Goal: Information Seeking & Learning: Learn about a topic

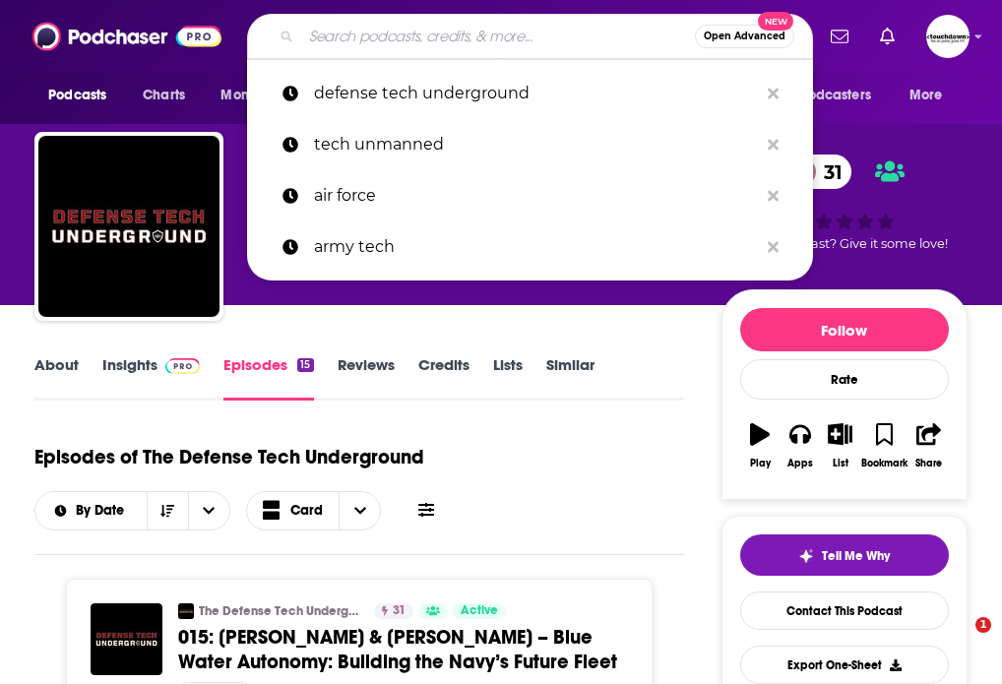
click at [346, 39] on input "Search podcasts, credits, & more..." at bounding box center [498, 37] width 394 height 32
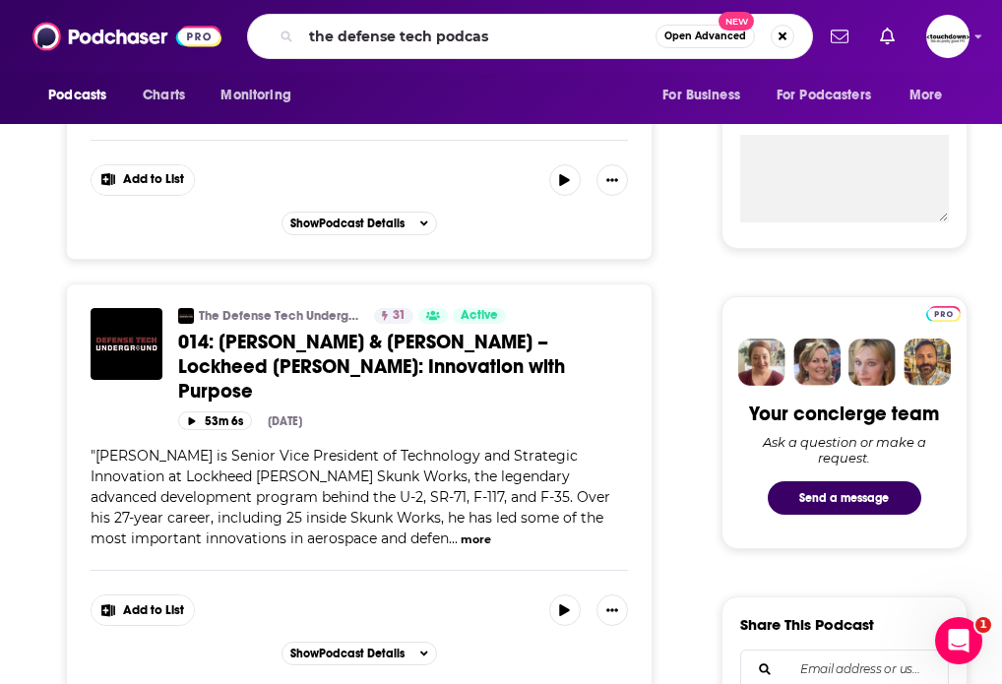
type input "the defense tech podcast"
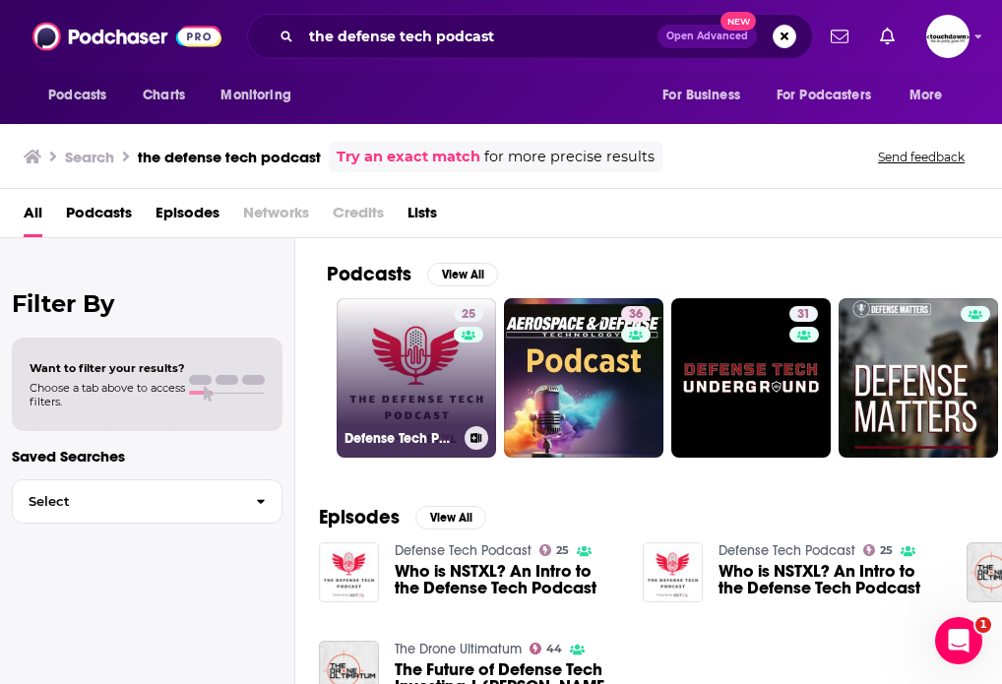
click at [443, 383] on link "25 Defense Tech Podcast" at bounding box center [416, 377] width 159 height 159
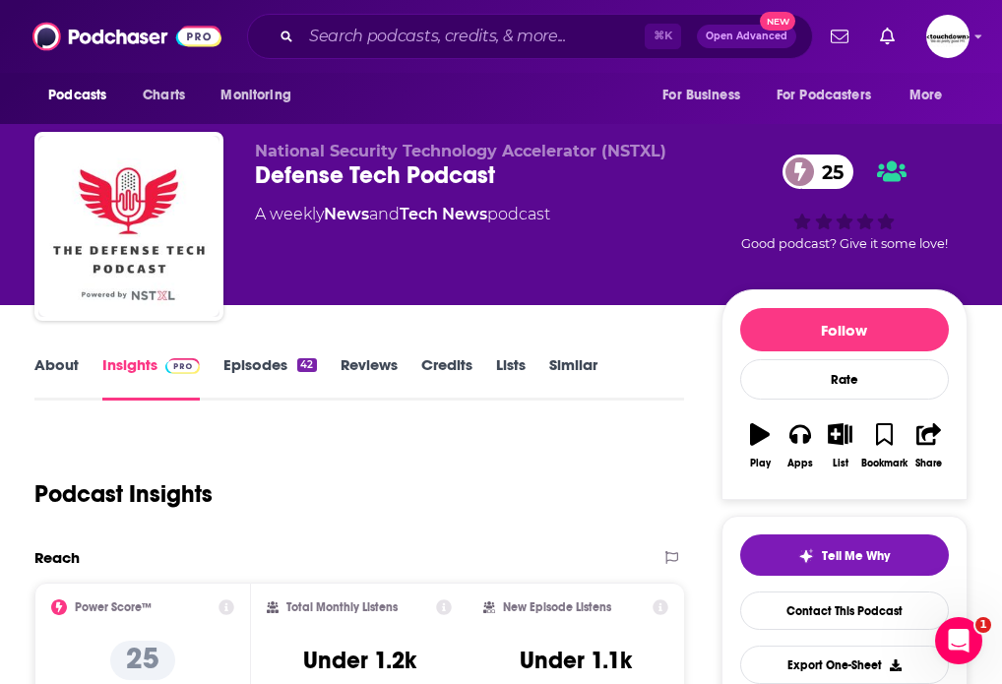
click at [70, 365] on link "About" at bounding box center [56, 377] width 44 height 45
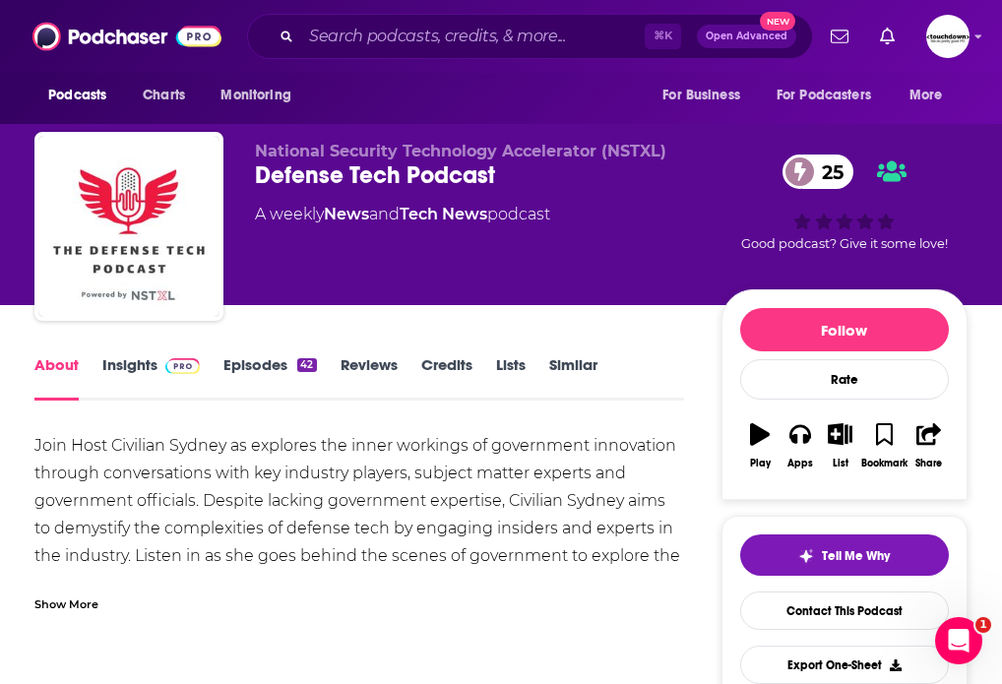
scroll to position [75, 0]
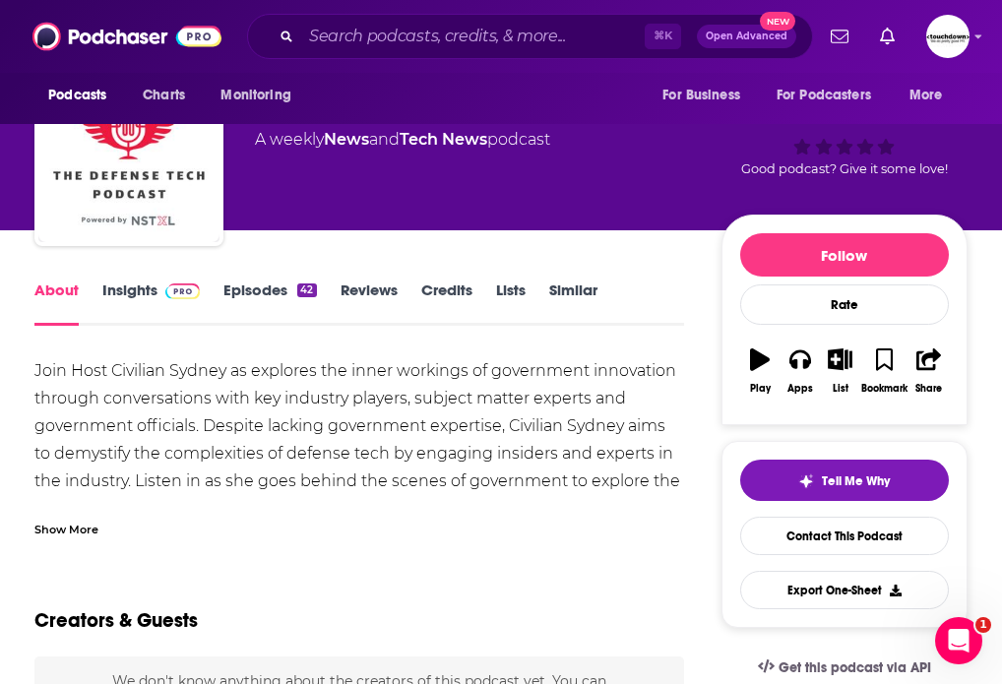
click at [86, 527] on div "Show More" at bounding box center [66, 528] width 64 height 19
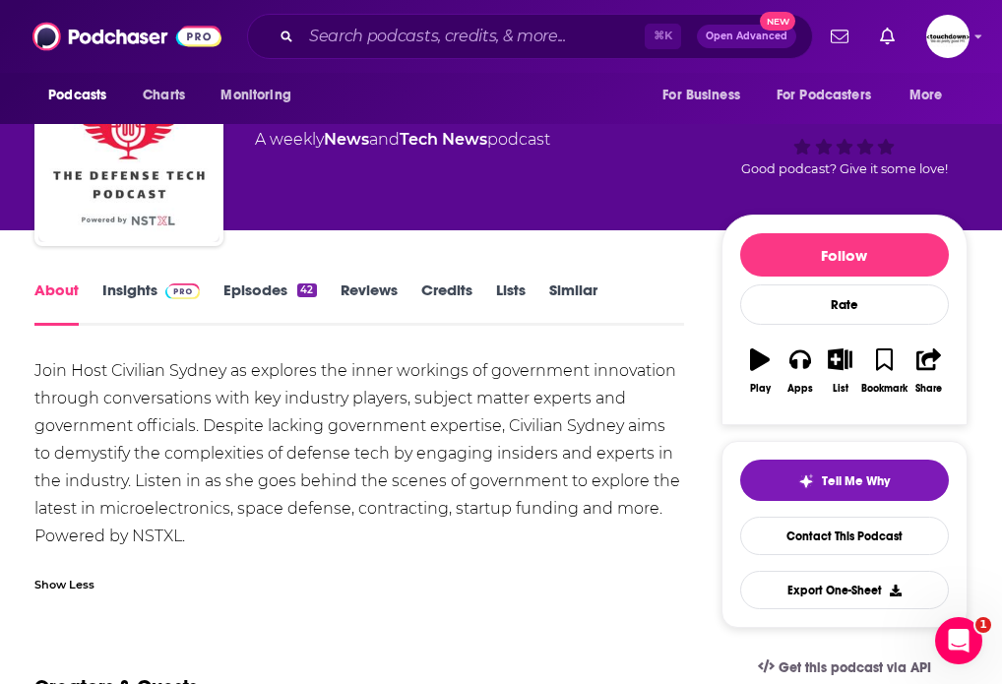
click at [266, 290] on link "Episodes 42" at bounding box center [269, 303] width 93 height 45
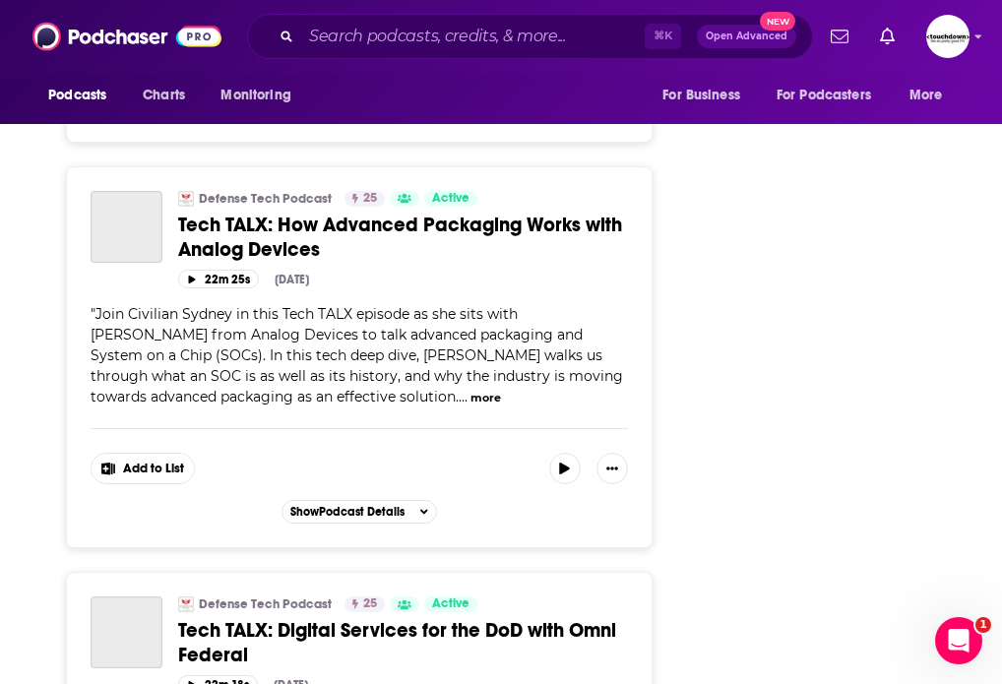
scroll to position [10164, 0]
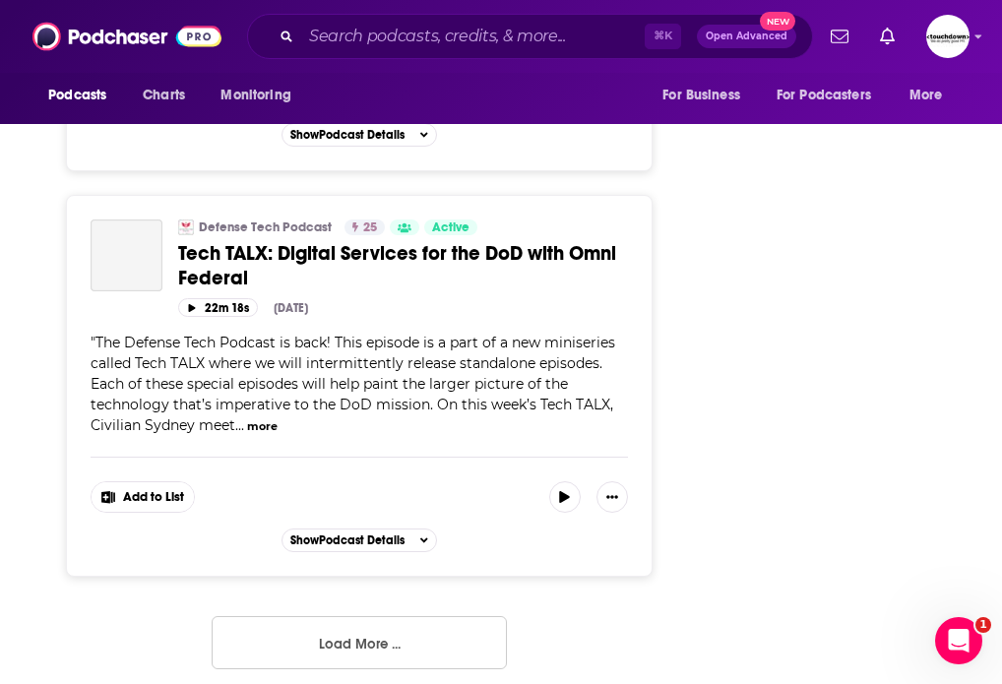
click at [351, 631] on button "Load More ..." at bounding box center [359, 642] width 295 height 53
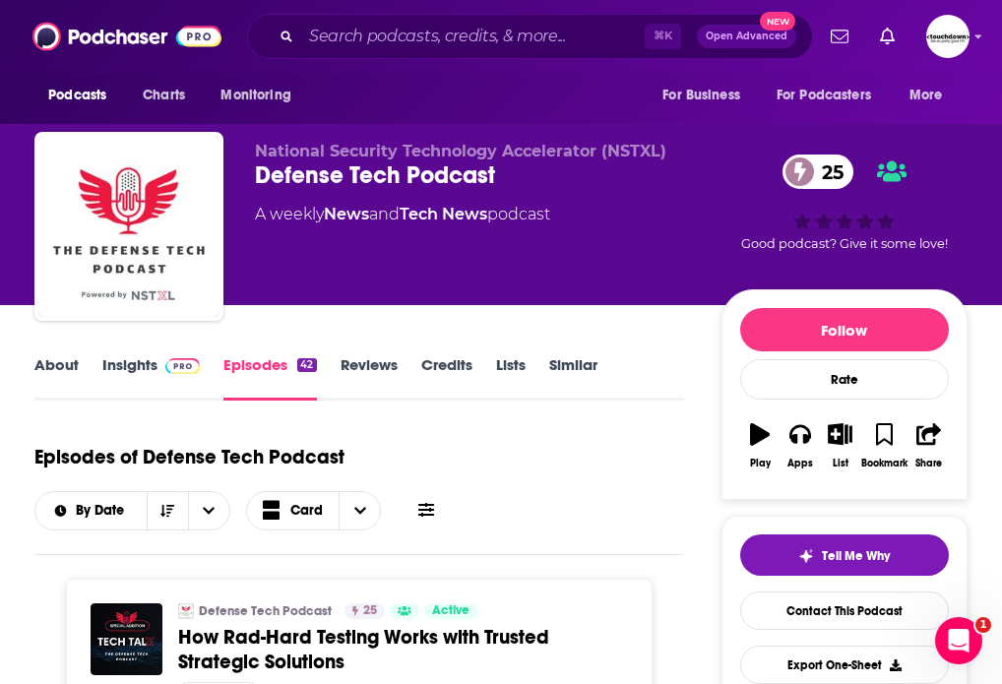
scroll to position [7321, 0]
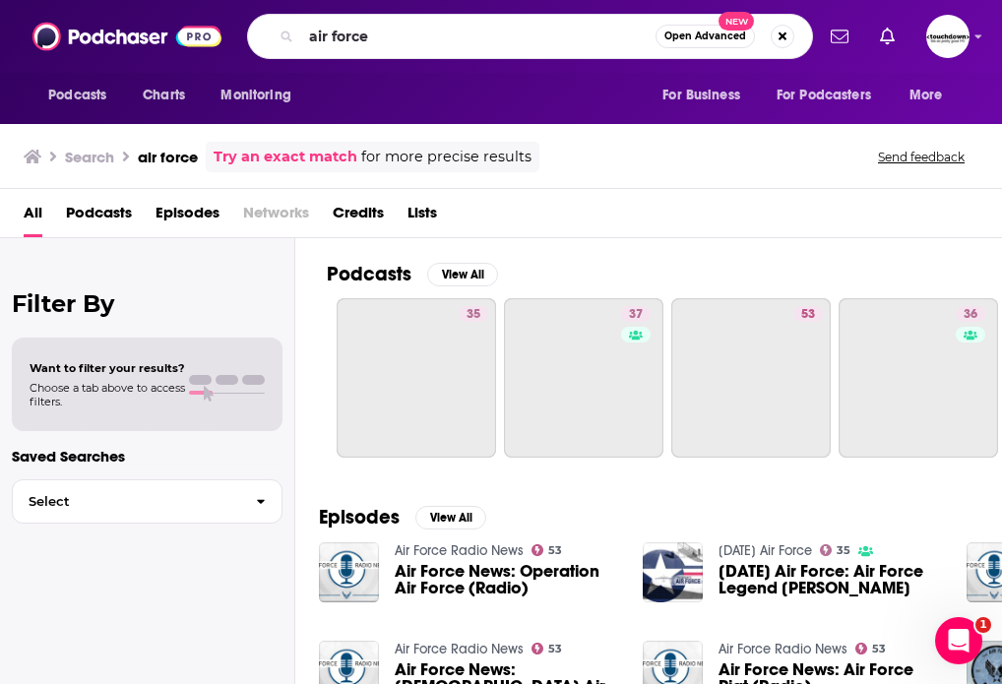
click at [146, 35] on div "Podcasts Charts Monitoring air force Open Advanced New For Business For Podcast…" at bounding box center [501, 36] width 1002 height 73
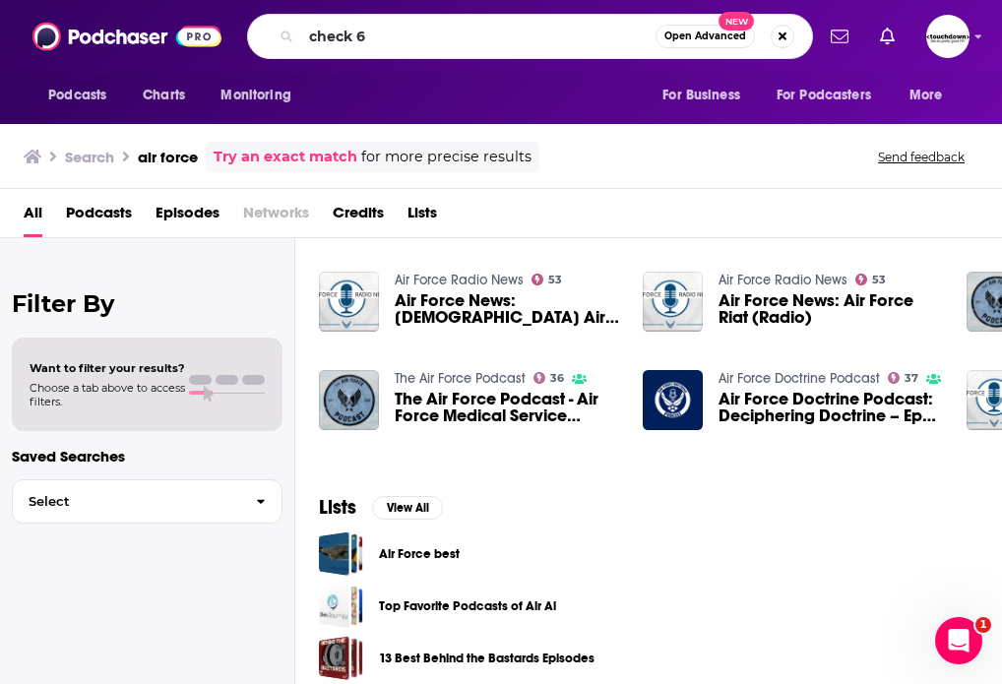
type input "check 6"
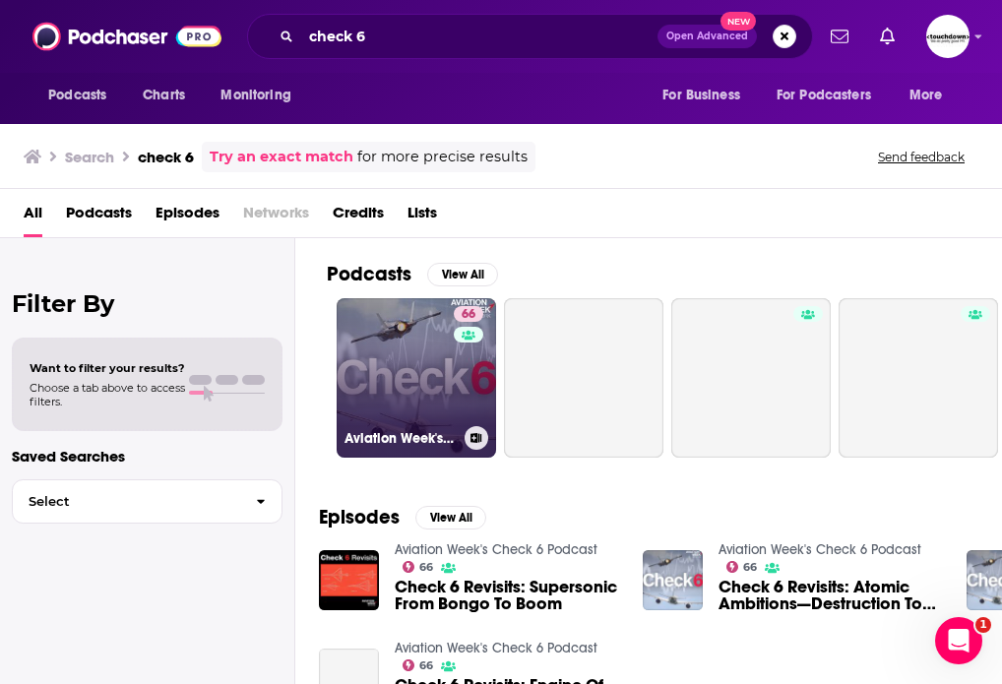
click at [422, 372] on link "66 Aviation Week's Check 6 Podcast" at bounding box center [416, 377] width 159 height 159
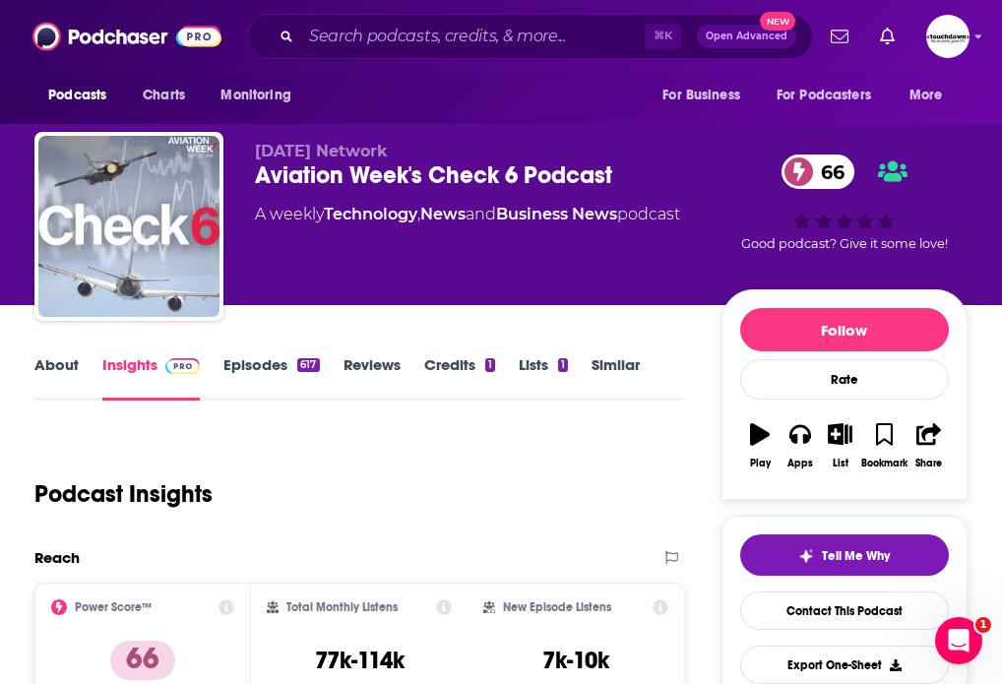
click at [53, 376] on link "About" at bounding box center [56, 377] width 44 height 45
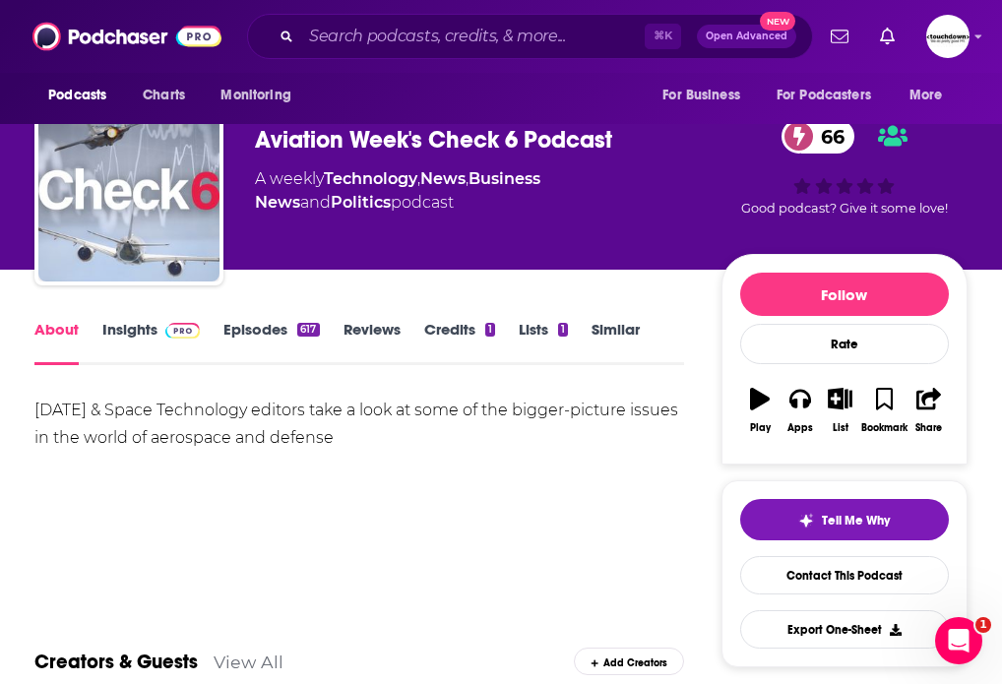
scroll to position [36, 0]
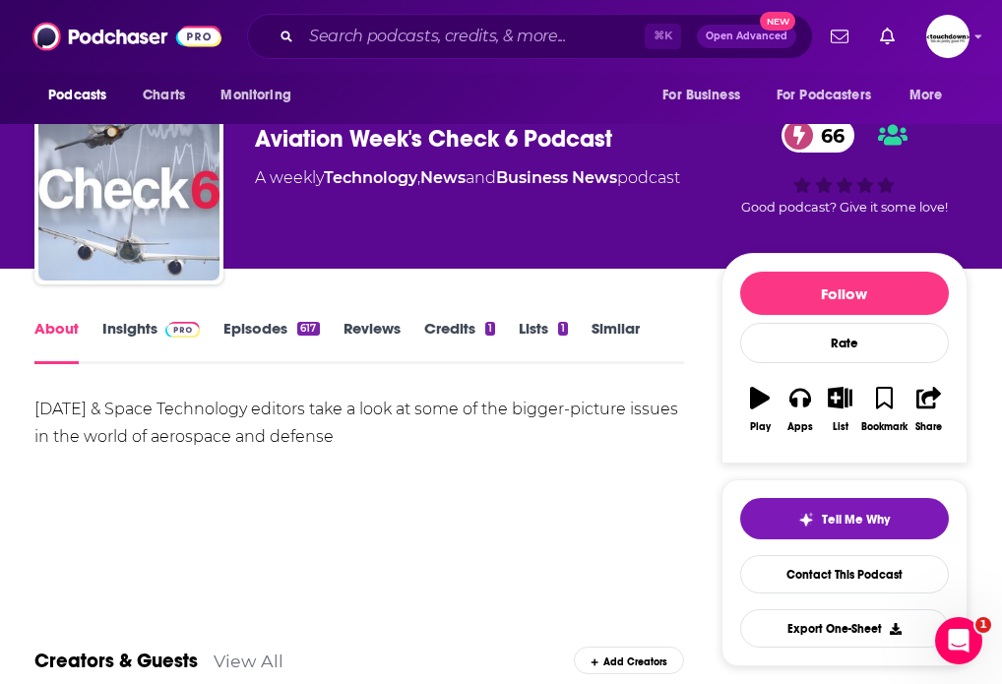
drag, startPoint x: 441, startPoint y: 442, endPoint x: 23, endPoint y: 405, distance: 420.1
copy div "[DATE] & Space Technology editors take a look at some of the bigger-picture iss…"
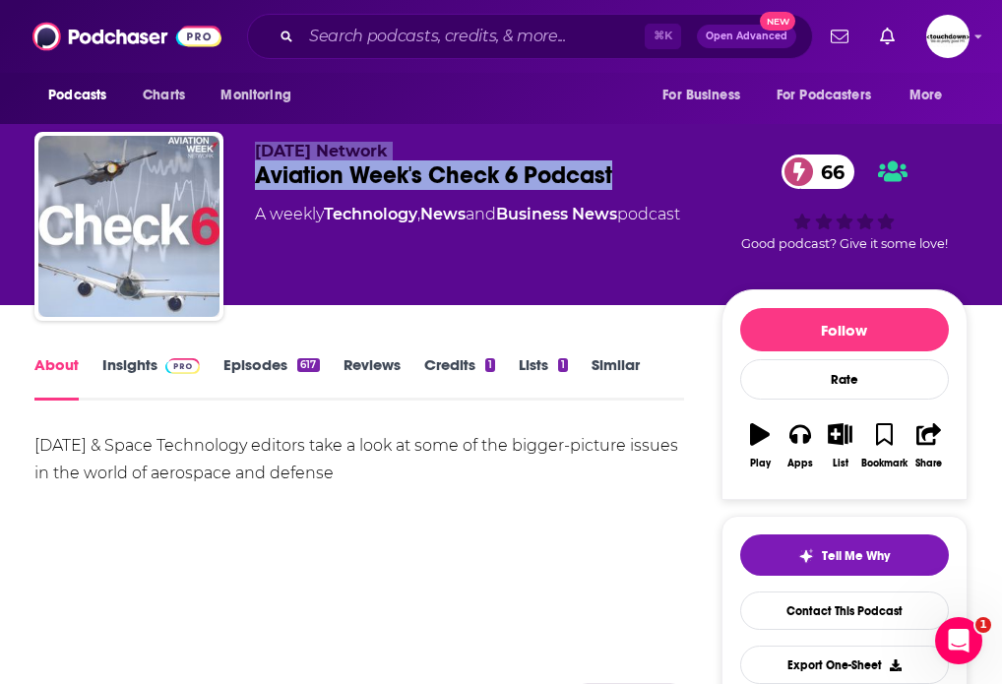
drag, startPoint x: 619, startPoint y: 174, endPoint x: 184, endPoint y: 174, distance: 435.2
click at [184, 174] on div "[DATE] Network Aviation Week's Check 6 Podcast 66 A weekly Technology , News an…" at bounding box center [500, 230] width 933 height 197
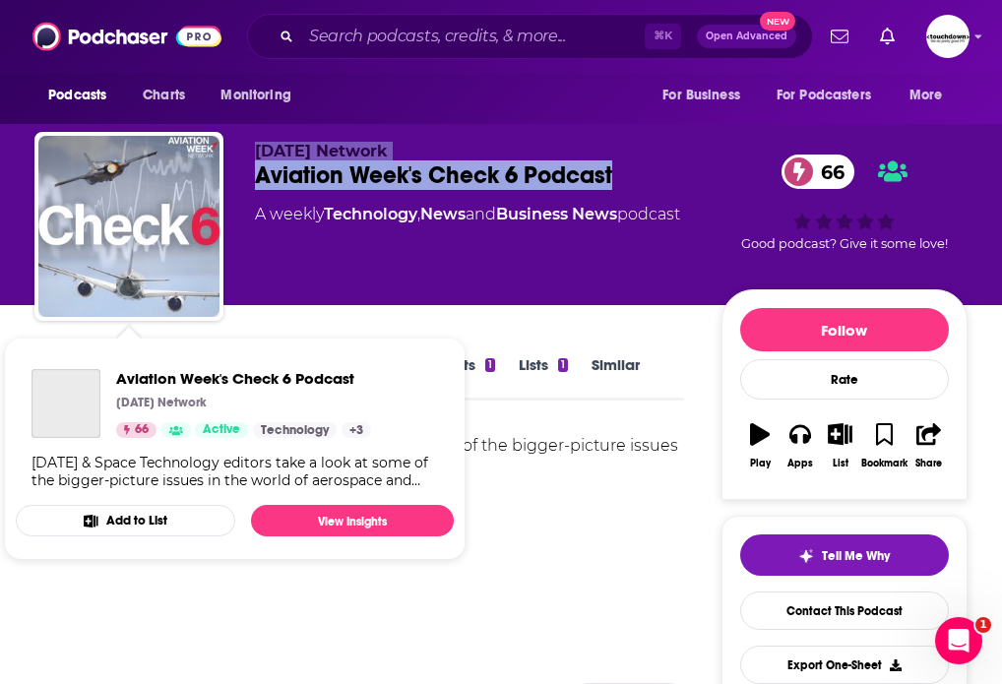
copy div "[DATE] Network Aviation Week's Check 6 Podcast"
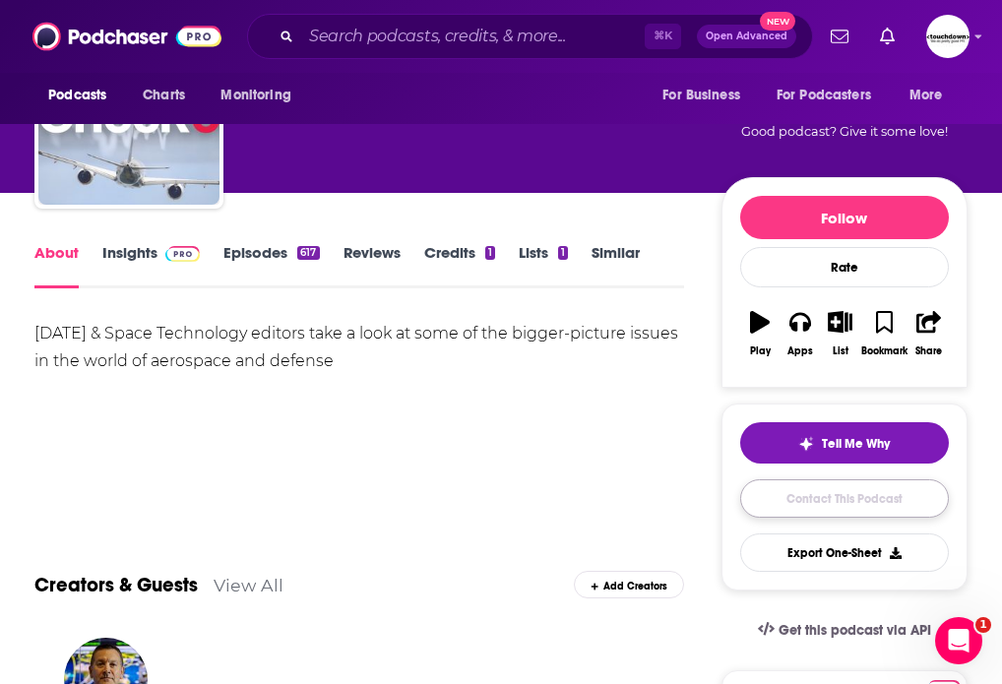
click at [856, 505] on link "Contact This Podcast" at bounding box center [844, 498] width 209 height 38
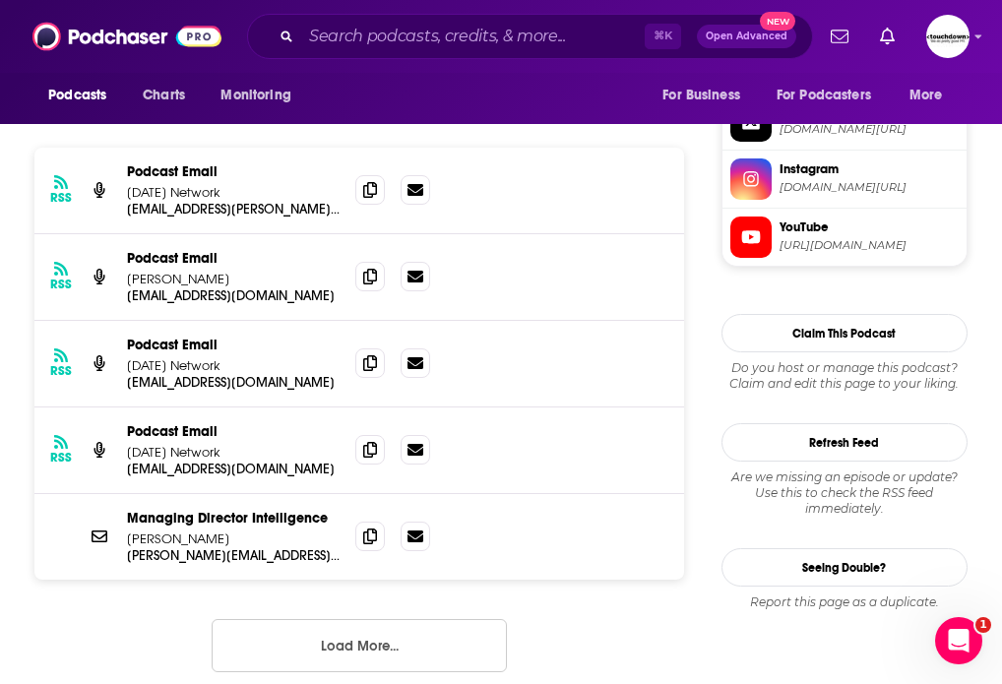
scroll to position [1938, 0]
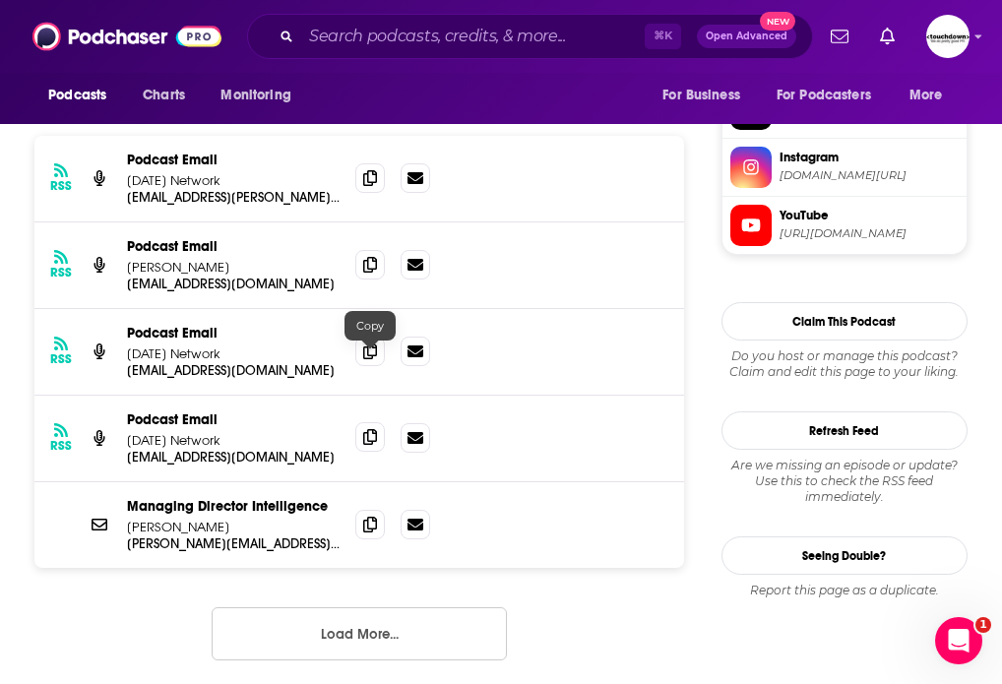
click at [373, 429] on icon at bounding box center [370, 437] width 14 height 16
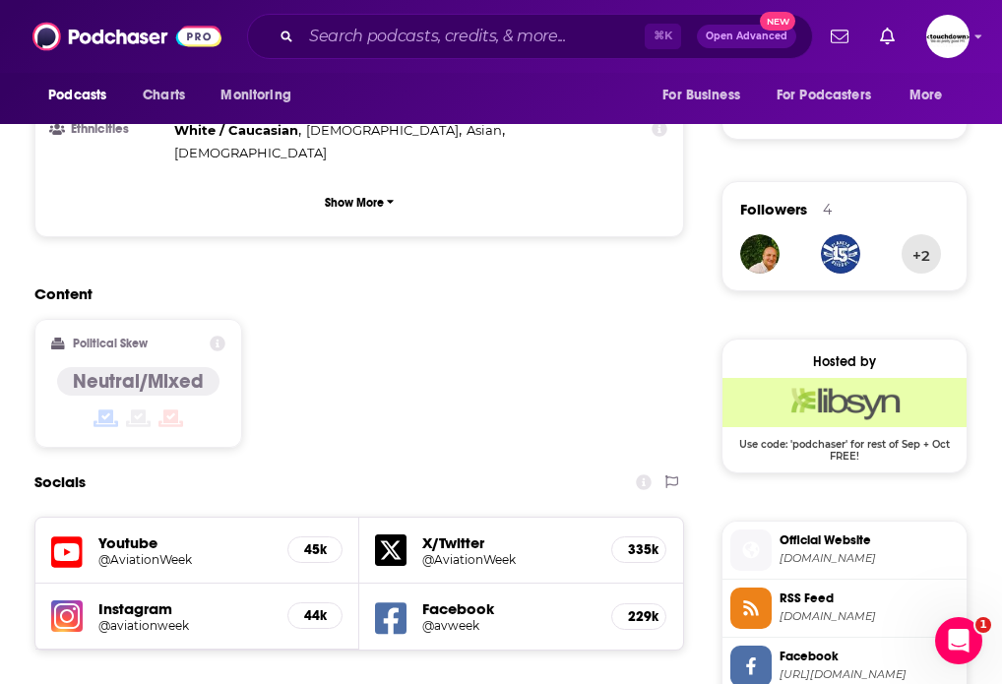
scroll to position [0, 0]
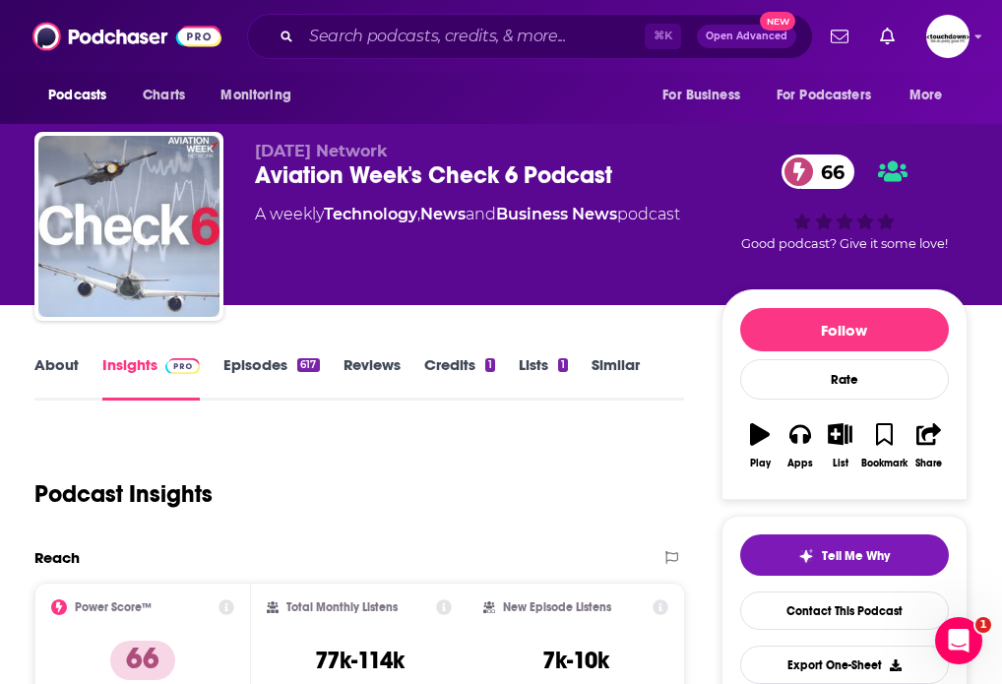
click at [246, 353] on div "About Insights Episodes 617 Reviews Credits 1 Lists 1 Similar" at bounding box center [359, 376] width 650 height 48
click at [242, 366] on link "Episodes 617" at bounding box center [270, 377] width 95 height 45
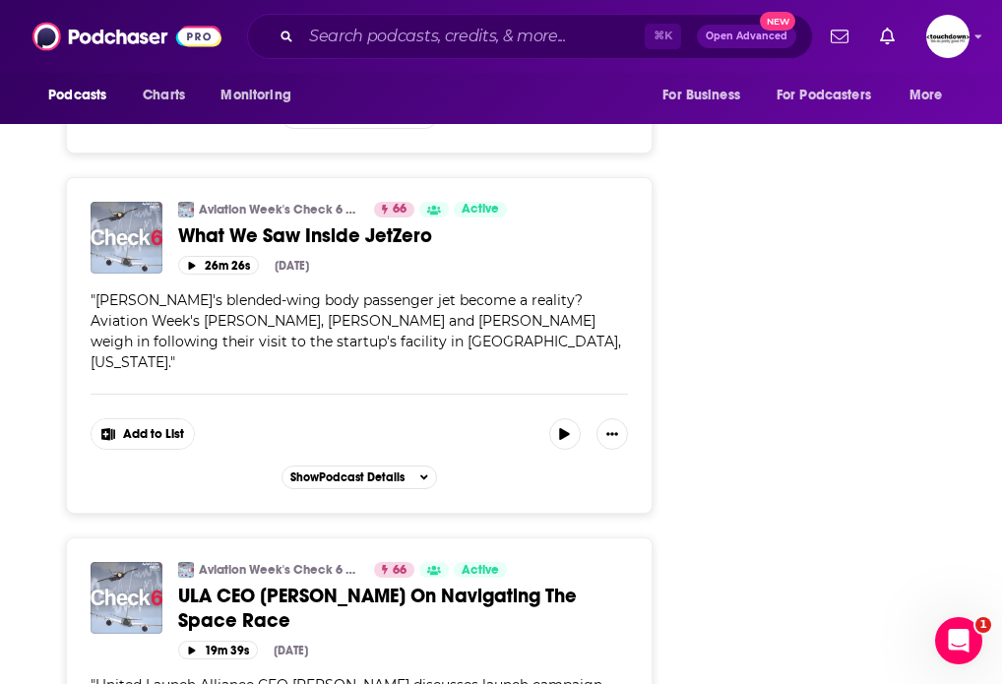
scroll to position [9272, 0]
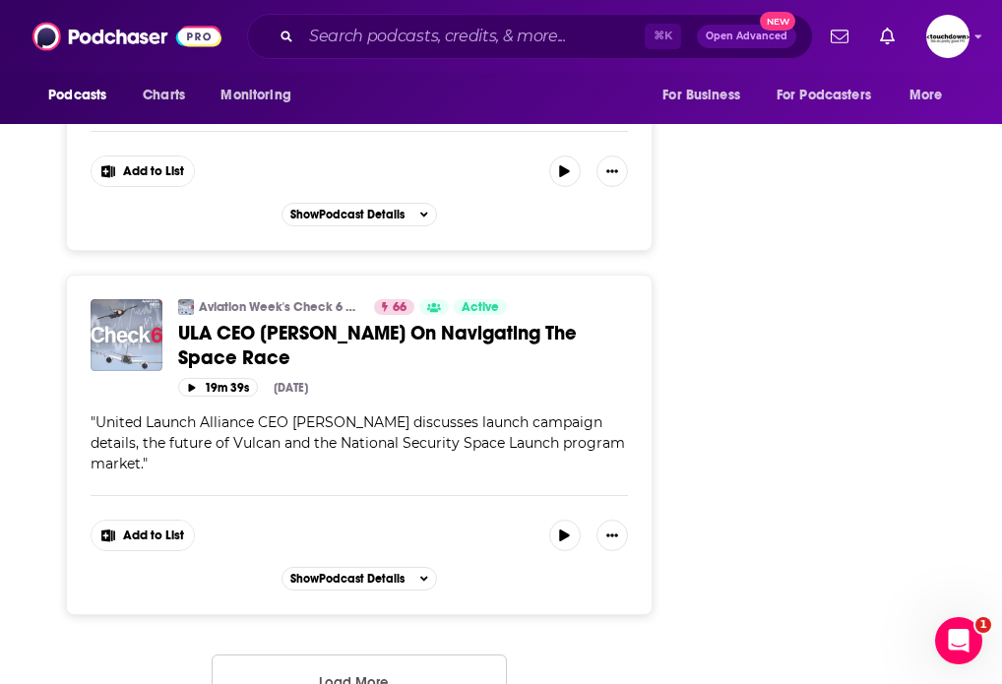
click at [346, 655] on button "Load More ..." at bounding box center [359, 681] width 295 height 53
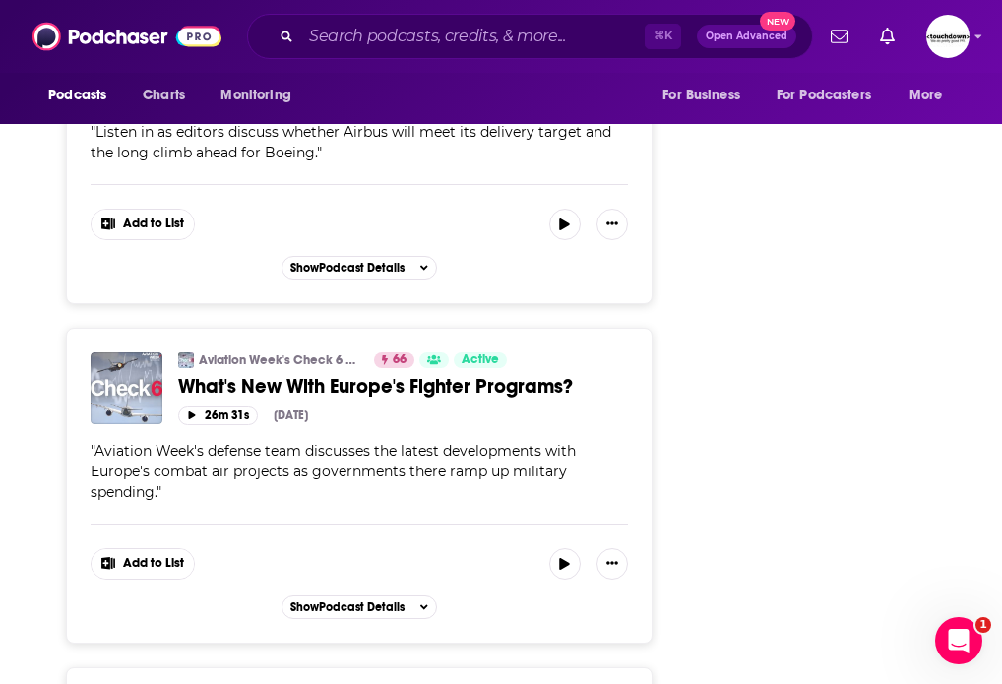
scroll to position [18462, 0]
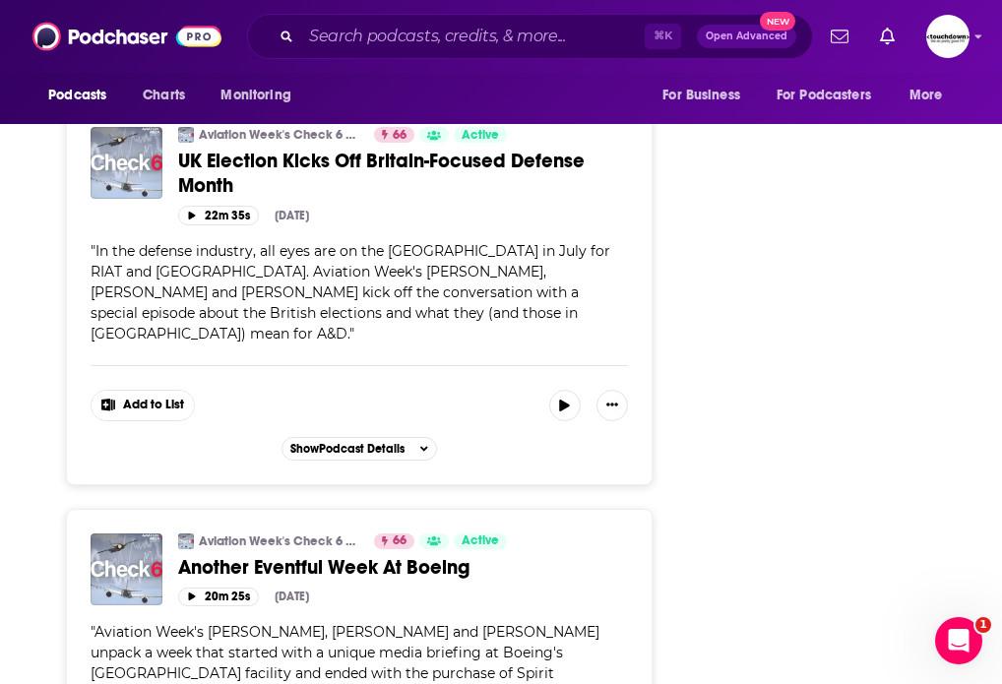
scroll to position [27730, 0]
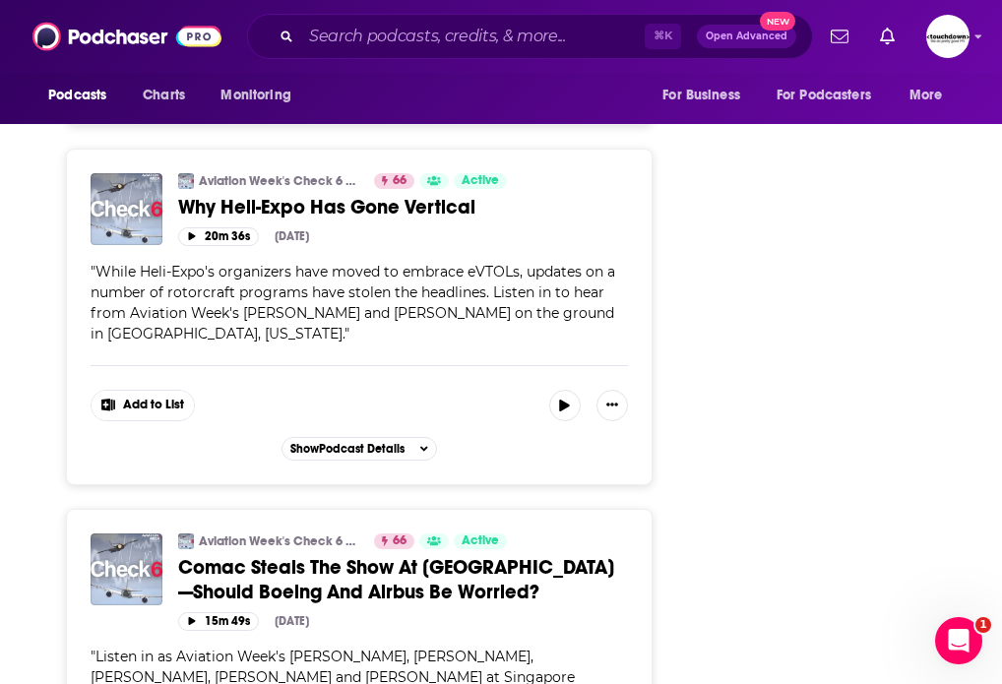
scroll to position [37227, 0]
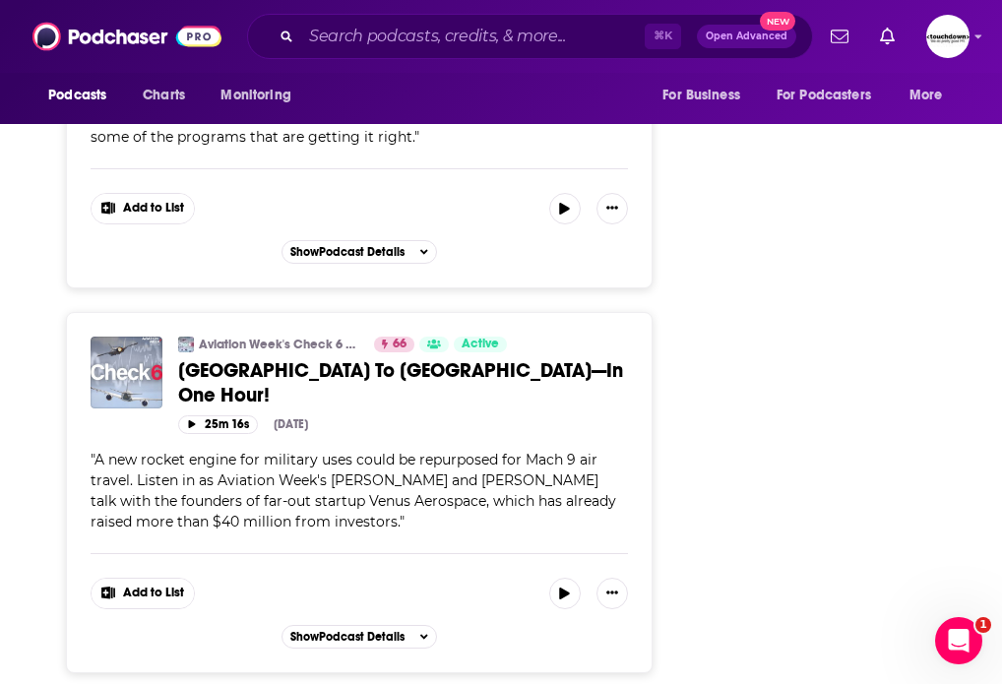
scroll to position [46398, 0]
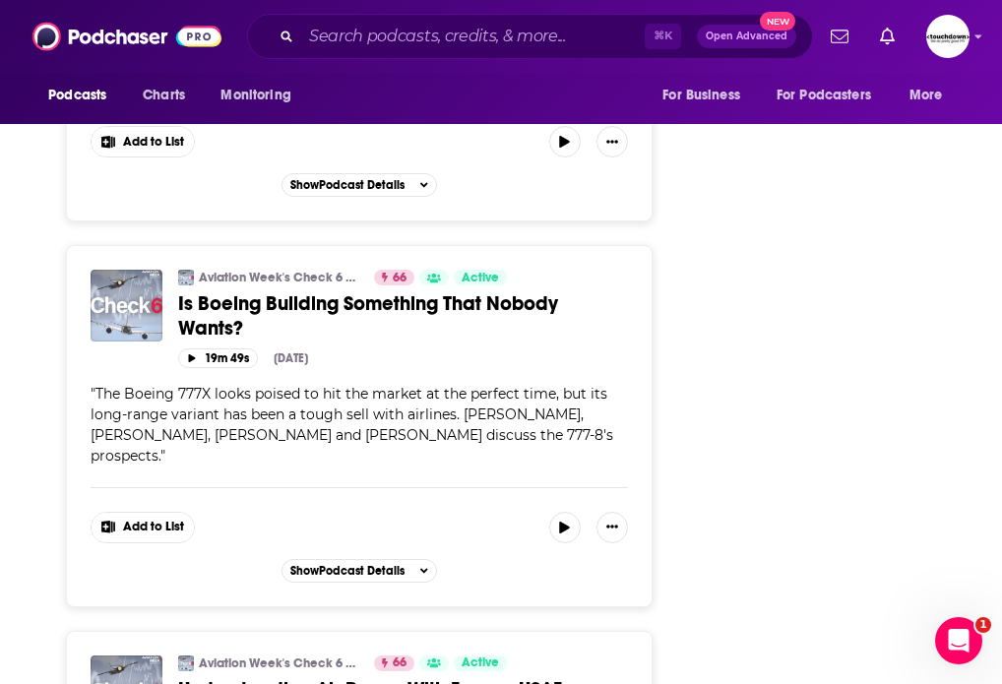
scroll to position [55527, 0]
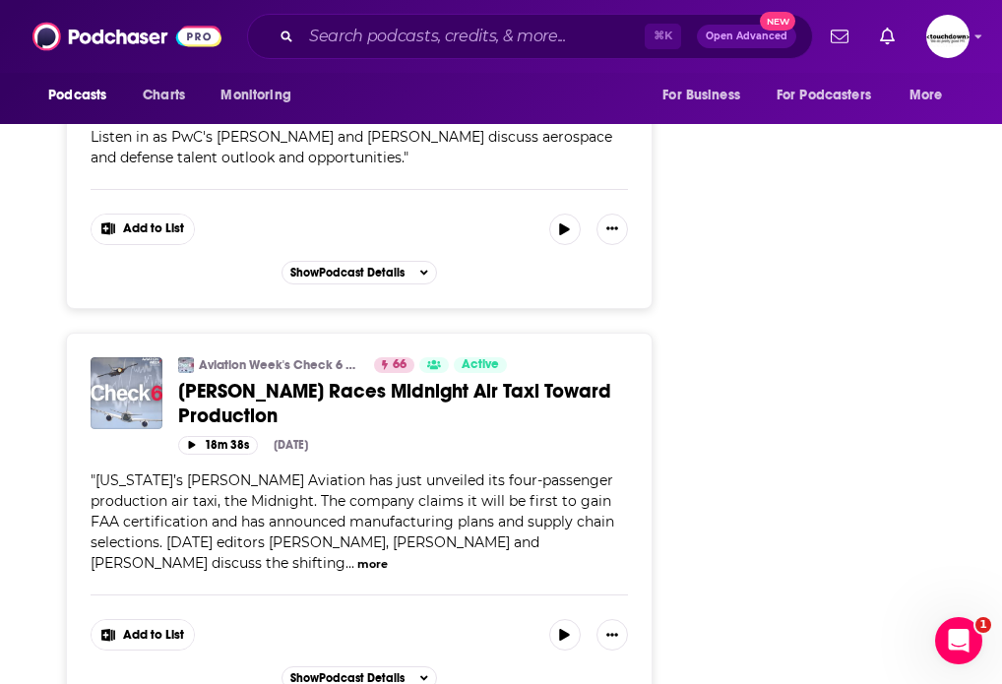
scroll to position [64535, 0]
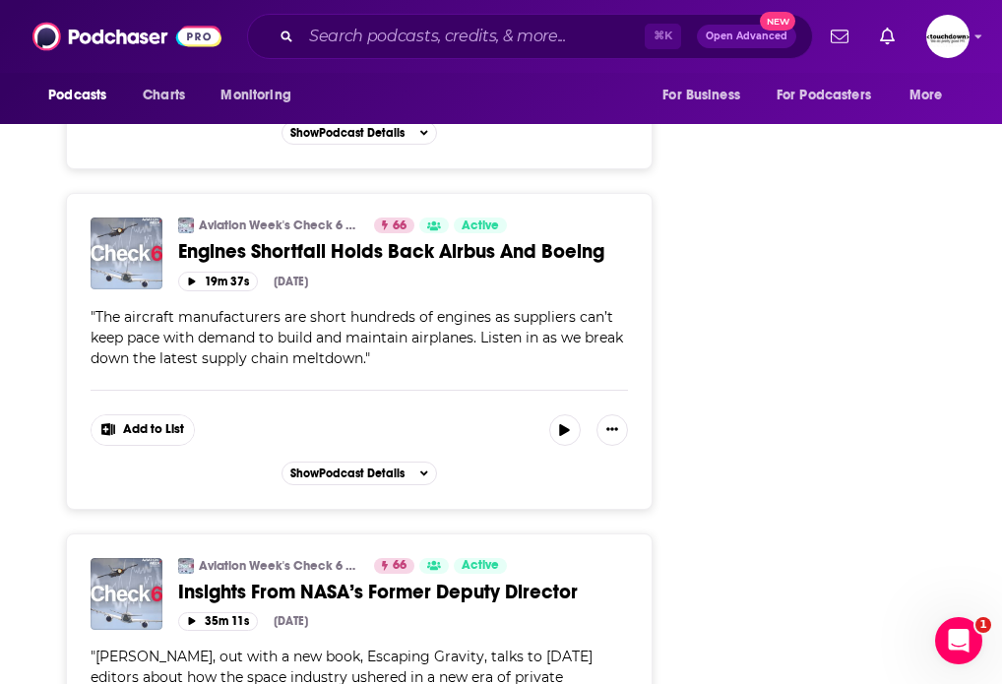
scroll to position [73492, 0]
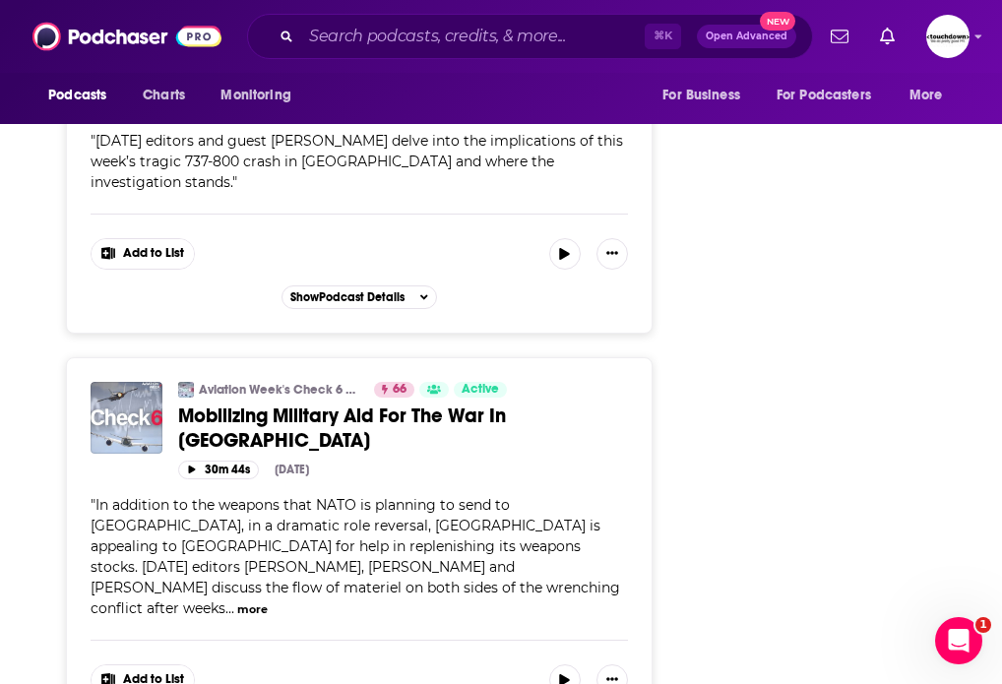
scroll to position [82438, 0]
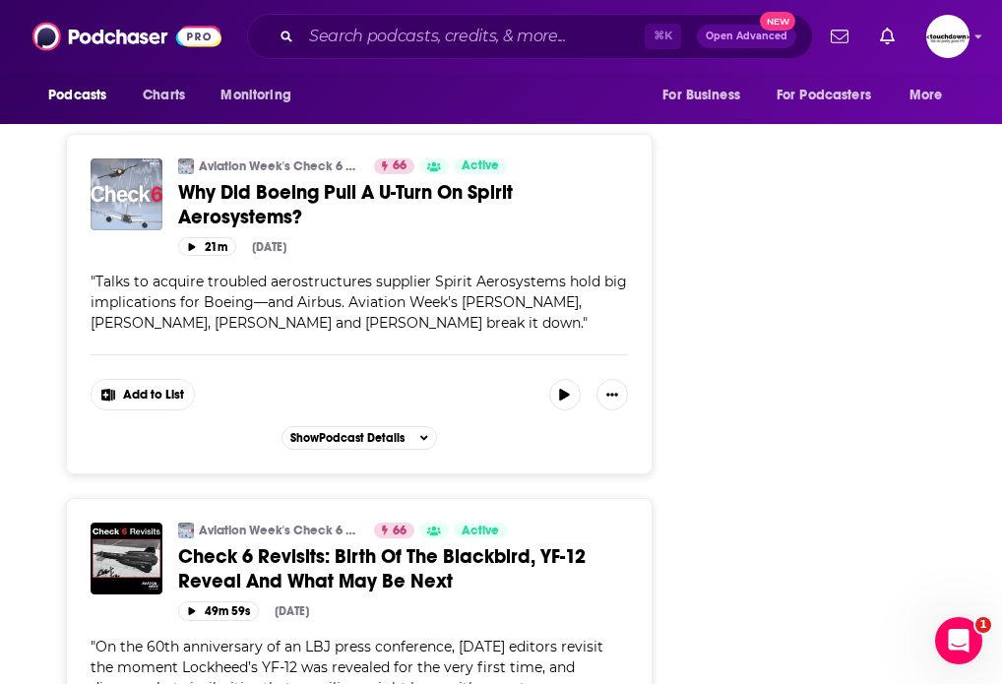
scroll to position [44523, 0]
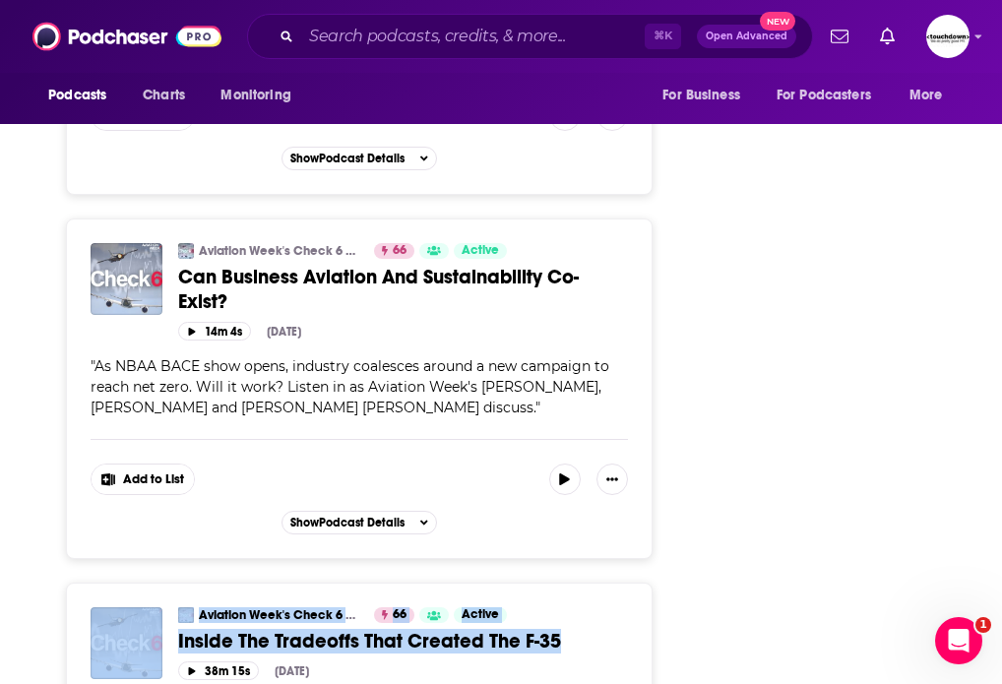
drag, startPoint x: 693, startPoint y: 283, endPoint x: 166, endPoint y: 276, distance: 526.8
copy div "Aviation Week's Check 6 Podcast 66 Active Categories Technology + 3 Inside The …"
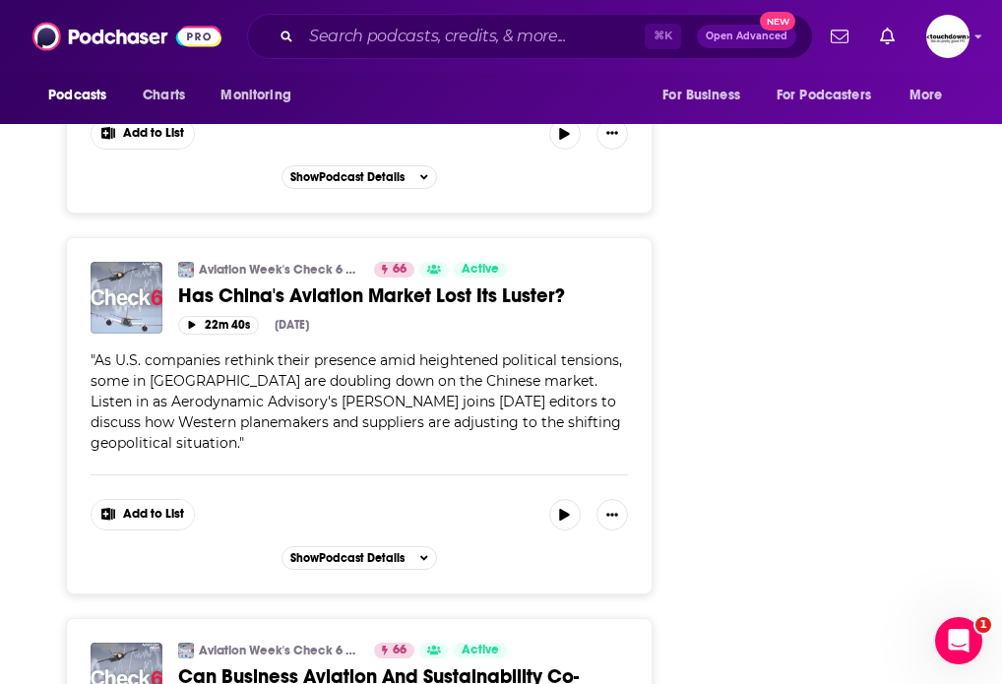
scroll to position [43812, 0]
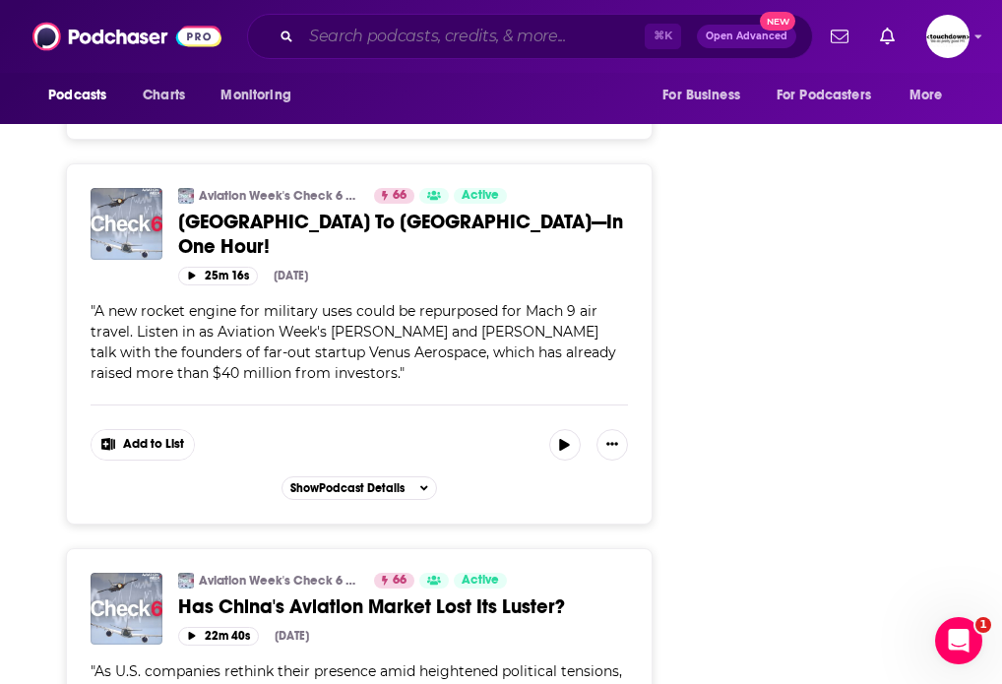
click at [342, 35] on input "Search podcasts, credits, & more..." at bounding box center [473, 37] width 344 height 32
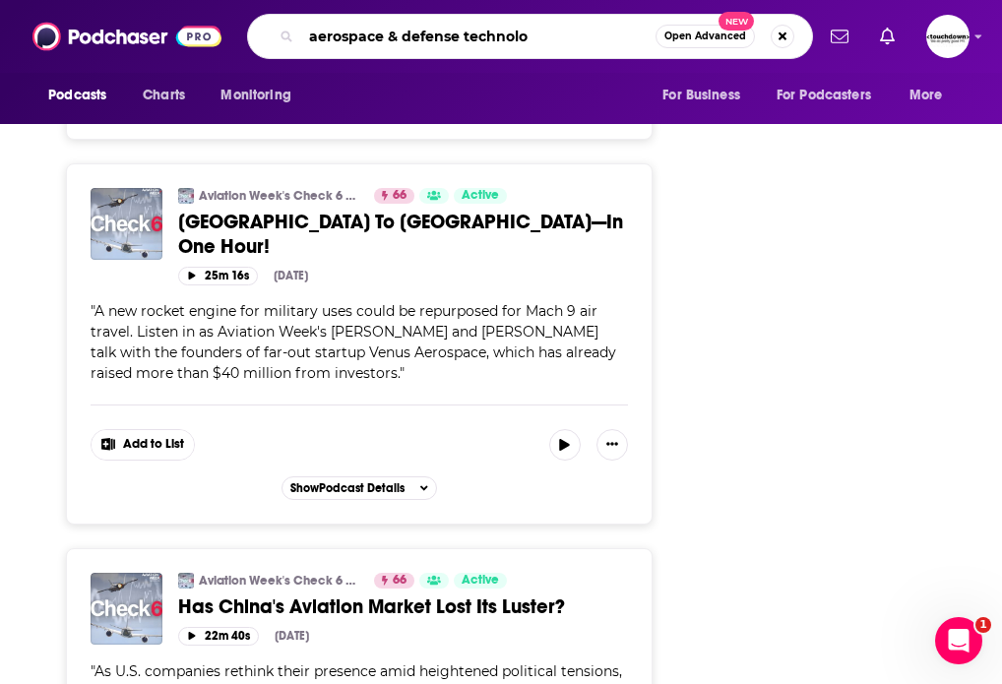
type input "aerospace & defense technolog"
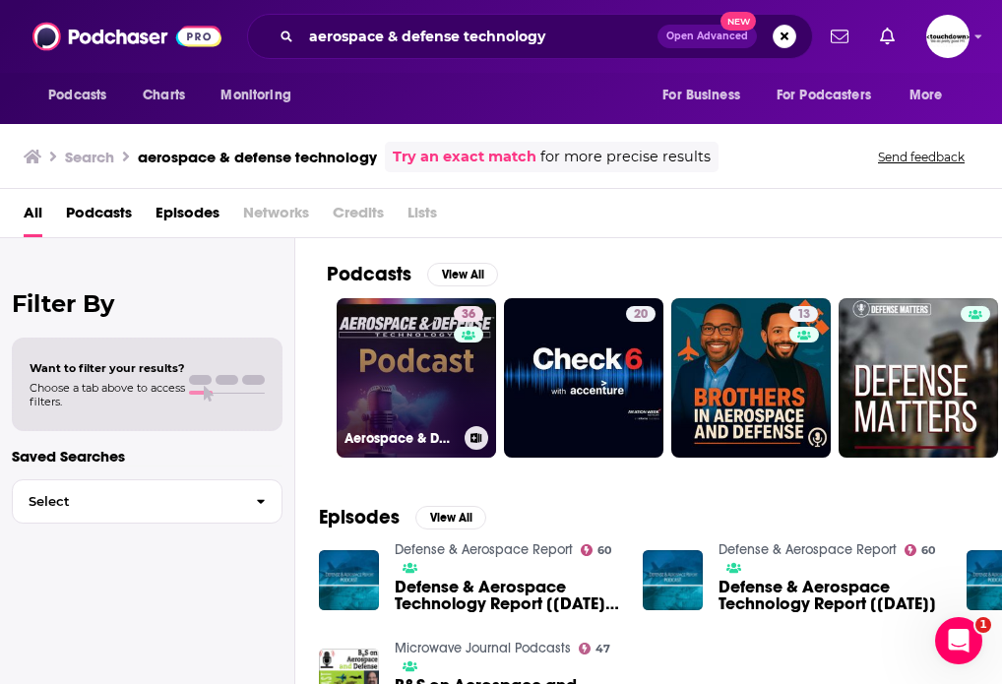
click at [414, 355] on link "36 Aerospace & Defense Technology" at bounding box center [416, 377] width 159 height 159
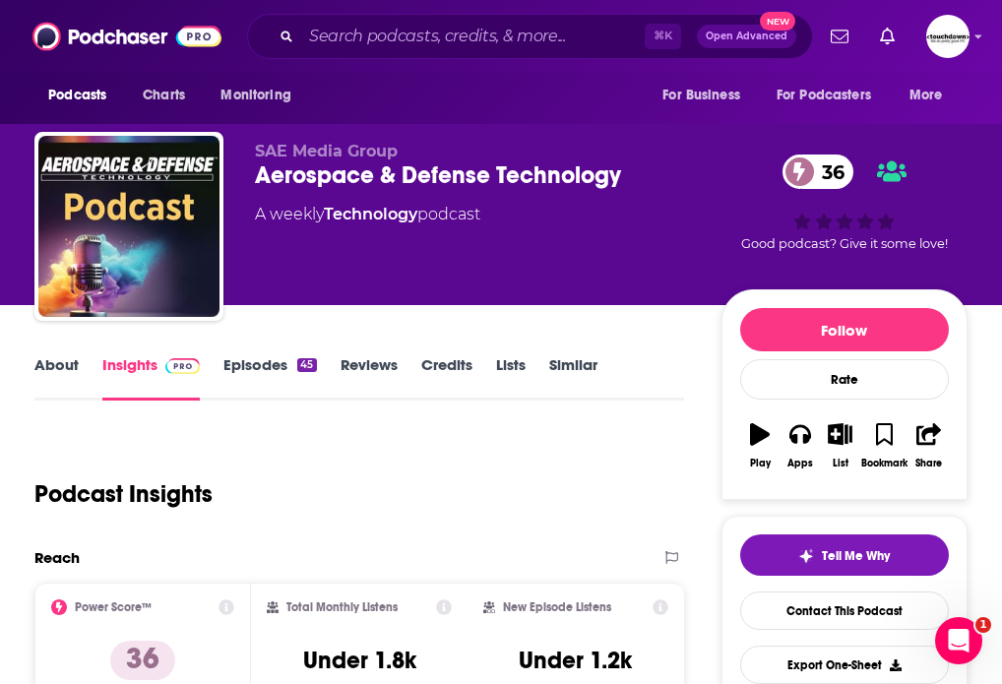
click at [255, 365] on link "Episodes 45" at bounding box center [269, 377] width 93 height 45
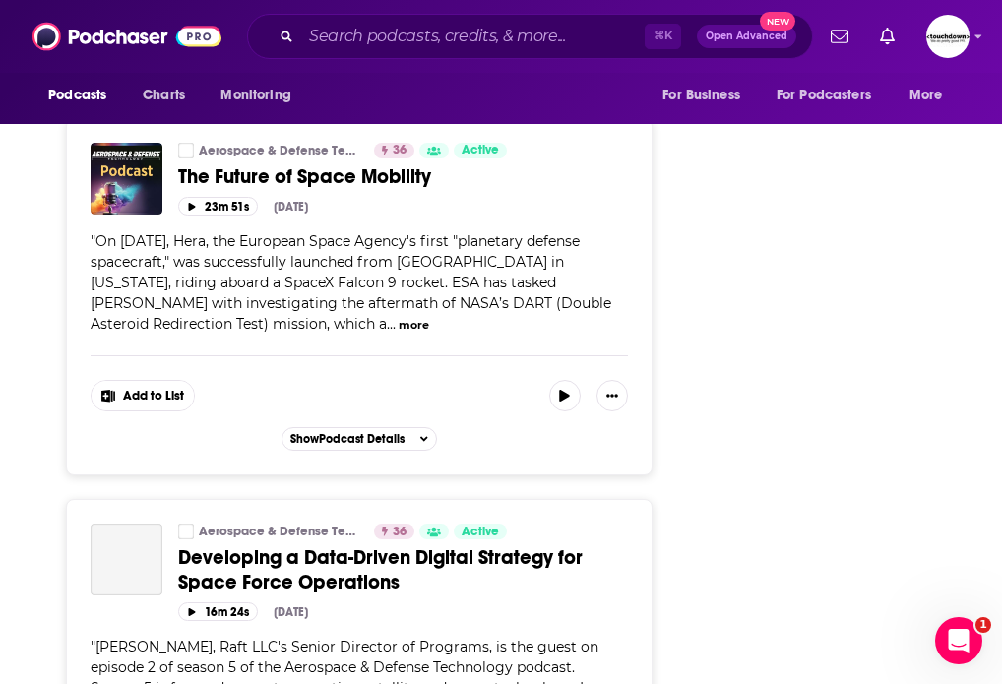
scroll to position [10189, 0]
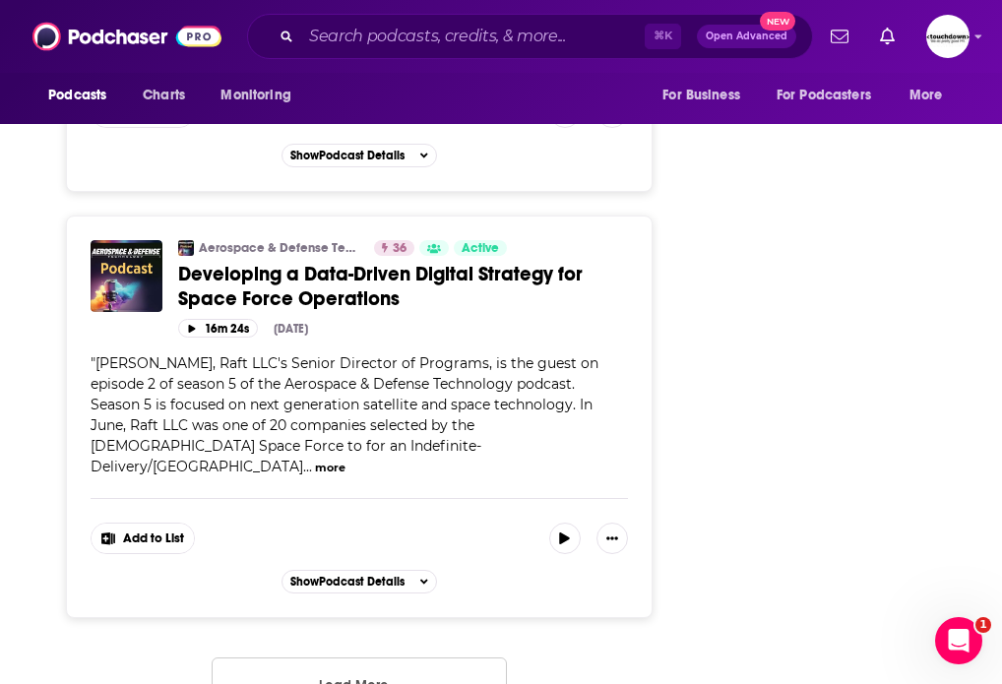
click at [357, 658] on button "Load More ..." at bounding box center [359, 684] width 295 height 53
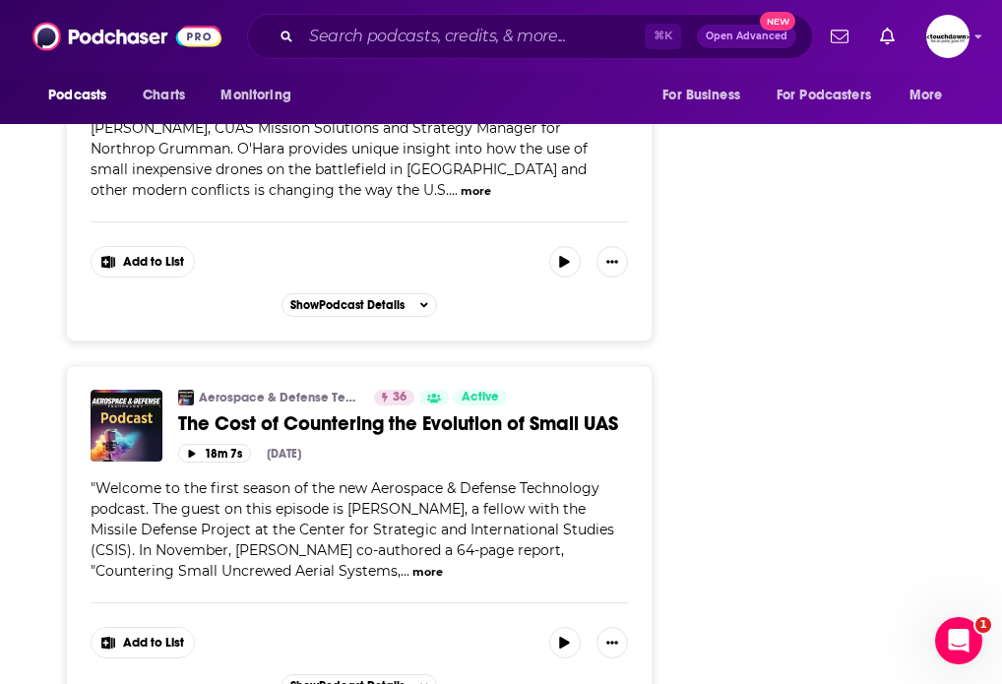
scroll to position [12095, 0]
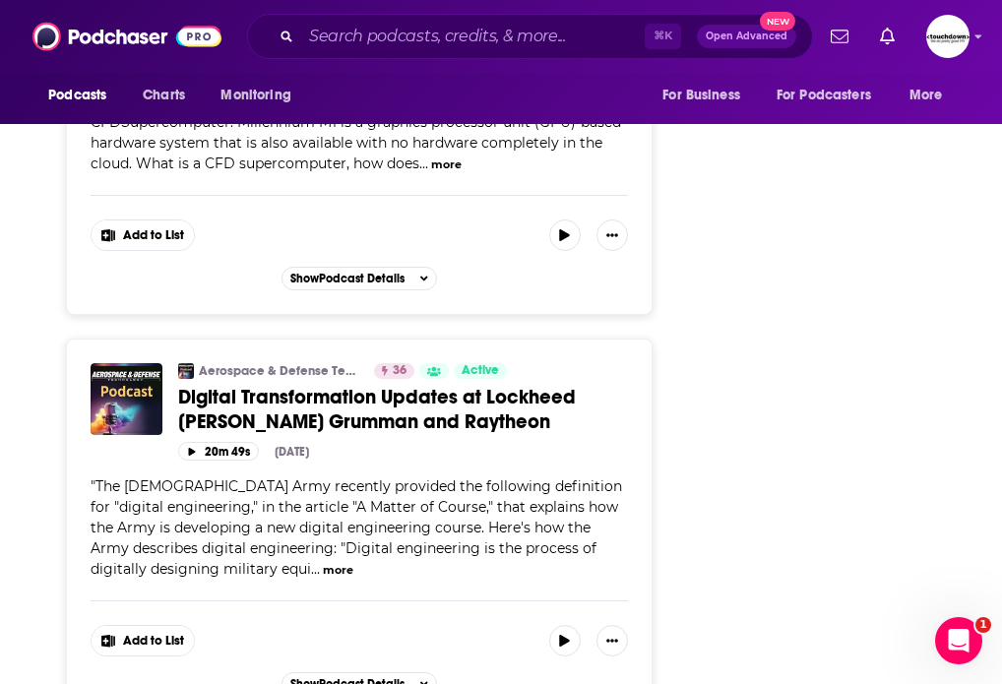
click at [323, 562] on button "more" at bounding box center [338, 570] width 31 height 17
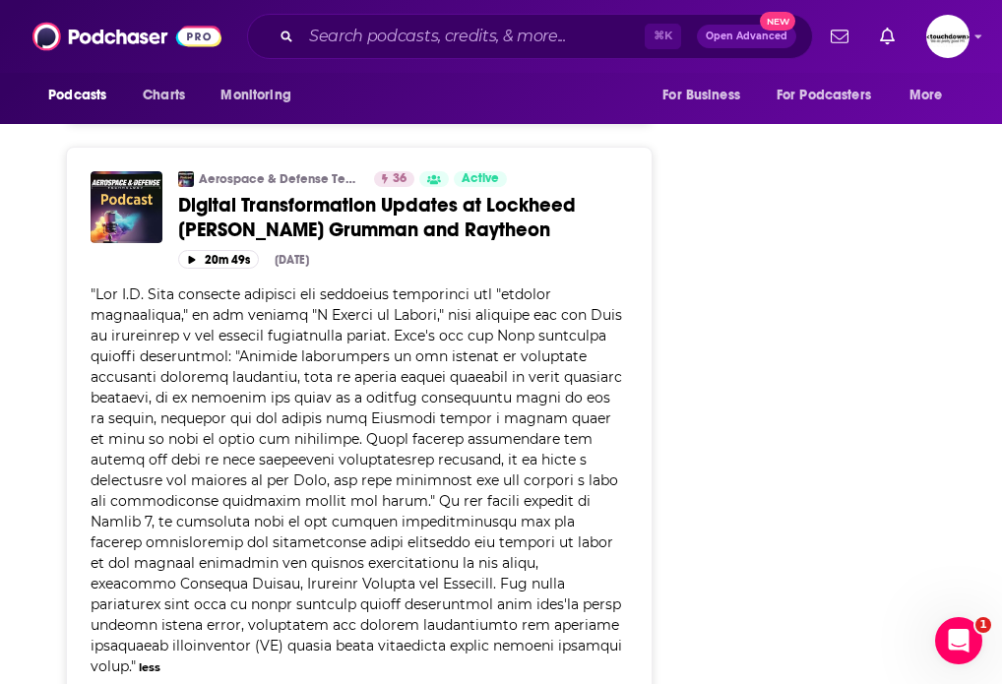
scroll to position [17691, 0]
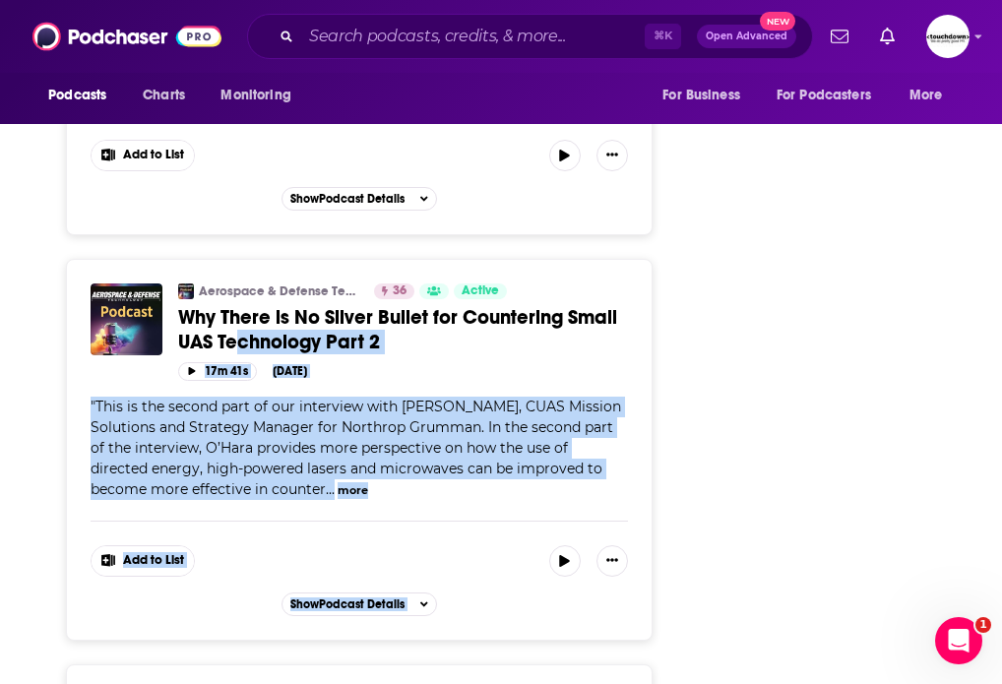
drag, startPoint x: 721, startPoint y: 282, endPoint x: 256, endPoint y: 262, distance: 465.1
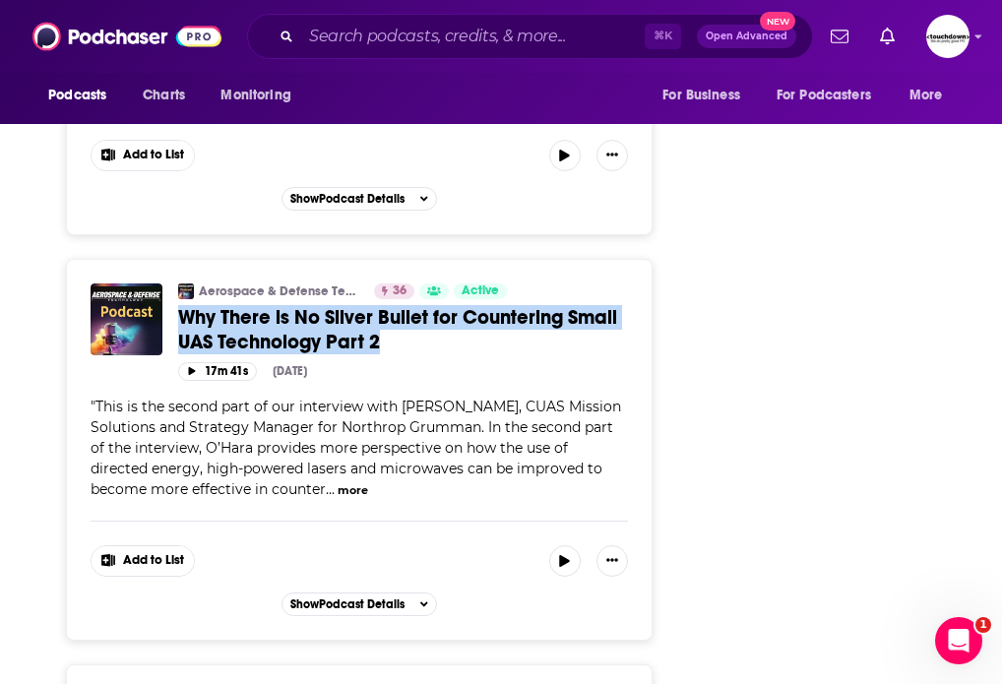
drag, startPoint x: 713, startPoint y: 255, endPoint x: 176, endPoint y: 226, distance: 537.3
copy span "Why There is No Silver Bullet for Countering Small UAS Technology Part 2"
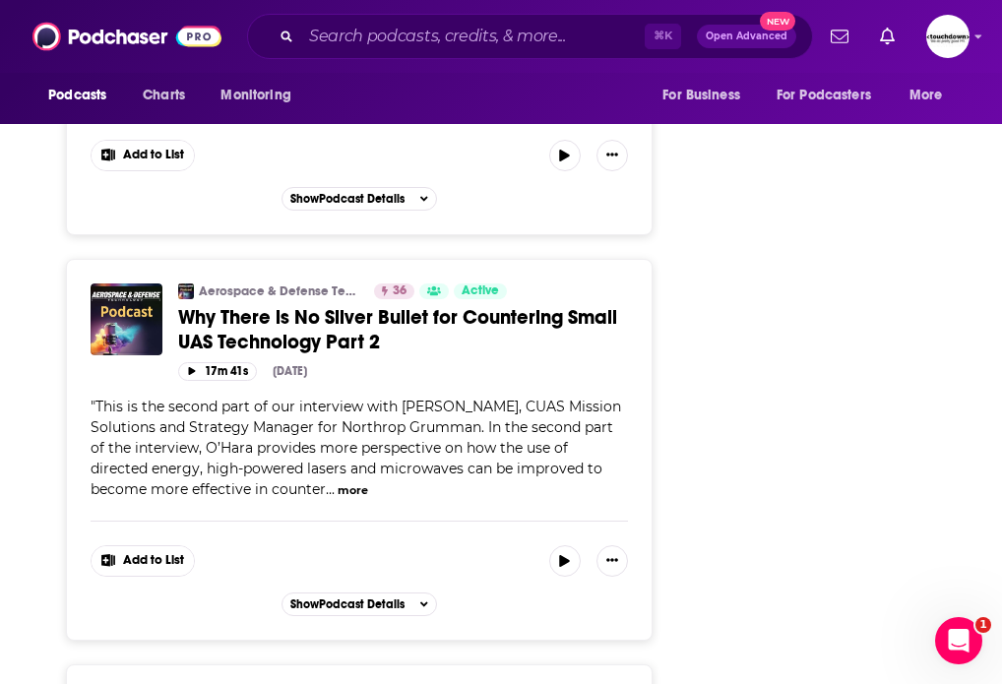
click at [612, 559] on icon "Show More Button" at bounding box center [612, 560] width 12 height 3
click at [414, 598] on div "Show Podcast Details" at bounding box center [359, 605] width 138 height 14
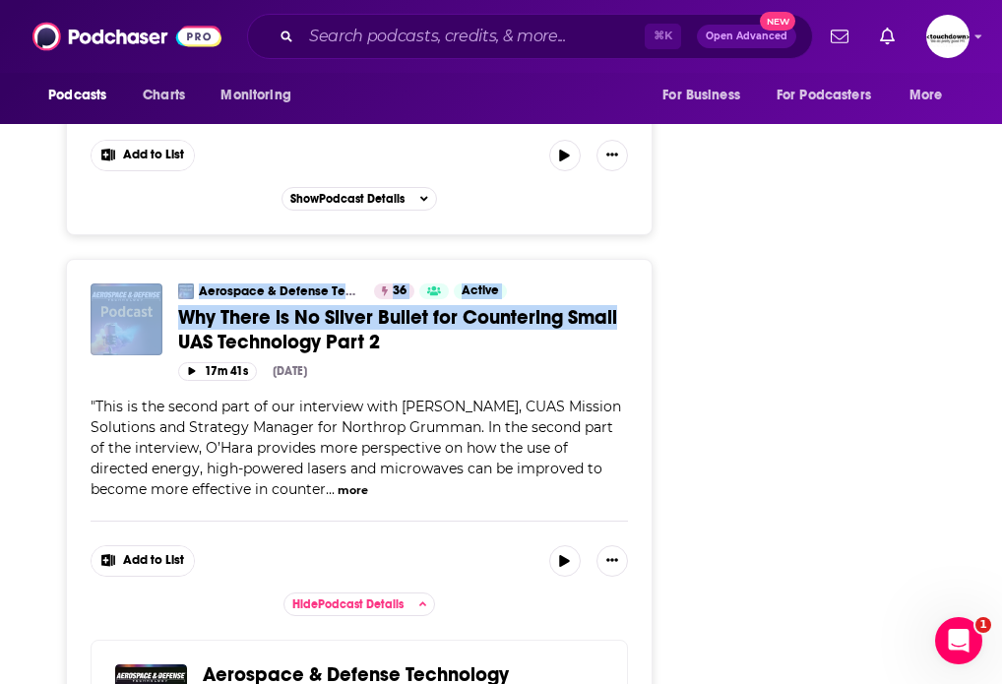
drag, startPoint x: 684, startPoint y: 240, endPoint x: 159, endPoint y: 225, distance: 525.9
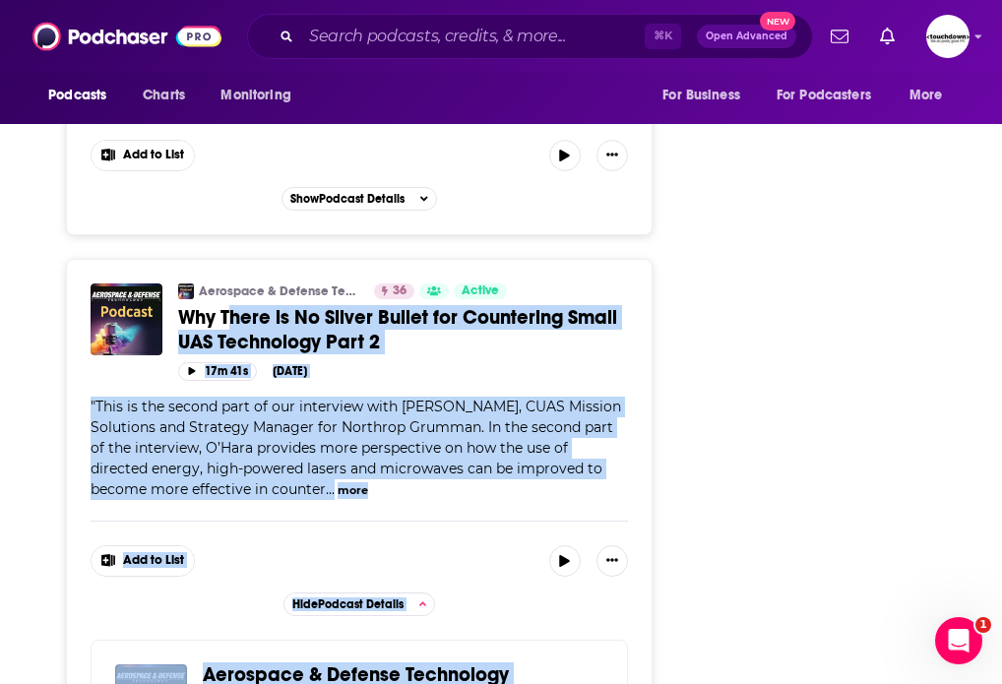
drag, startPoint x: 742, startPoint y: 274, endPoint x: 225, endPoint y: 226, distance: 519.0
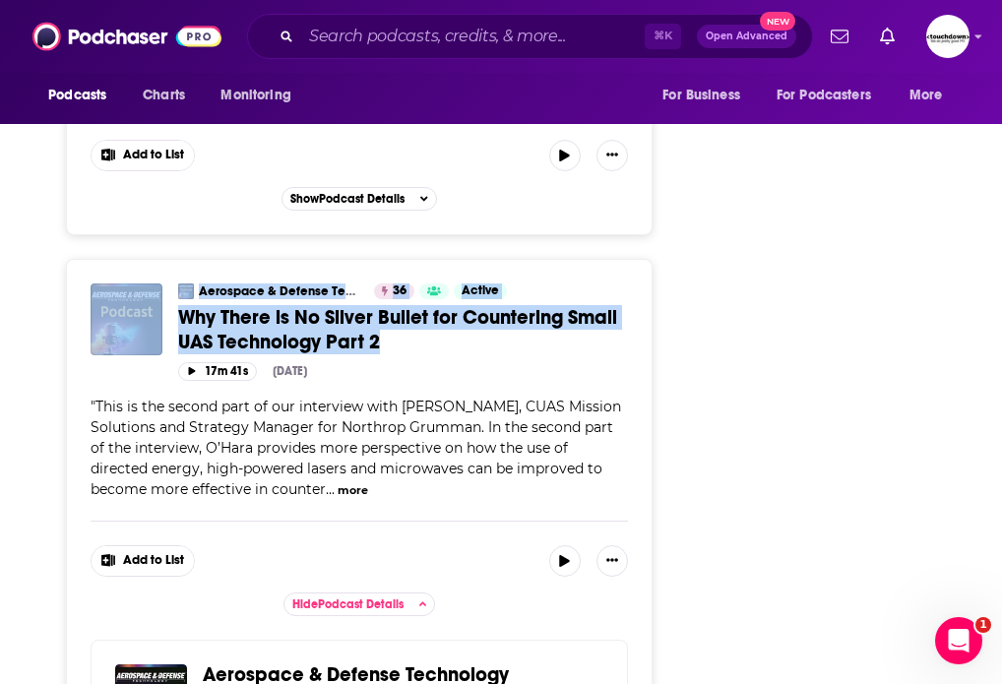
drag, startPoint x: 716, startPoint y: 258, endPoint x: 165, endPoint y: 222, distance: 551.5
copy div "Aerospace & Defense Technology 36 Active Categories Technology Why There is No …"
click at [326, 36] on input "Search podcasts, credits, & more..." at bounding box center [473, 37] width 344 height 32
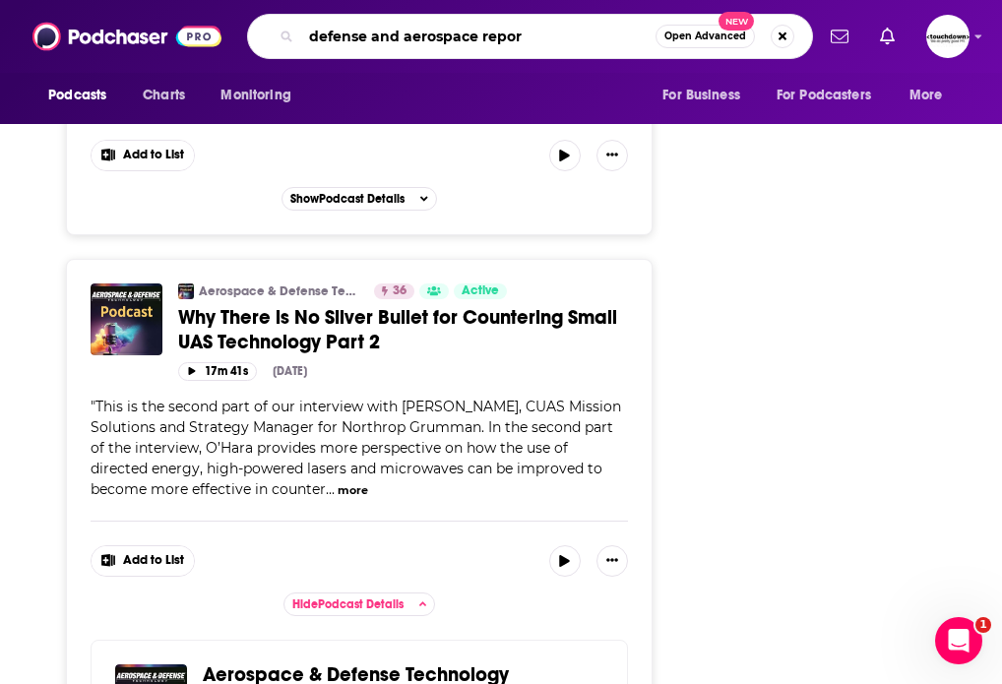
type input "defense and aerospace report"
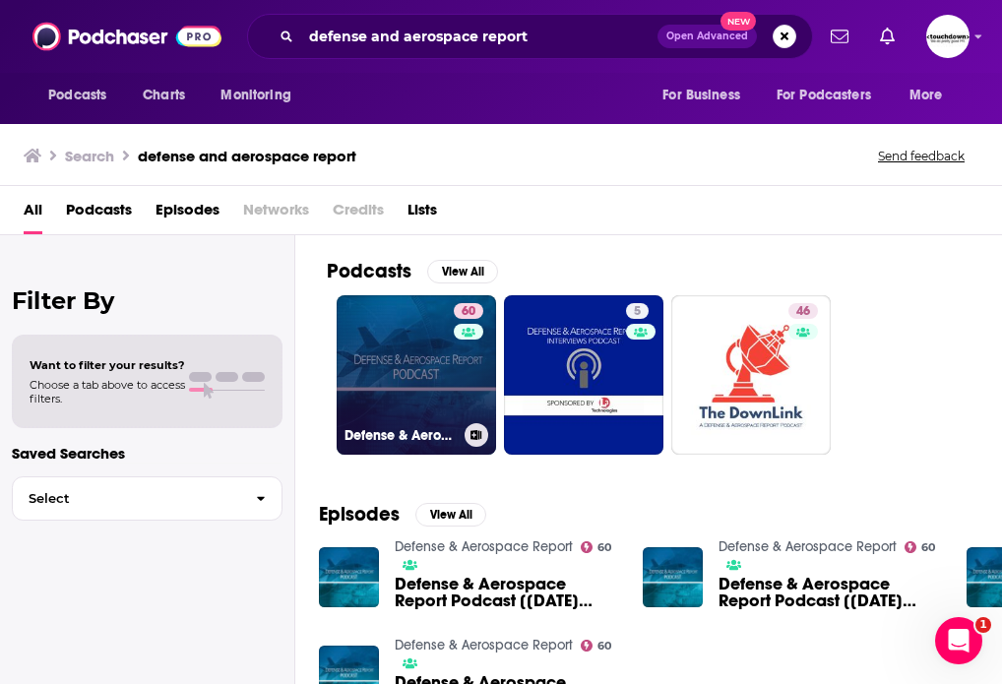
click at [413, 342] on link "60 Defense & Aerospace Report" at bounding box center [416, 374] width 159 height 159
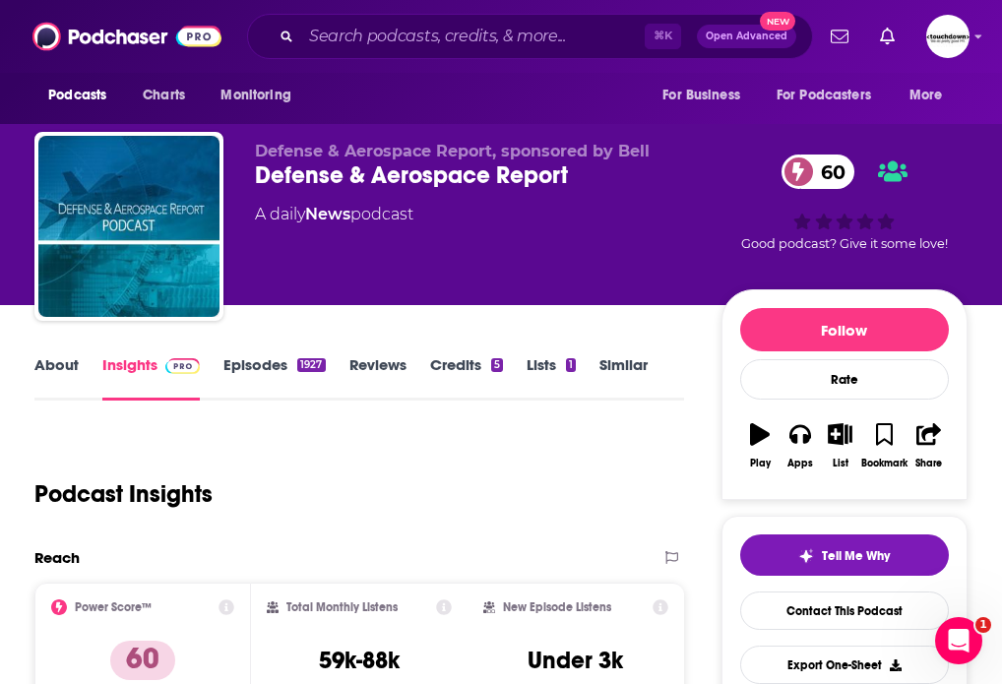
click at [249, 366] on link "Episodes 1927" at bounding box center [273, 377] width 101 height 45
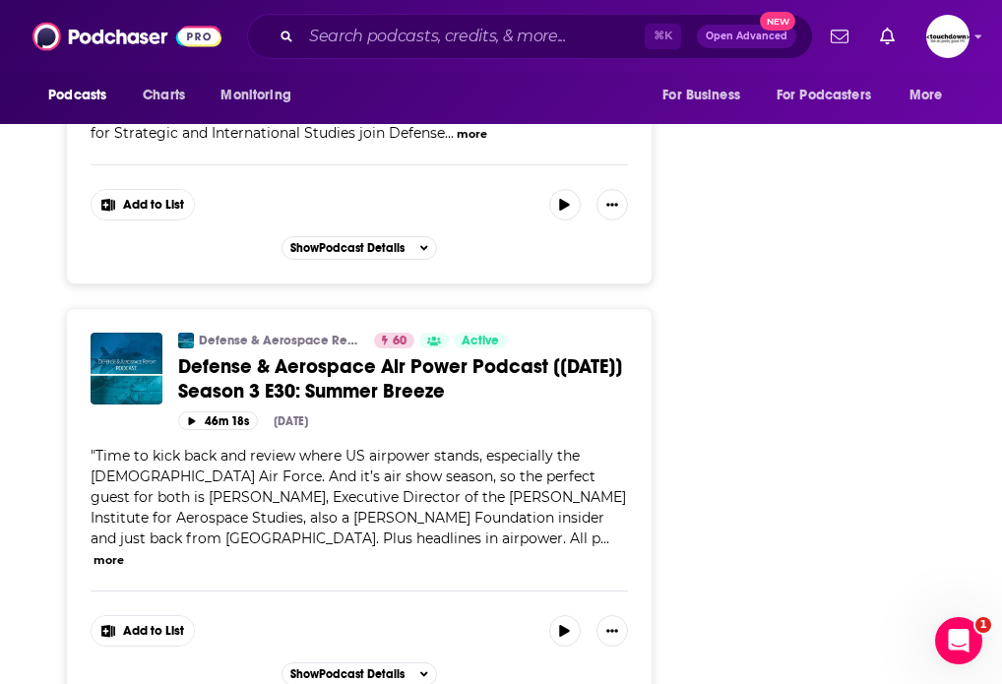
scroll to position [10219, 0]
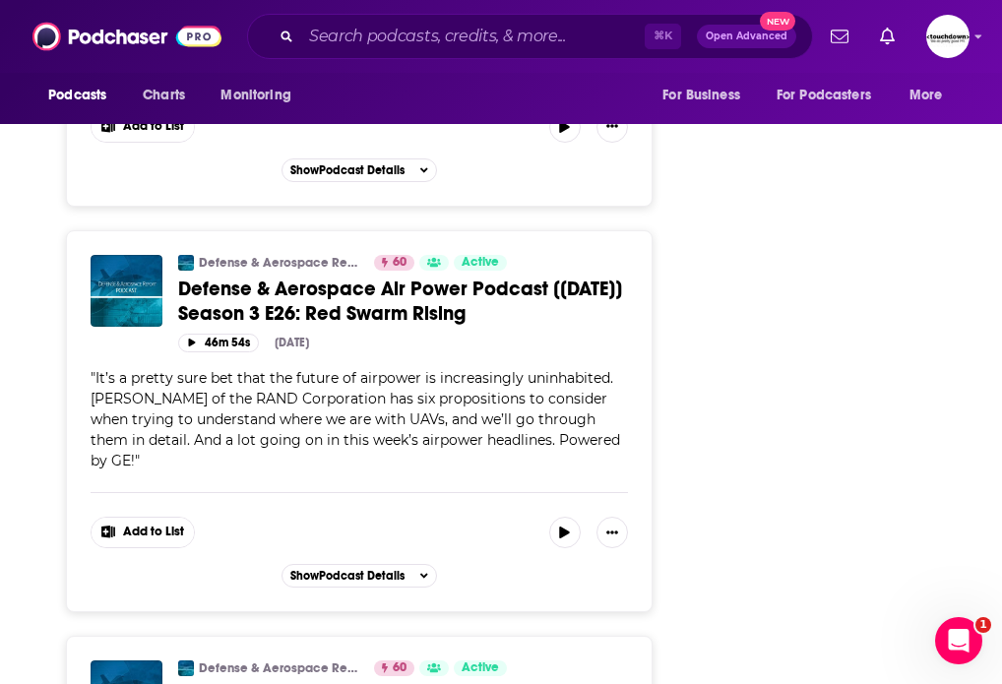
scroll to position [20403, 0]
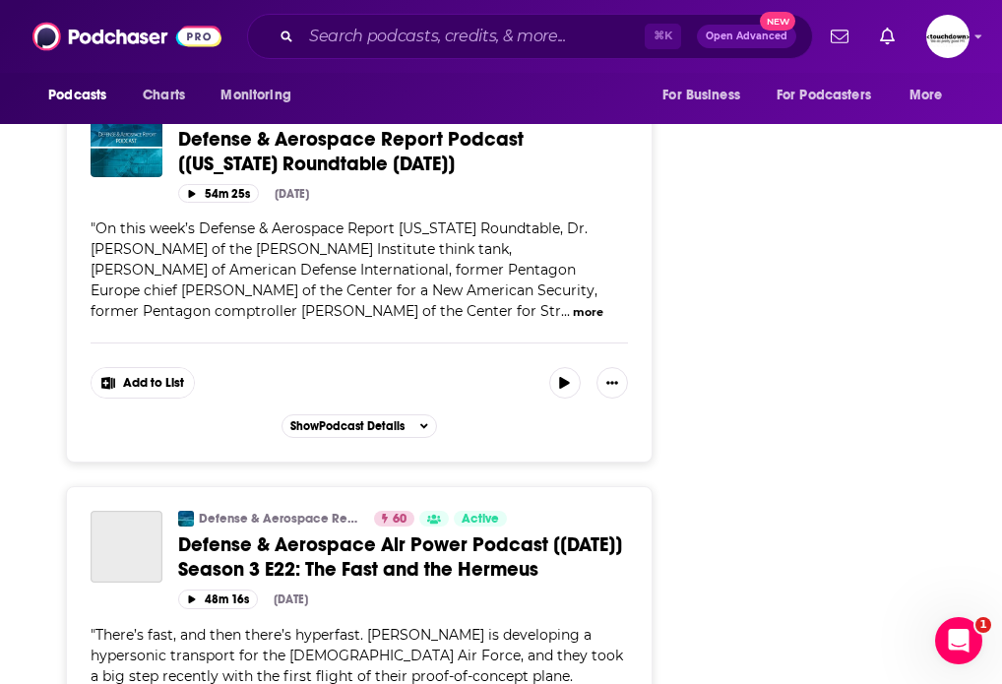
scroll to position [30562, 0]
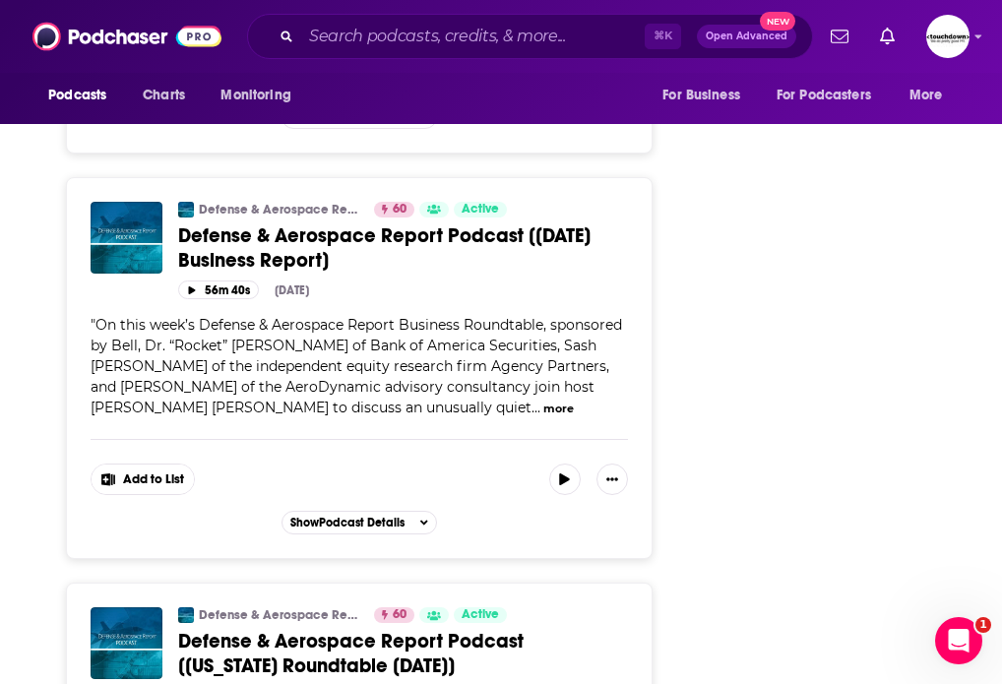
scroll to position [40804, 0]
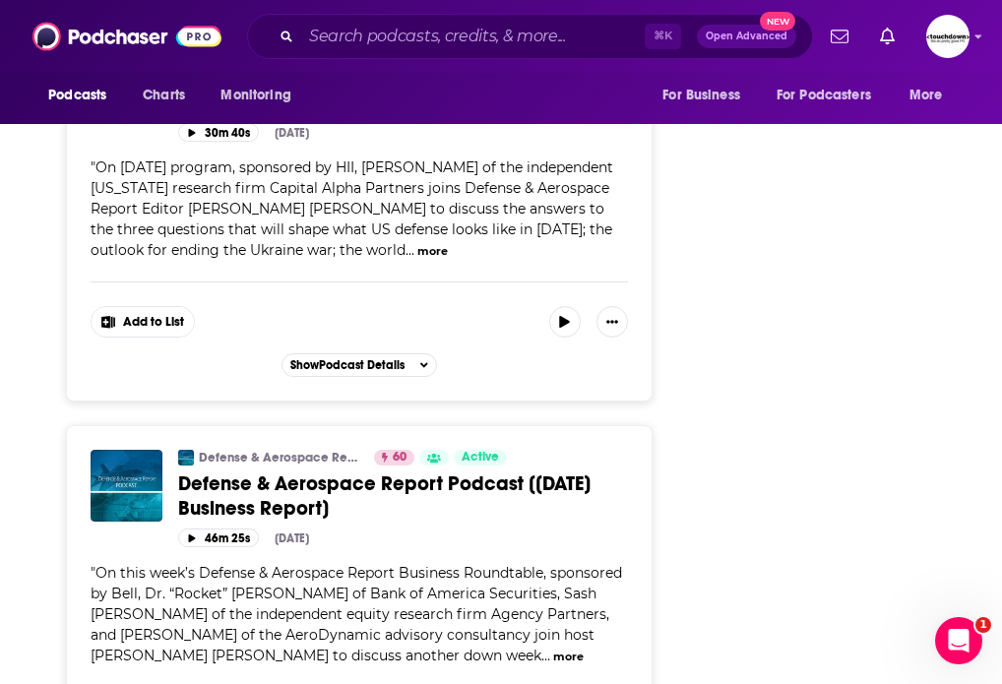
scroll to position [51098, 0]
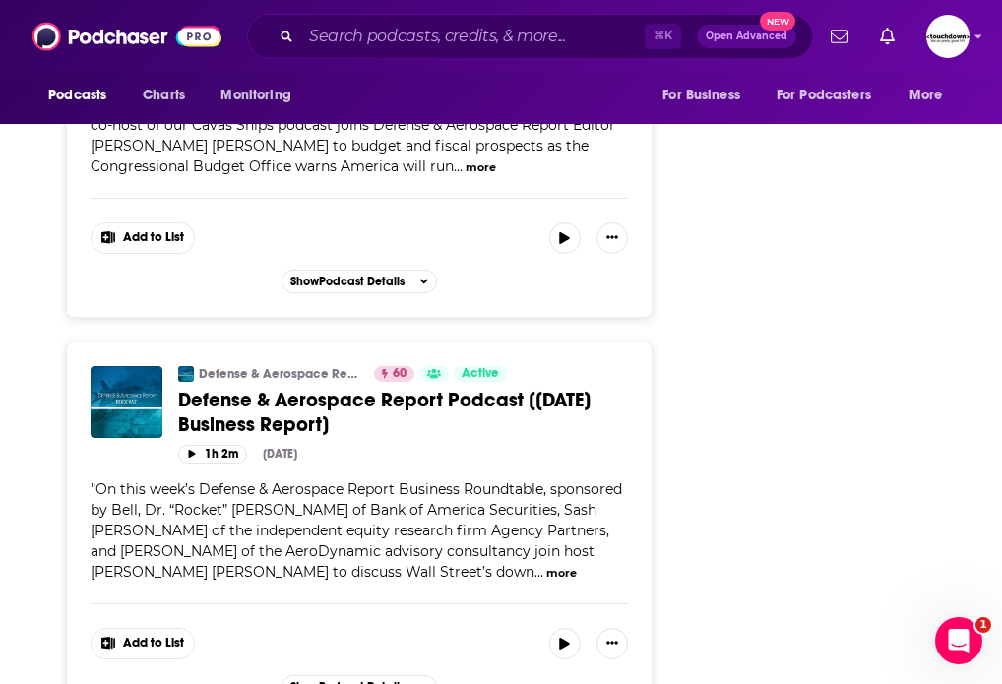
scroll to position [61319, 0]
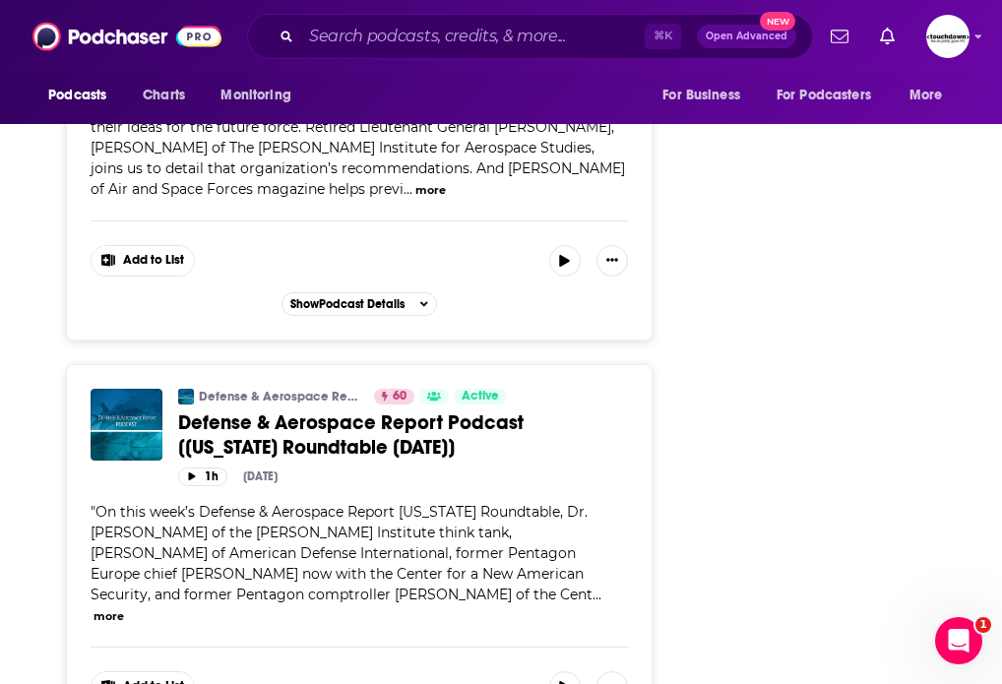
scroll to position [71516, 0]
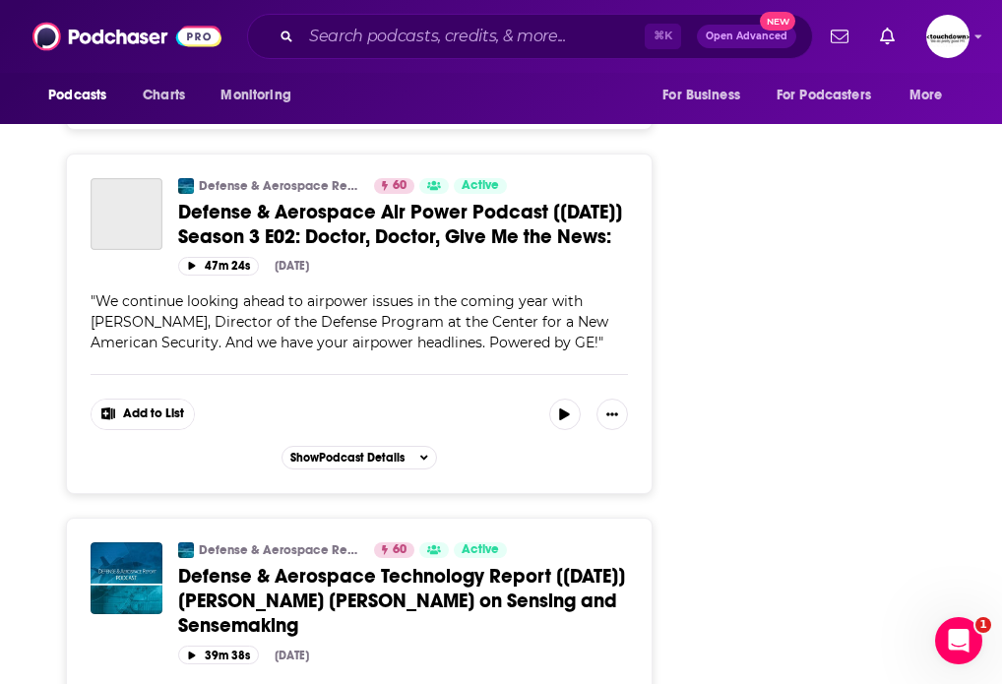
scroll to position [81638, 0]
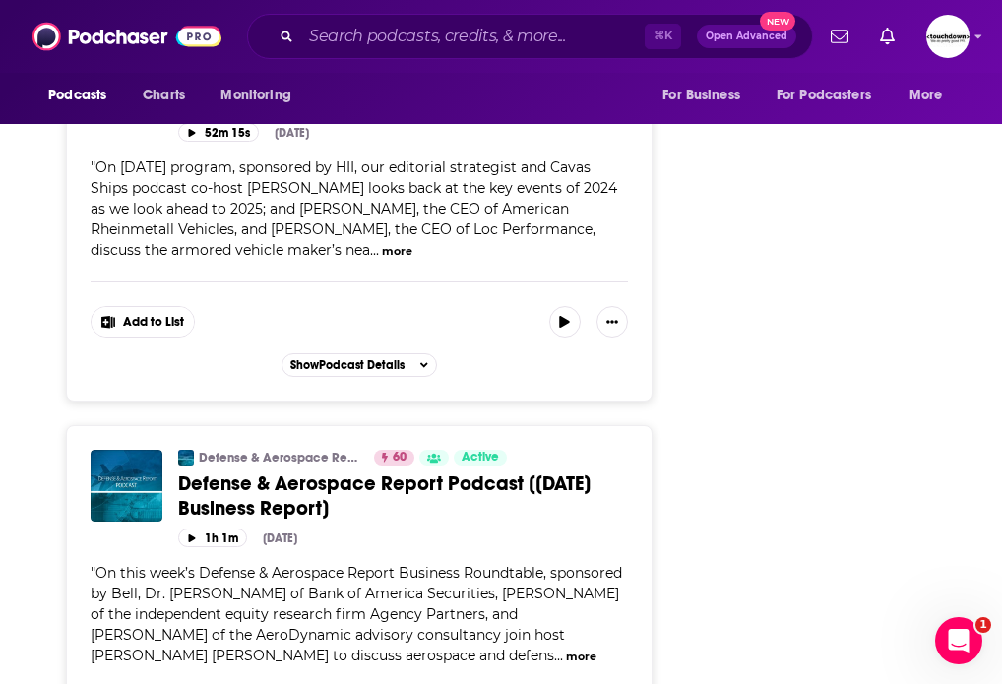
scroll to position [91859, 0]
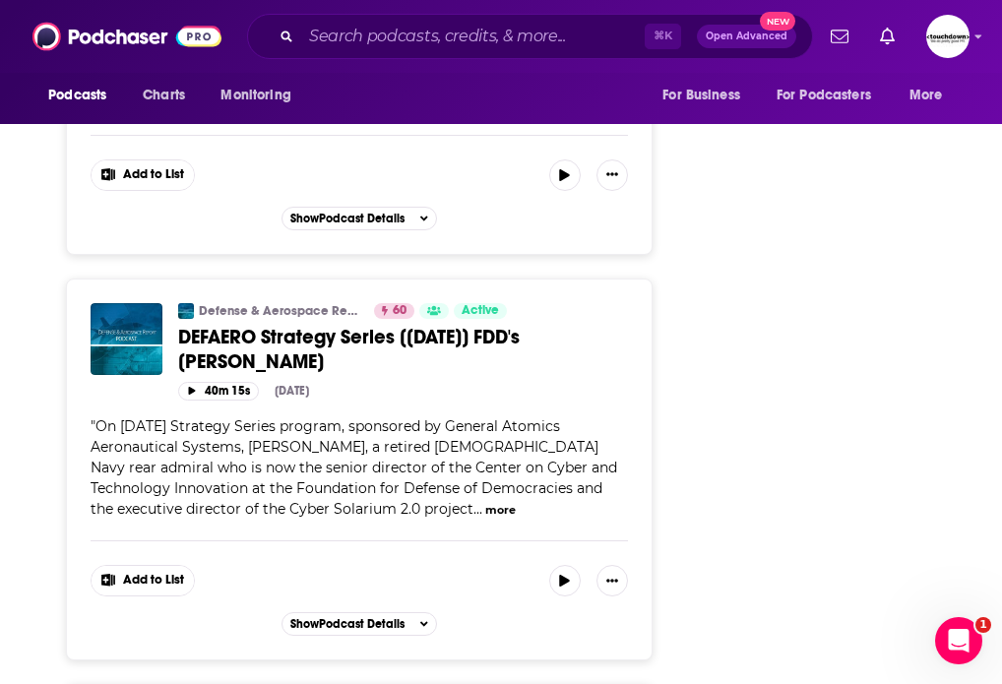
scroll to position [25267, 0]
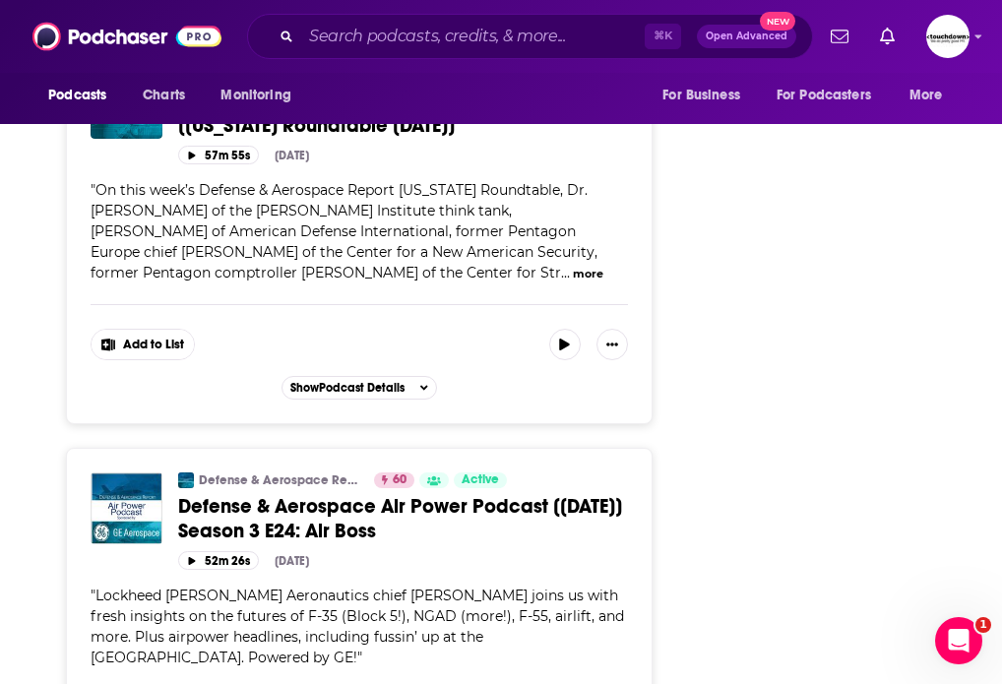
drag, startPoint x: 700, startPoint y: 284, endPoint x: 169, endPoint y: 233, distance: 533.0
copy div "Defense & Aerospace Report 60 Active Categories News Defense & Aerospace Air Po…"
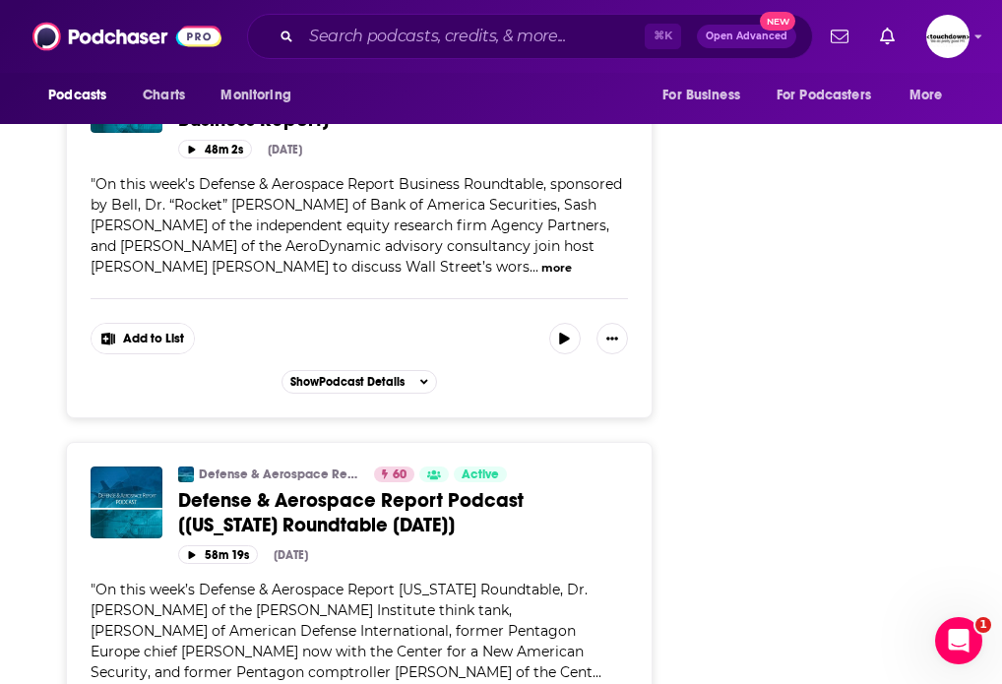
scroll to position [74650, 0]
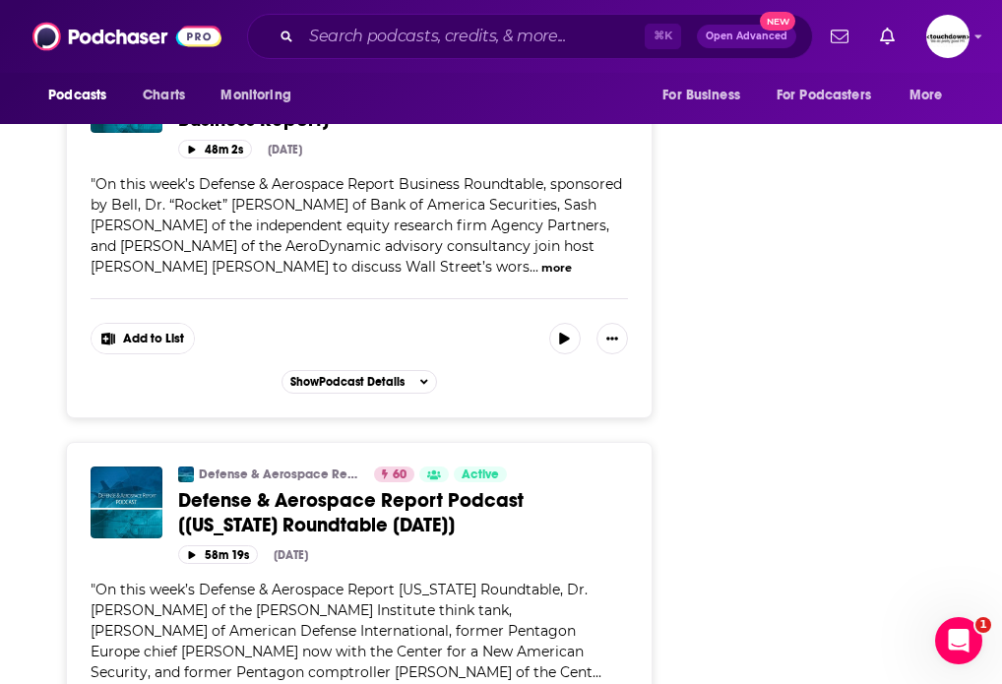
scroll to position [25267, 0]
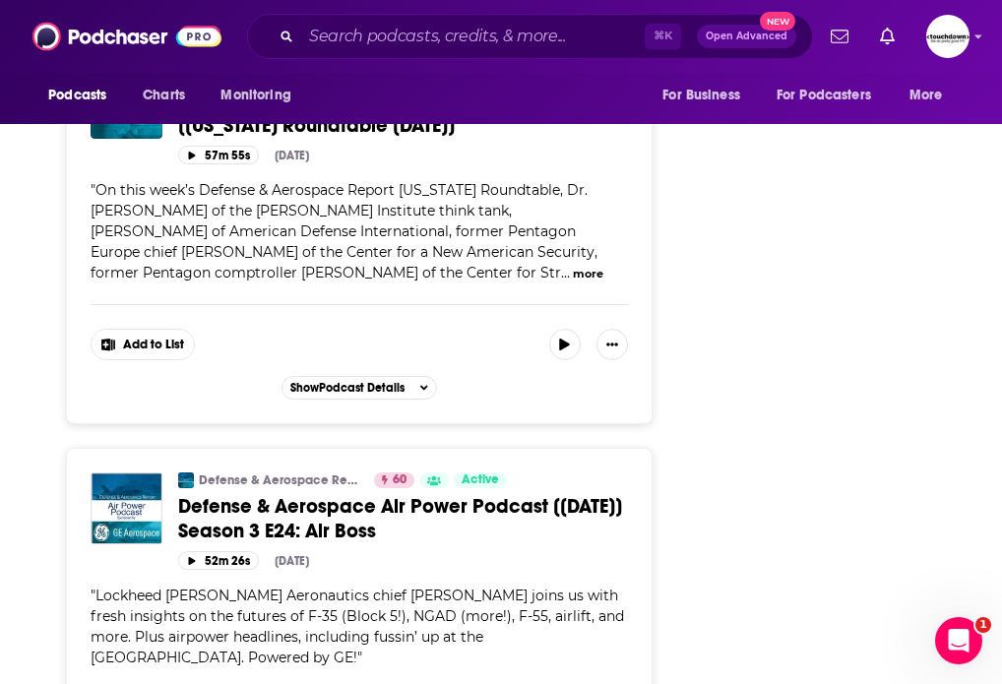
click at [372, 45] on input "Search podcasts, credits, & more..." at bounding box center [473, 37] width 344 height 32
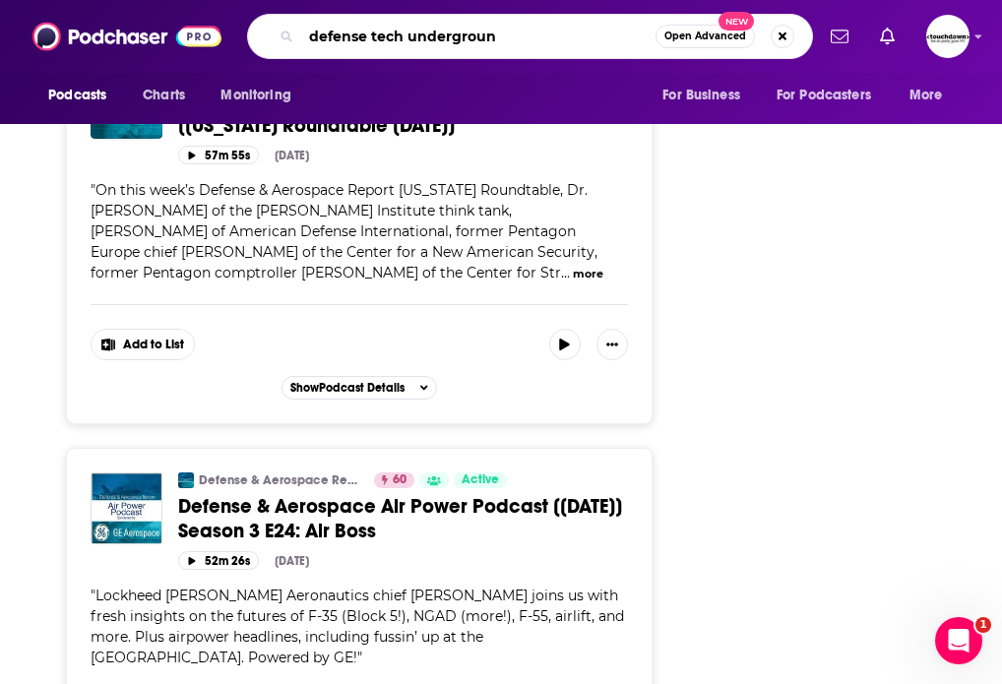
type input "defense tech underground"
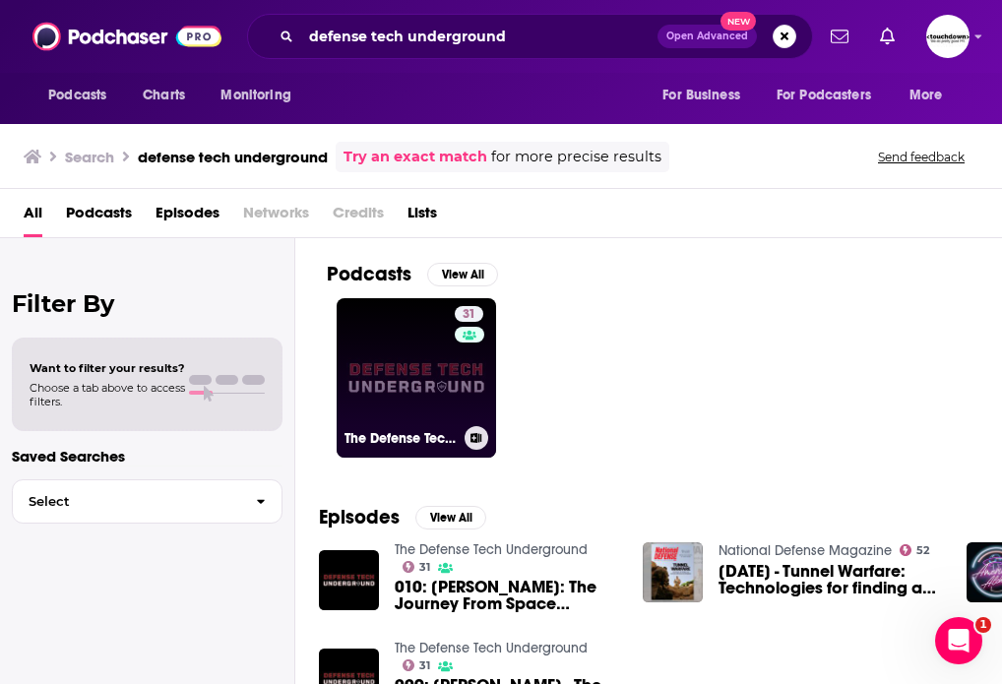
click at [437, 384] on link "31 The Defense Tech Underground" at bounding box center [416, 377] width 159 height 159
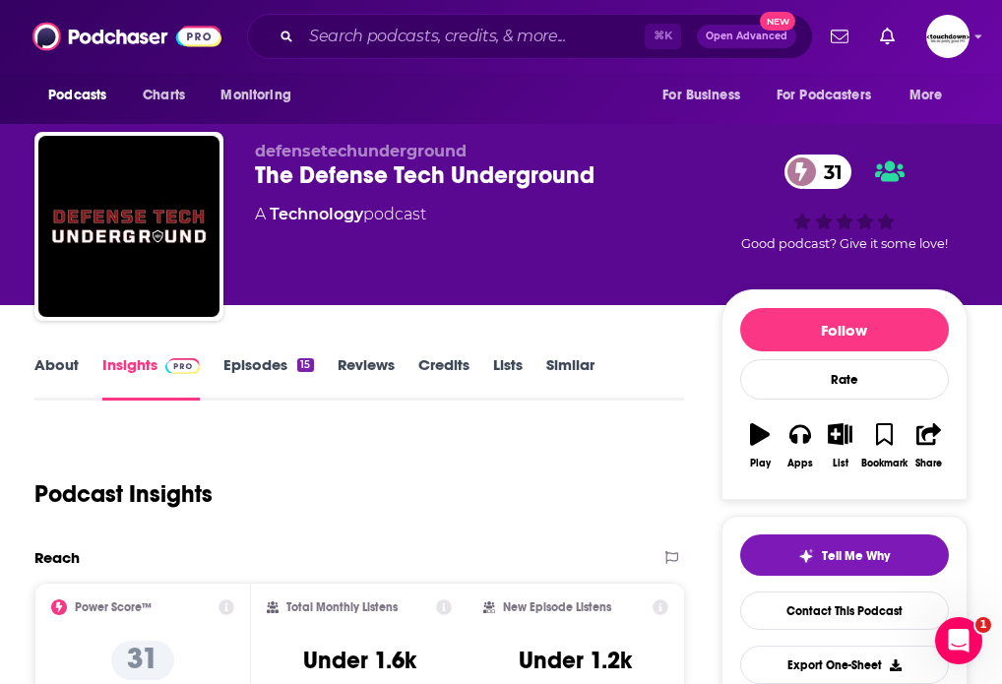
click at [58, 364] on link "About" at bounding box center [56, 377] width 44 height 45
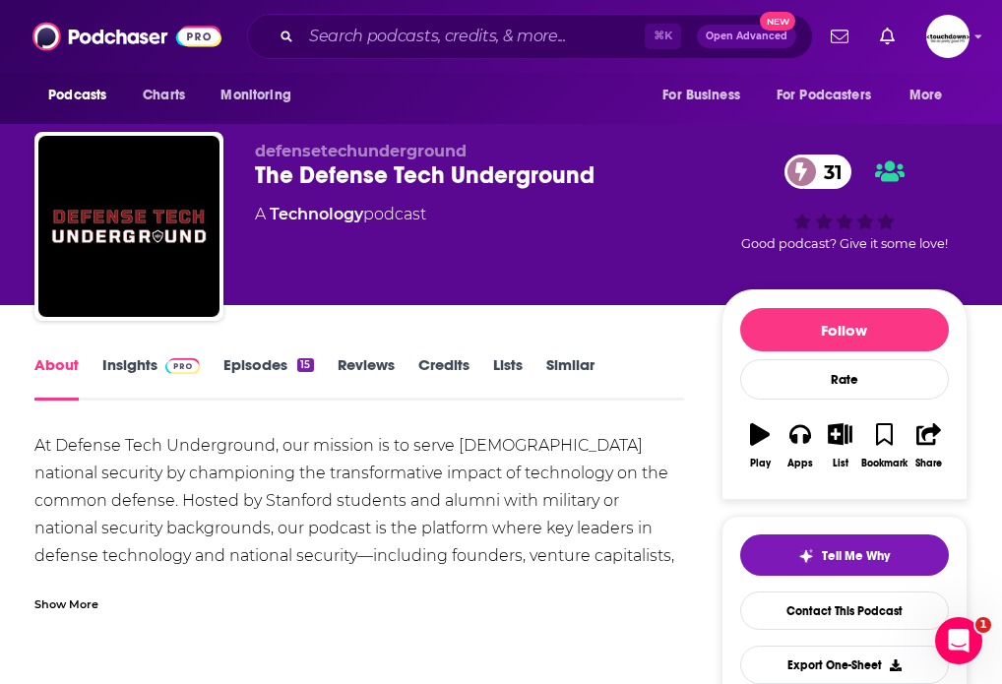
click at [248, 363] on link "Episodes 15" at bounding box center [268, 377] width 90 height 45
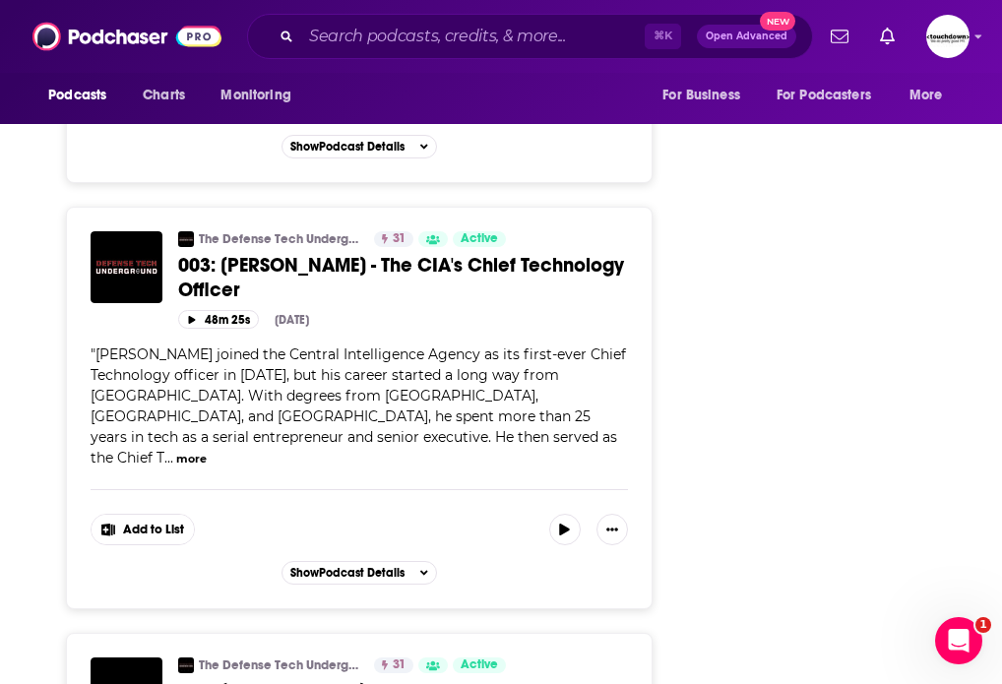
scroll to position [701, 0]
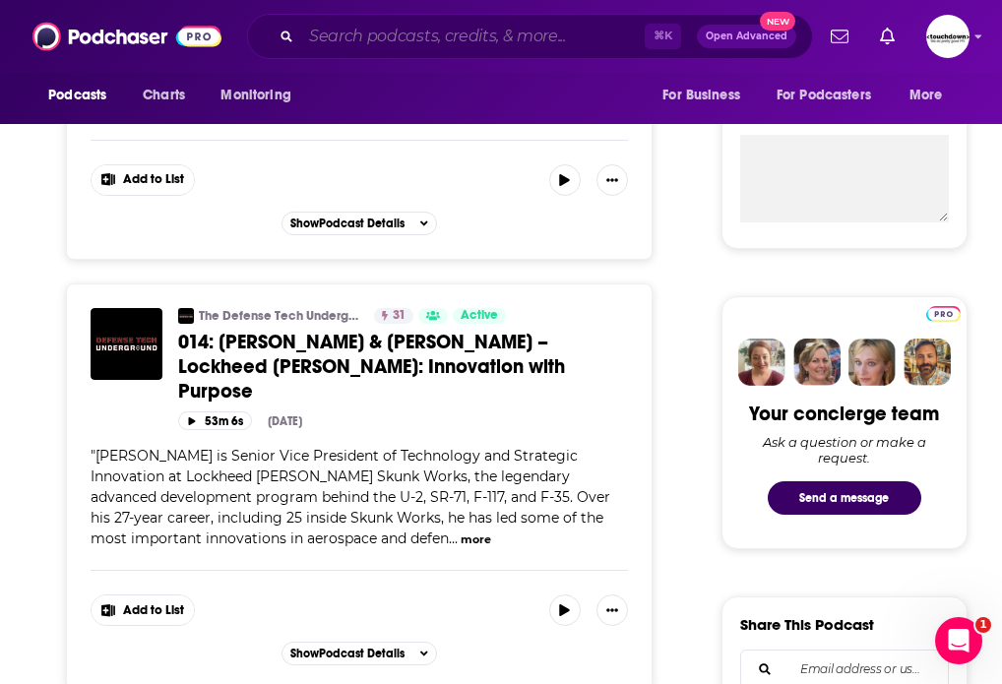
click at [361, 44] on input "Search podcasts, credits, & more..." at bounding box center [473, 37] width 344 height 32
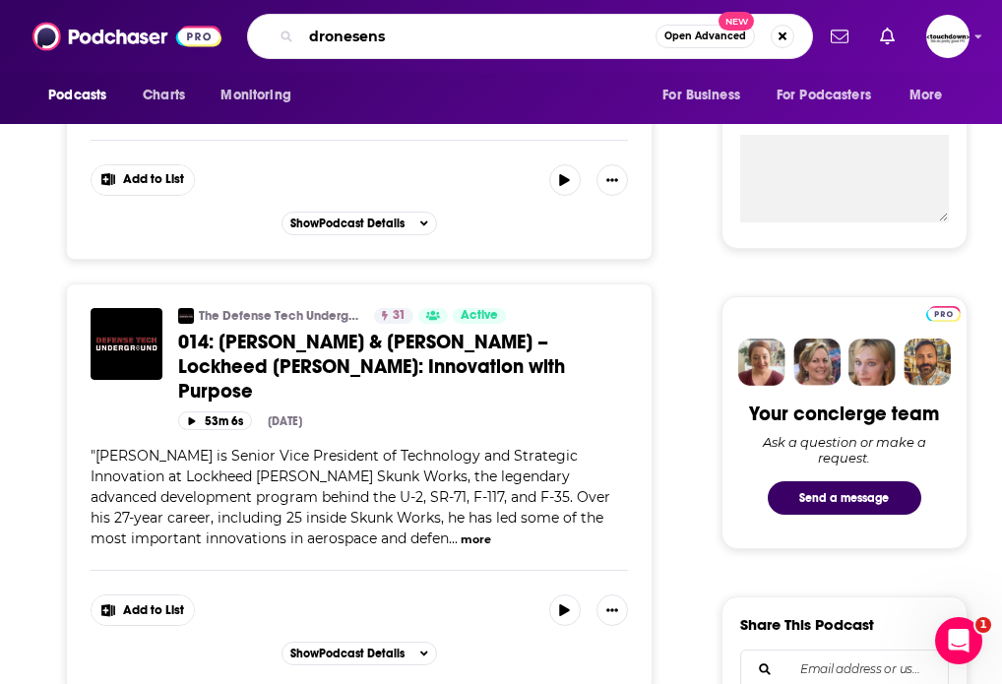
type input "dronesense"
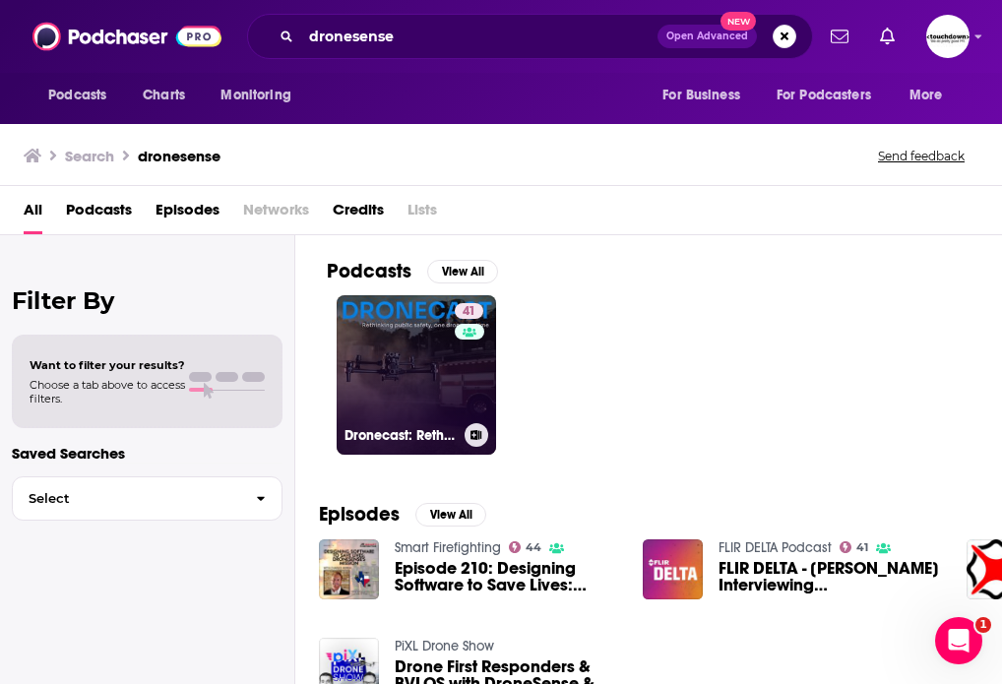
click at [394, 378] on link "41 Dronecast: Rethinking Public Safety, One Drone at a Time" at bounding box center [416, 374] width 159 height 159
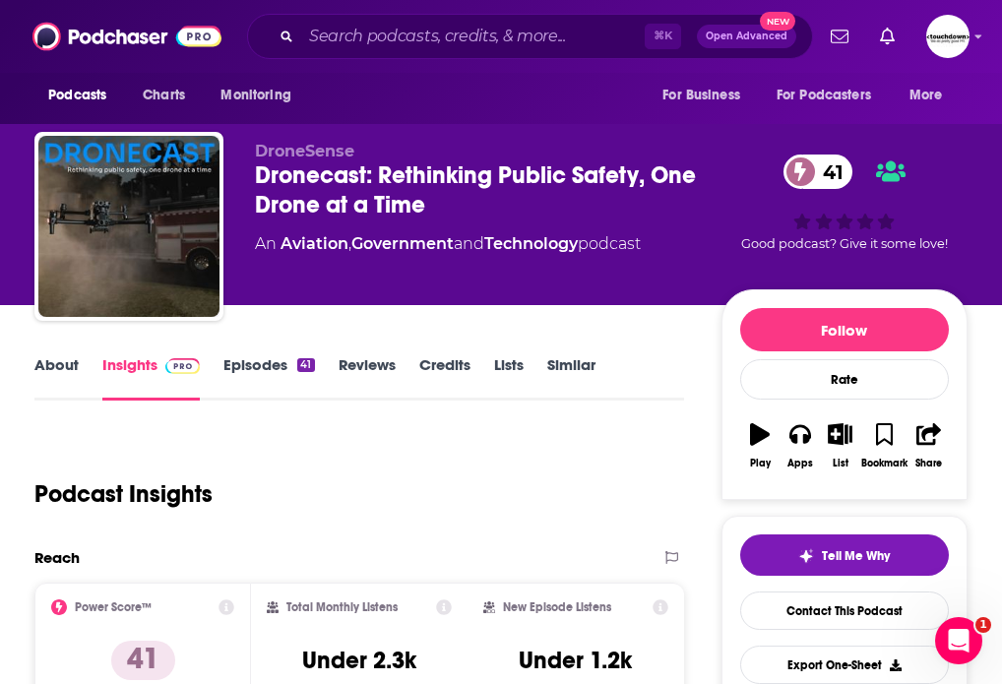
click at [258, 362] on link "Episodes 41" at bounding box center [268, 377] width 91 height 45
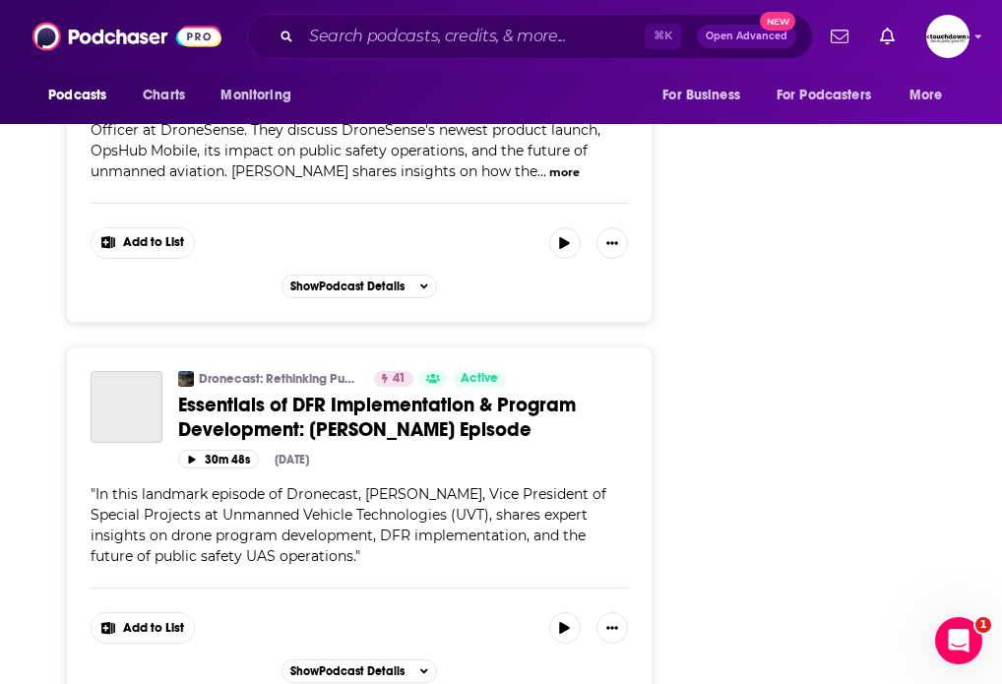
scroll to position [10220, 0]
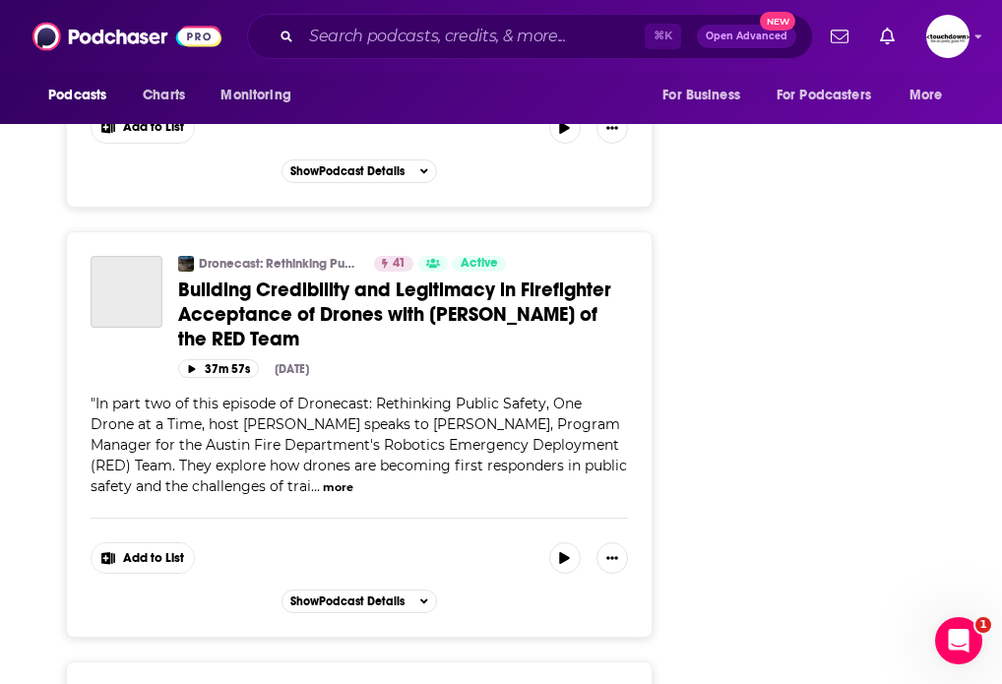
scroll to position [16656, 0]
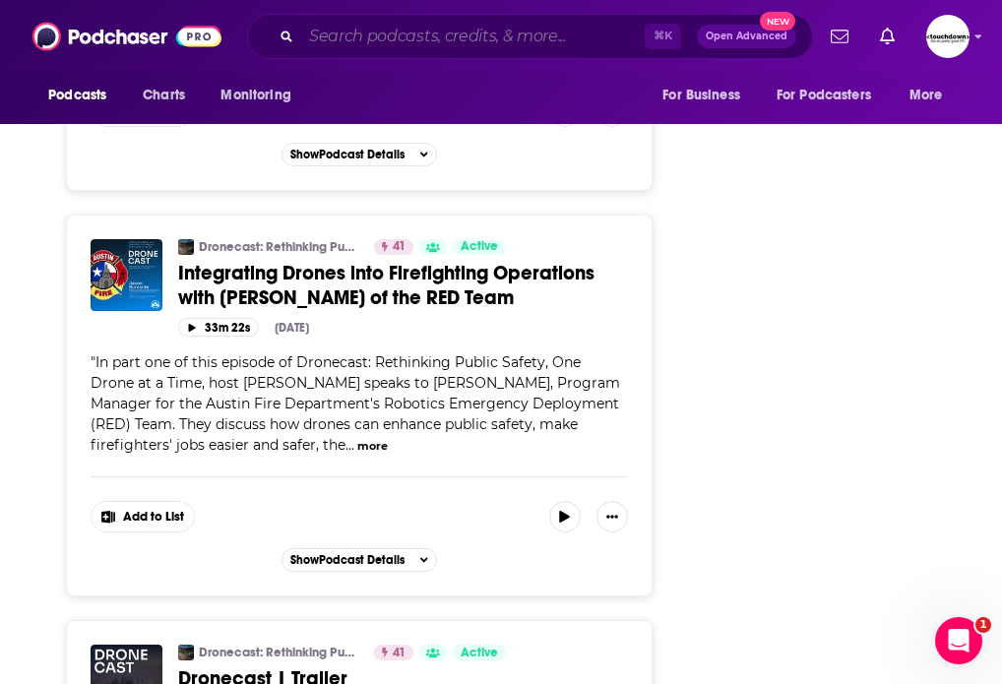
click at [416, 35] on input "Search podcasts, credits, & more..." at bounding box center [473, 37] width 344 height 32
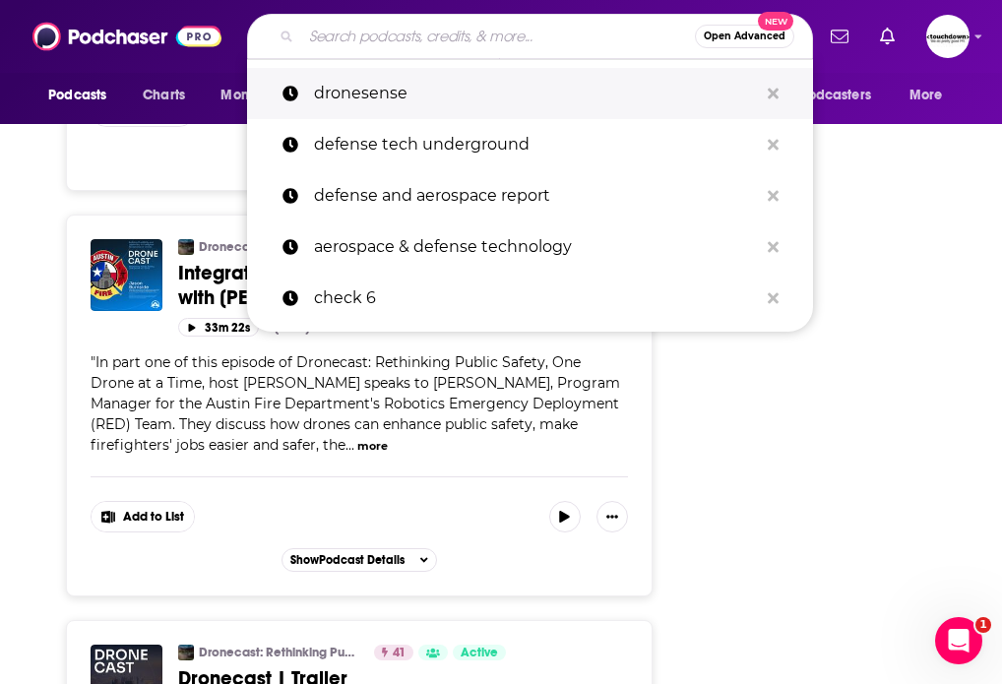
click at [413, 102] on p "dronesense" at bounding box center [536, 93] width 444 height 51
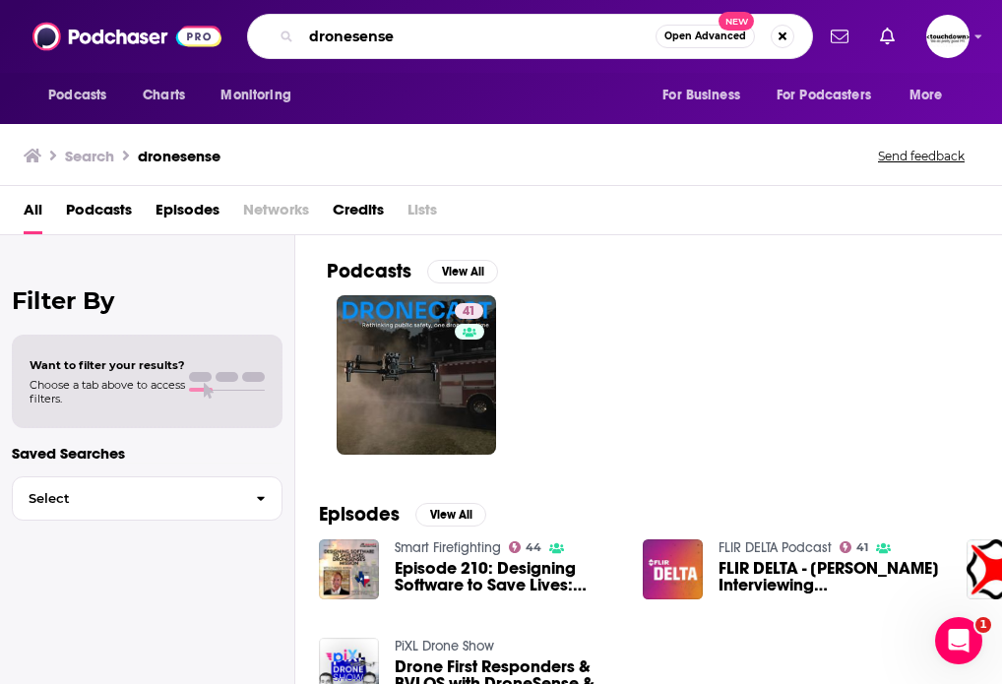
drag, startPoint x: 413, startPoint y: 37, endPoint x: 179, endPoint y: 35, distance: 233.3
click at [179, 35] on div "Podcasts Charts Monitoring dronesense Open Advanced New For Business For Podcas…" at bounding box center [501, 36] width 1002 height 73
type input "national defense"
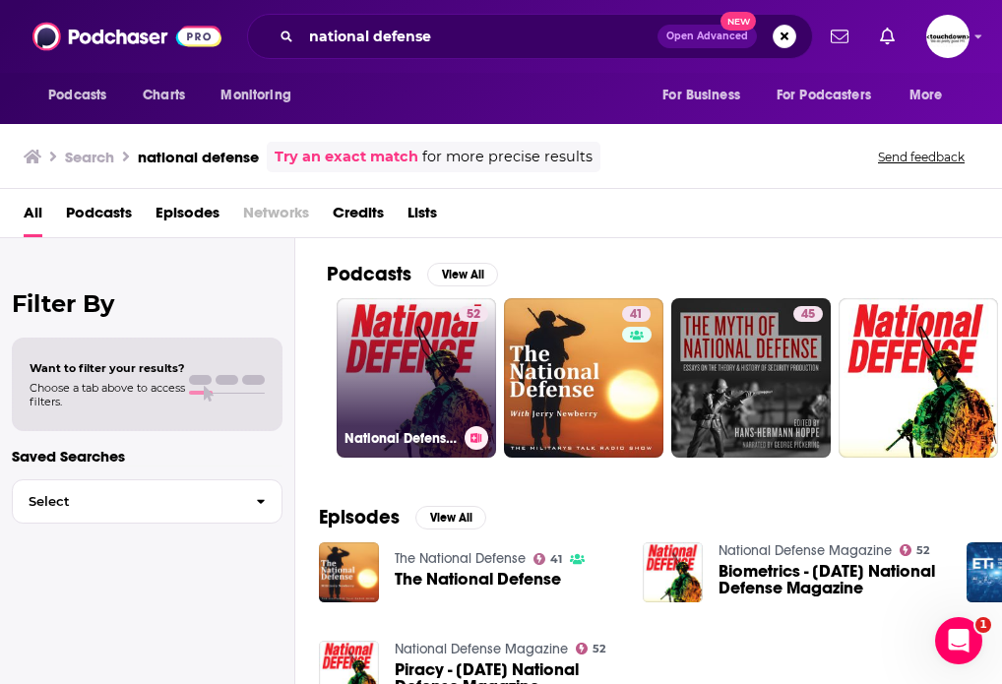
click at [398, 370] on link "52 National Defense Magazine" at bounding box center [416, 377] width 159 height 159
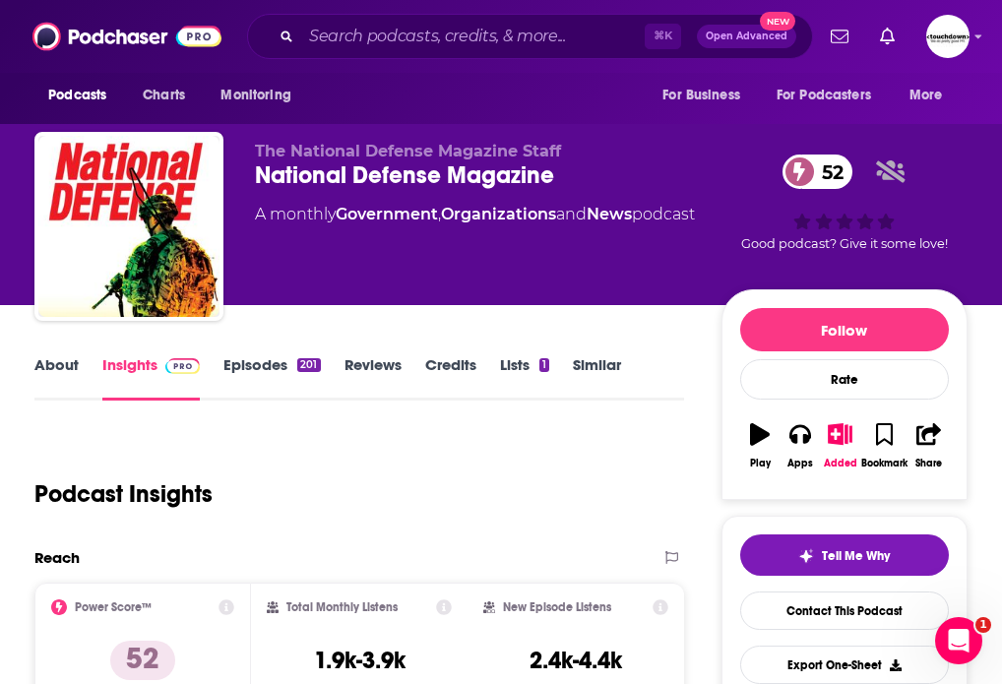
click at [241, 371] on link "Episodes 201" at bounding box center [271, 377] width 96 height 45
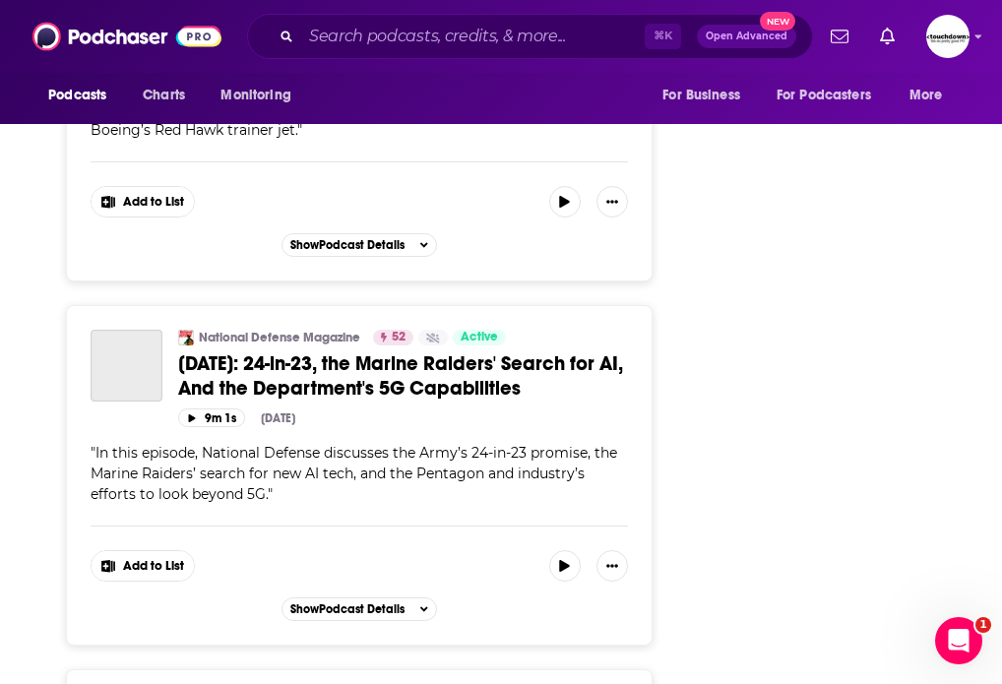
scroll to position [9224, 0]
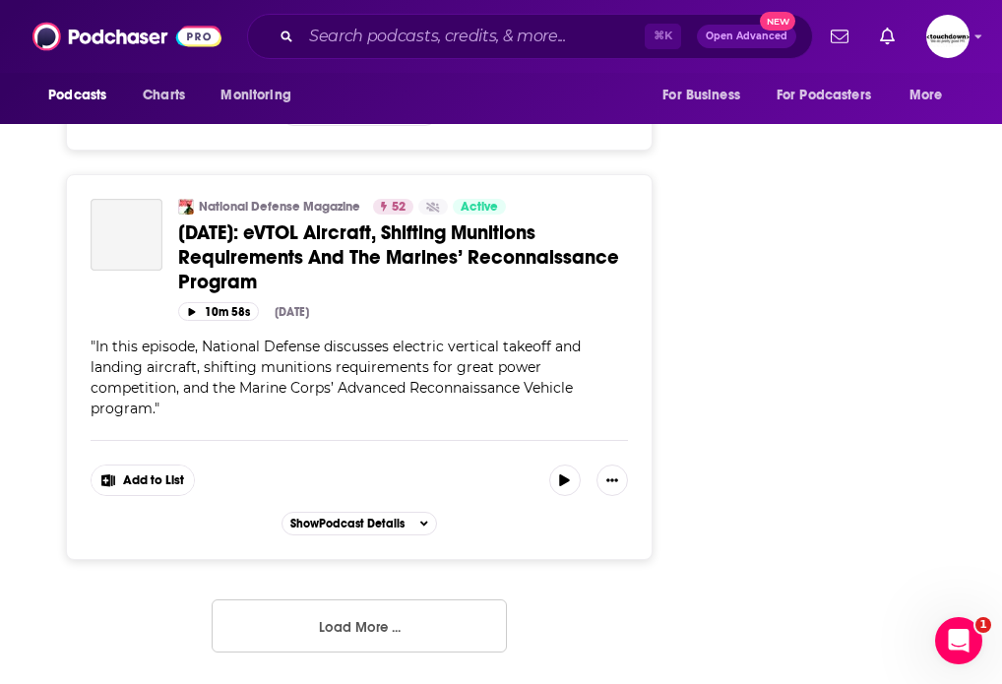
click at [380, 626] on button "Load More ..." at bounding box center [359, 626] width 295 height 53
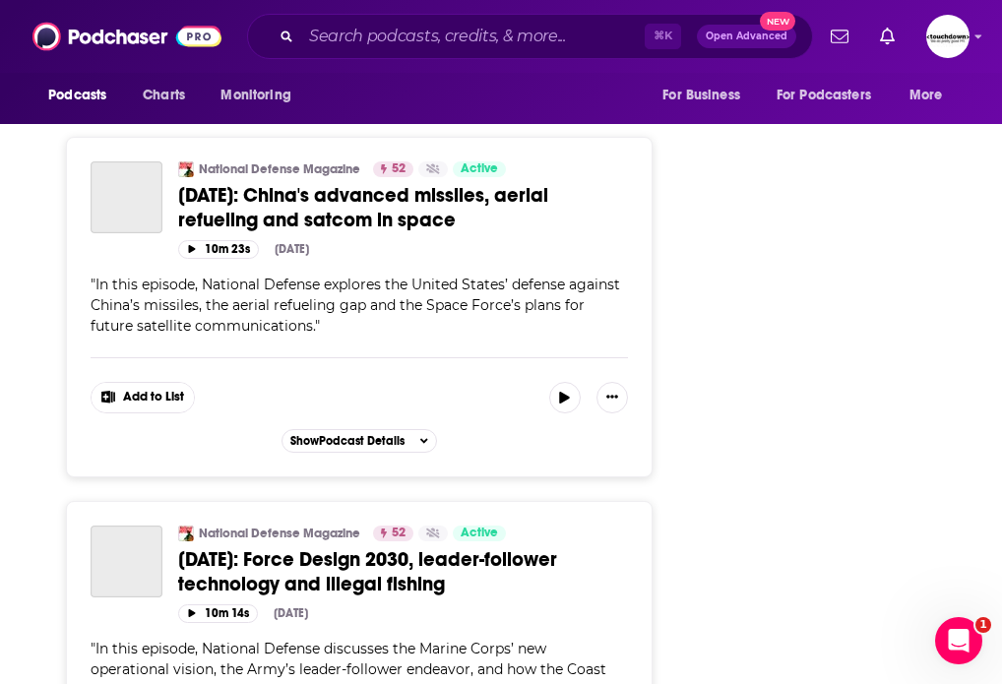
scroll to position [18335, 0]
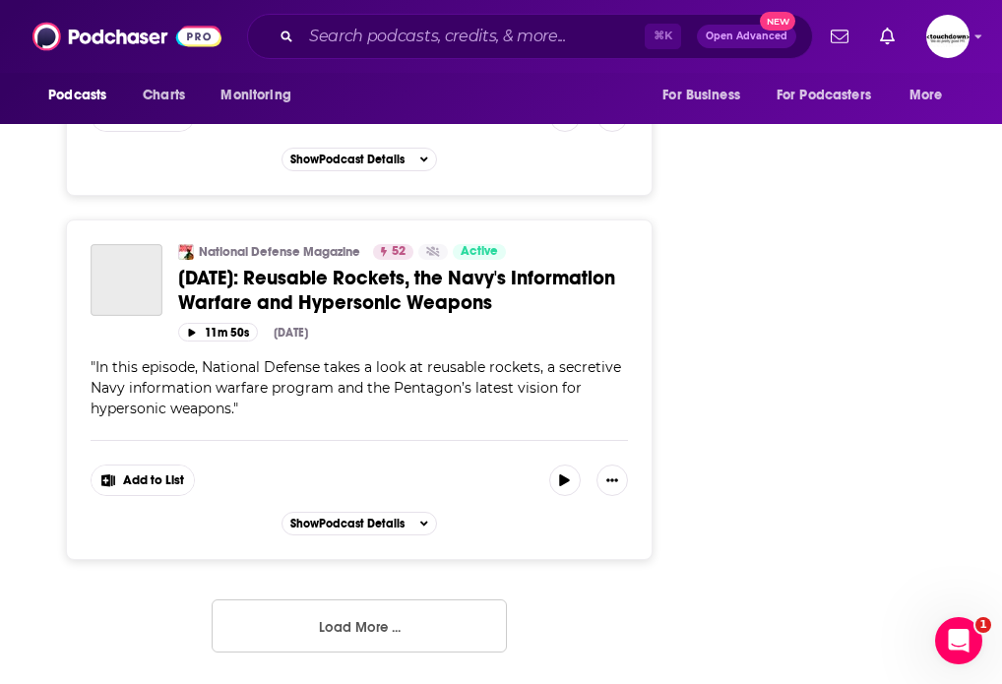
click at [348, 630] on button "Load More ..." at bounding box center [359, 626] width 295 height 53
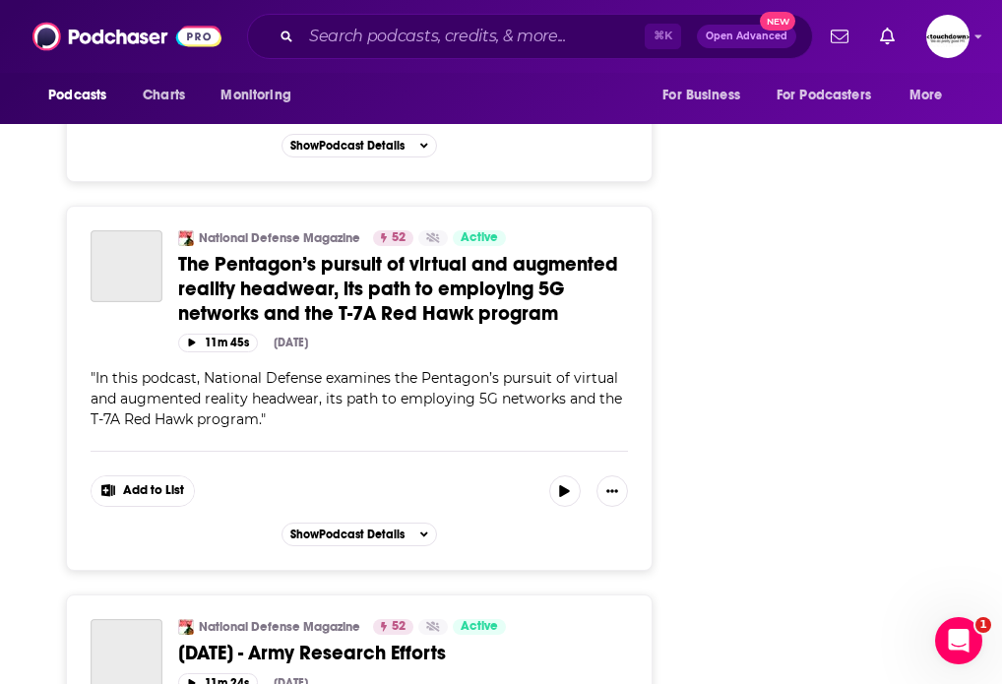
scroll to position [27775, 0]
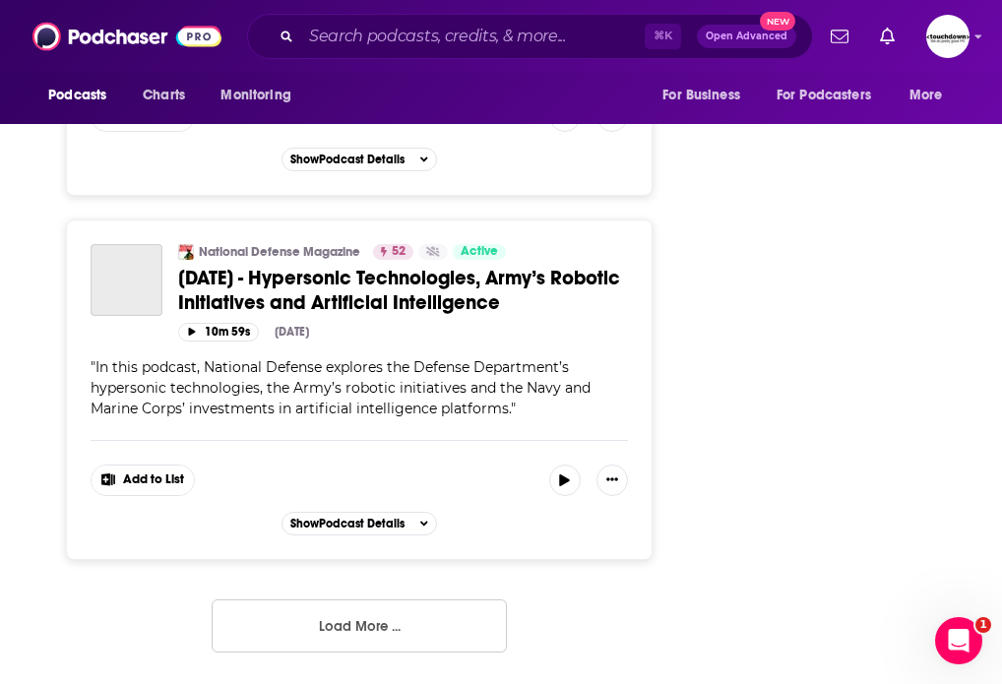
click at [354, 640] on button "Load More ..." at bounding box center [359, 626] width 295 height 53
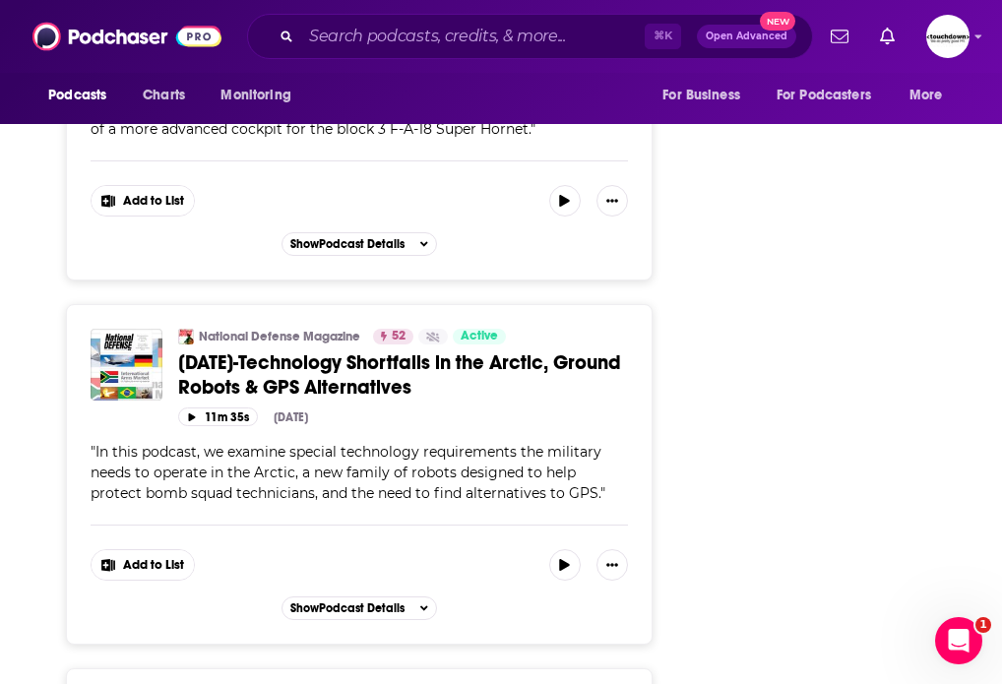
scroll to position [5608, 0]
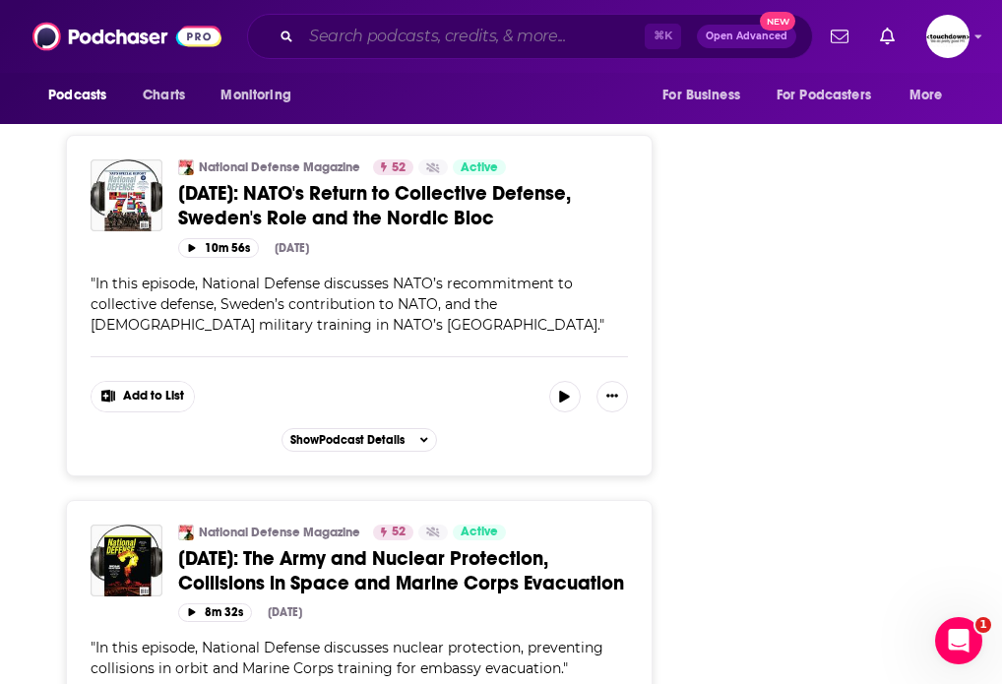
click at [369, 48] on input "Search podcasts, credits, & more..." at bounding box center [473, 37] width 344 height 32
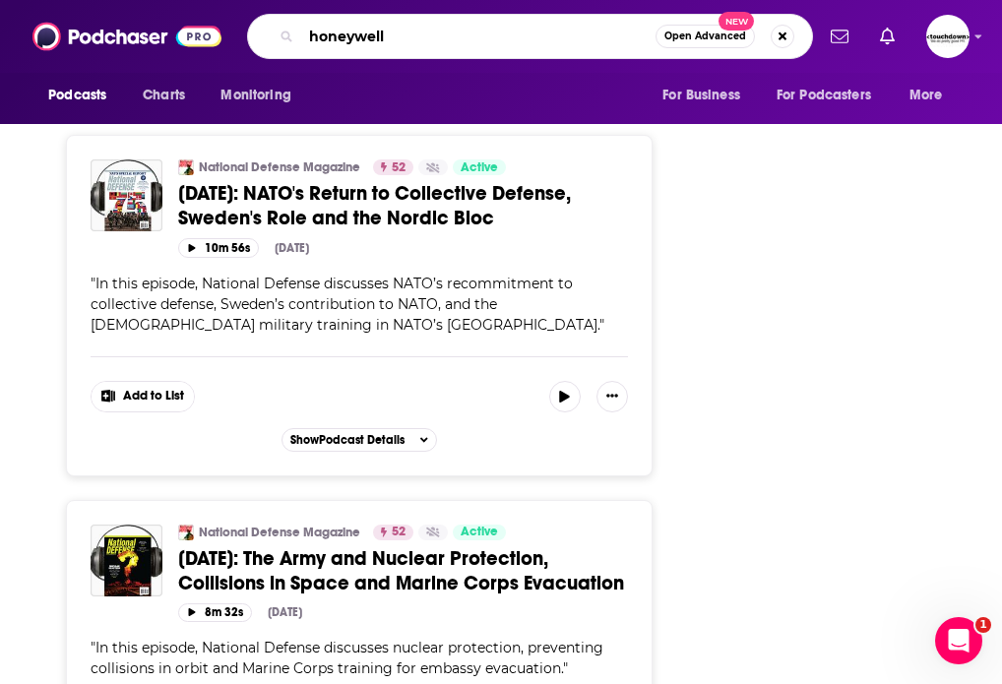
drag, startPoint x: 400, startPoint y: 41, endPoint x: 22, endPoint y: 22, distance: 378.6
click at [22, 22] on div "Podcasts Charts Monitoring honeywell Open Advanced New For Business For Podcast…" at bounding box center [501, 36] width 1002 height 73
type input "aerospace unplugged"
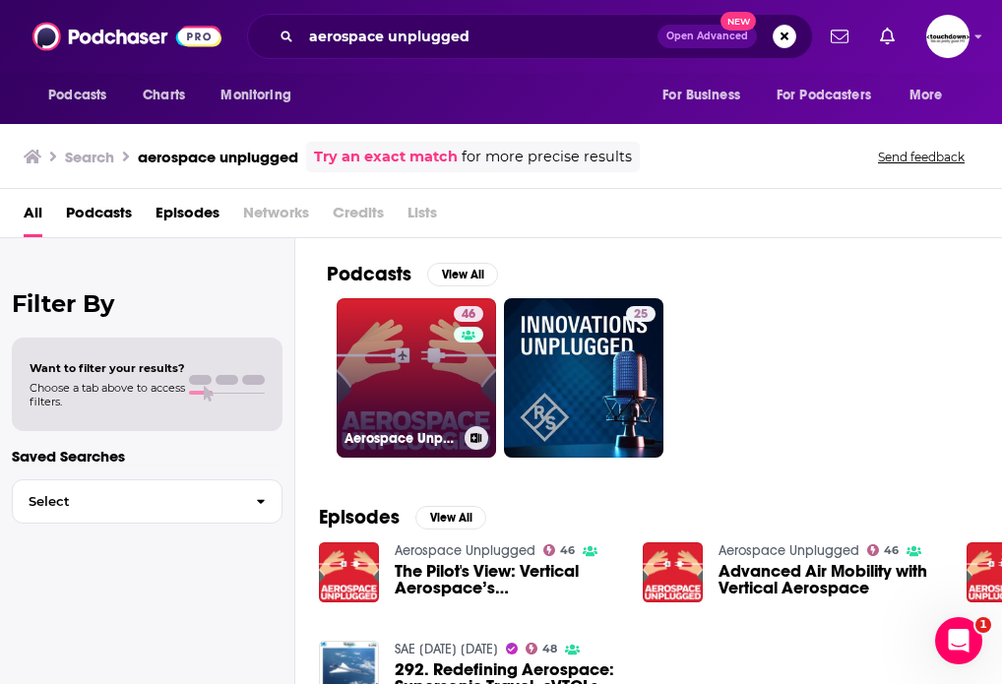
click at [419, 404] on link "46 Aerospace Unplugged" at bounding box center [416, 377] width 159 height 159
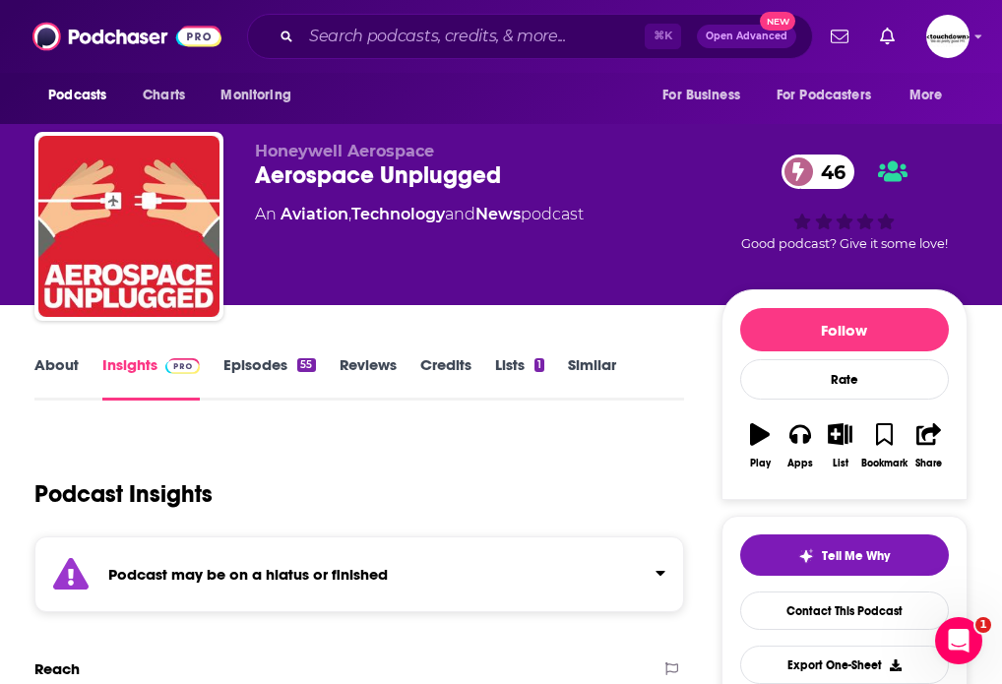
click at [258, 375] on link "Episodes 55" at bounding box center [269, 377] width 92 height 45
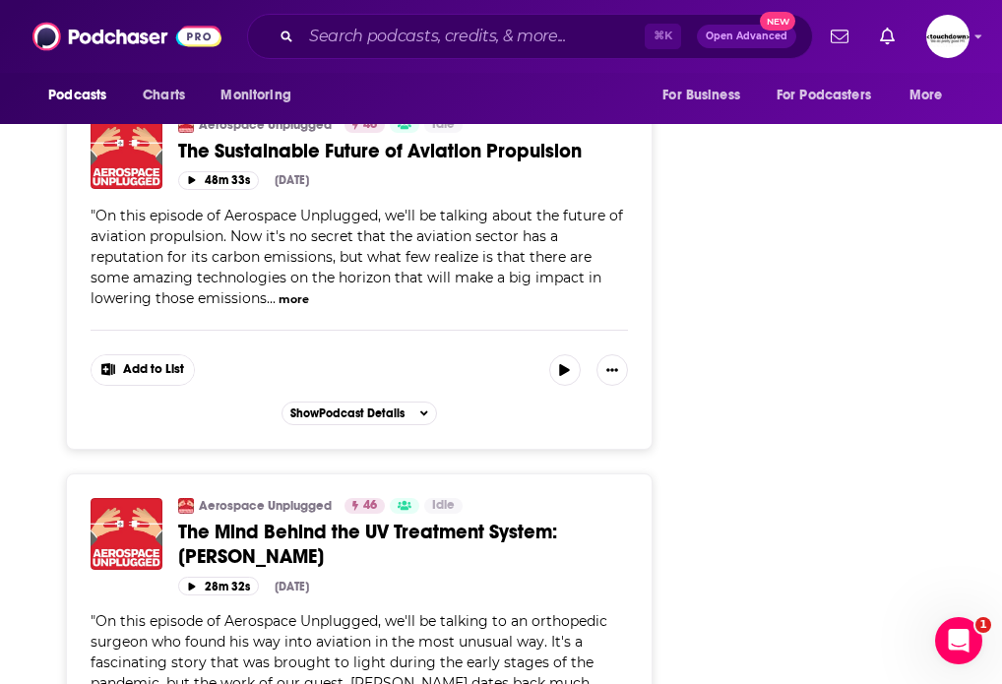
scroll to position [9744, 0]
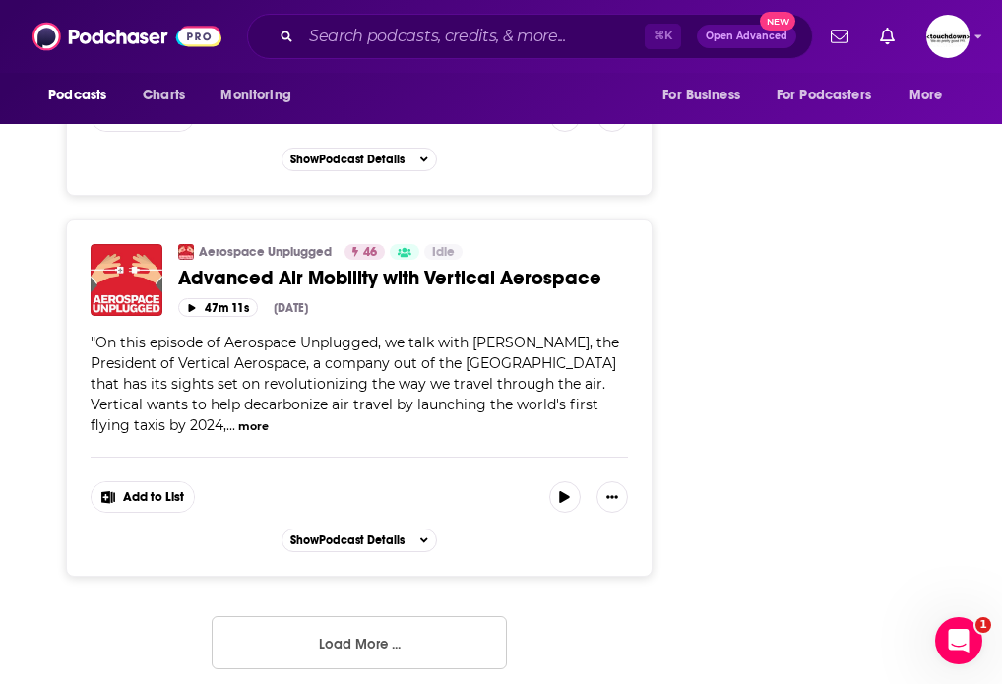
click at [341, 625] on button "Load More ..." at bounding box center [359, 642] width 295 height 53
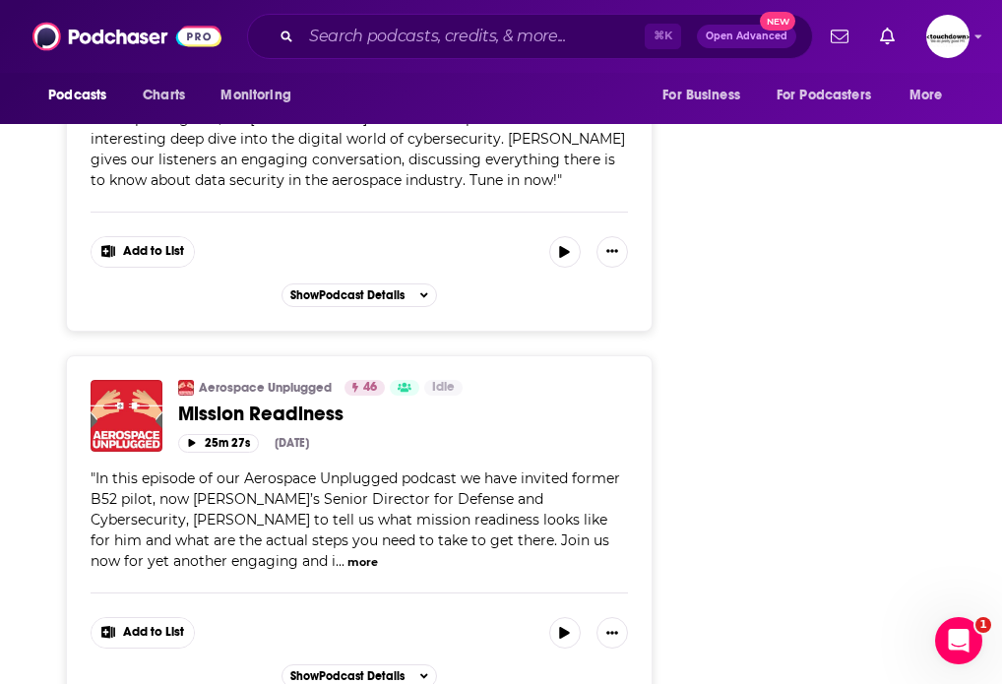
scroll to position [18907, 0]
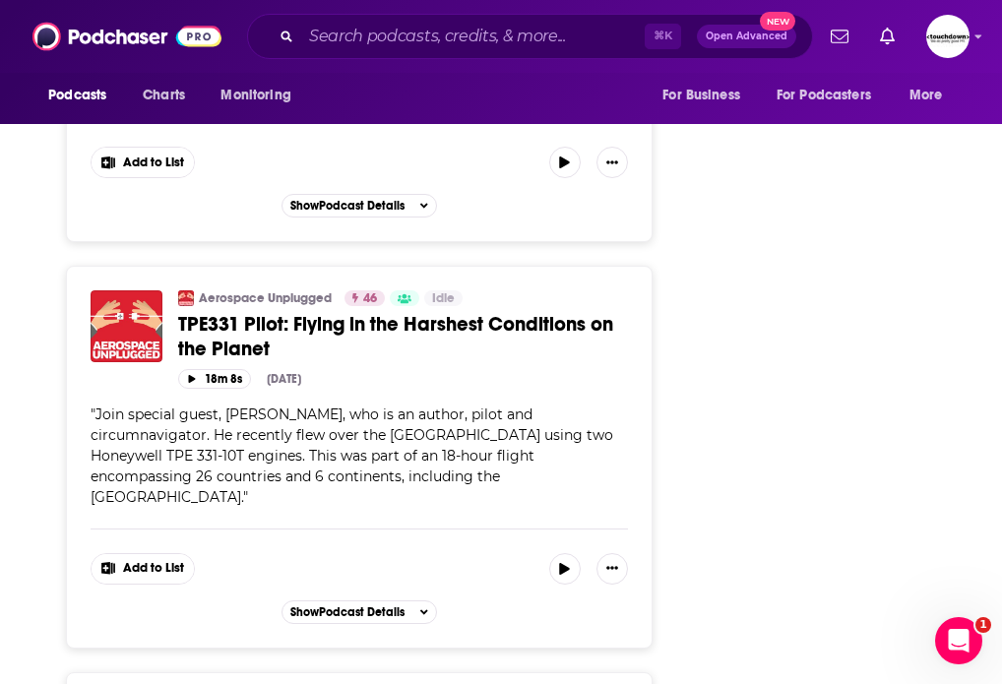
scroll to position [20658, 0]
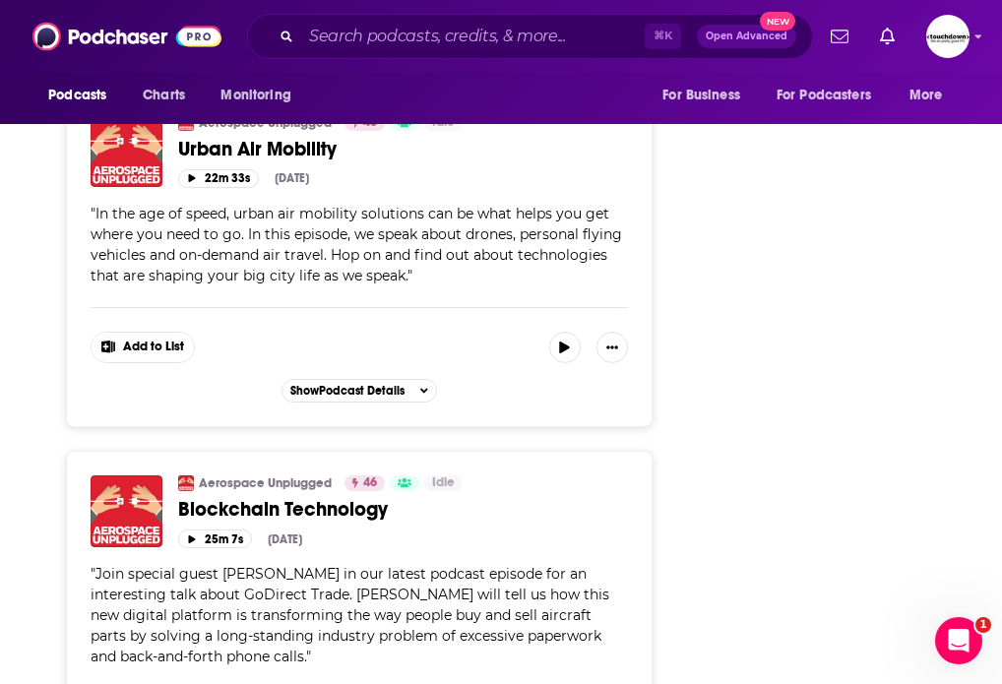
click at [359, 36] on input "Search podcasts, credits, & more..." at bounding box center [473, 37] width 344 height 32
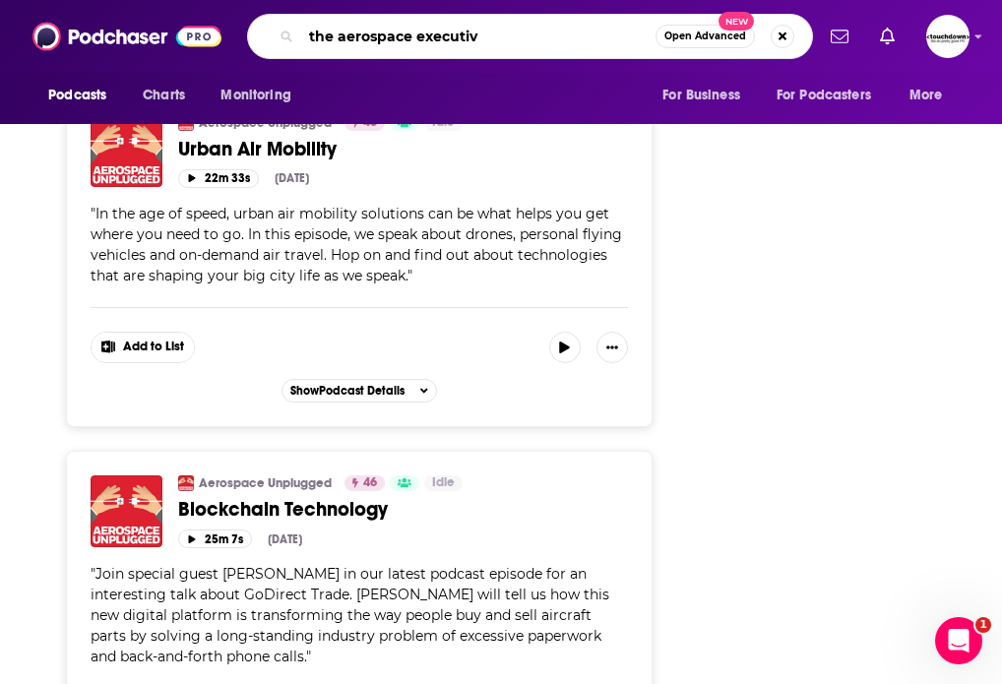
type input "the aerospace executive"
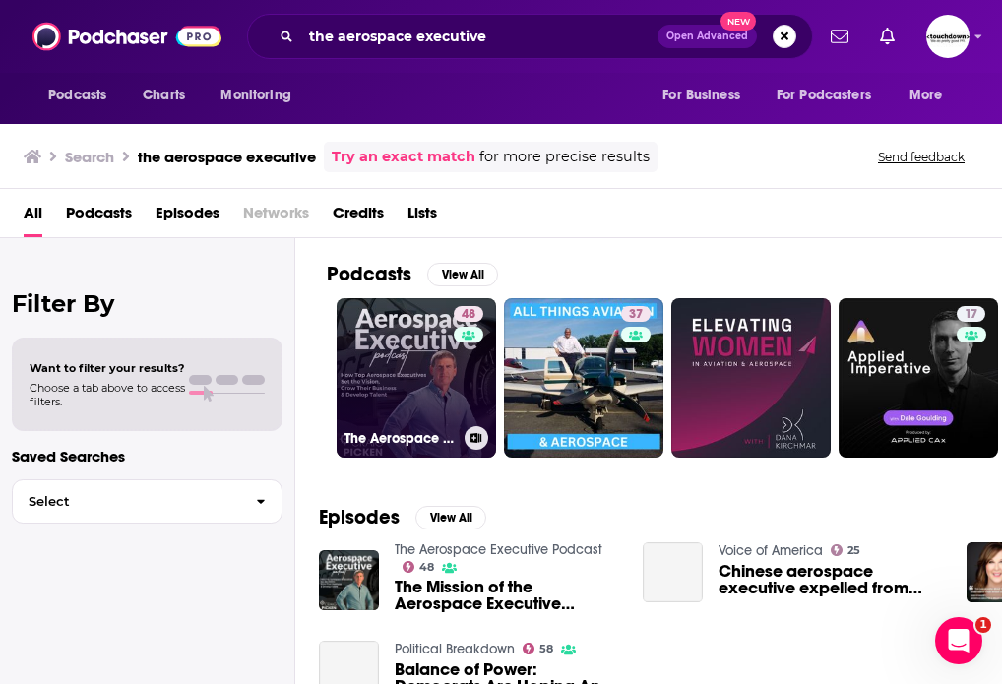
click at [400, 373] on link "48 The Aerospace Executive Podcast" at bounding box center [416, 377] width 159 height 159
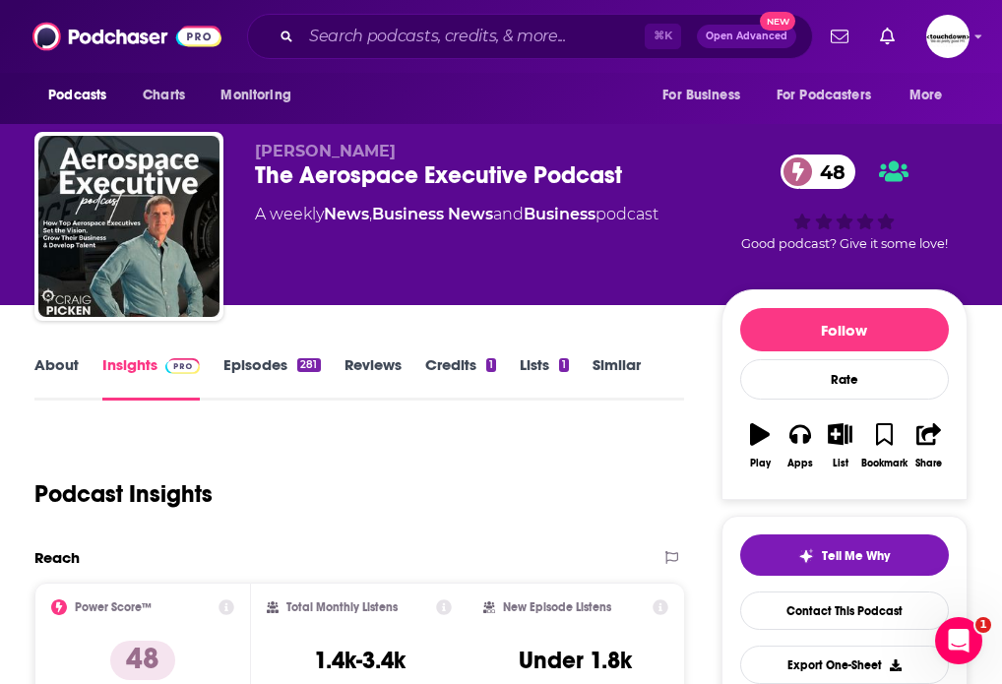
click at [250, 365] on link "Episodes 281" at bounding box center [271, 377] width 96 height 45
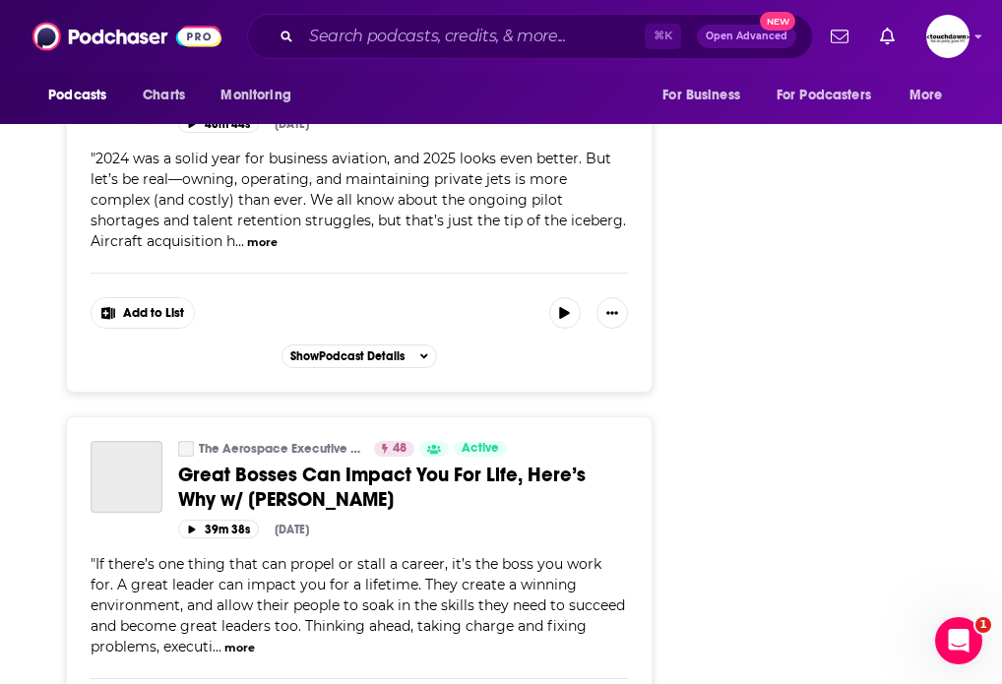
scroll to position [10333, 0]
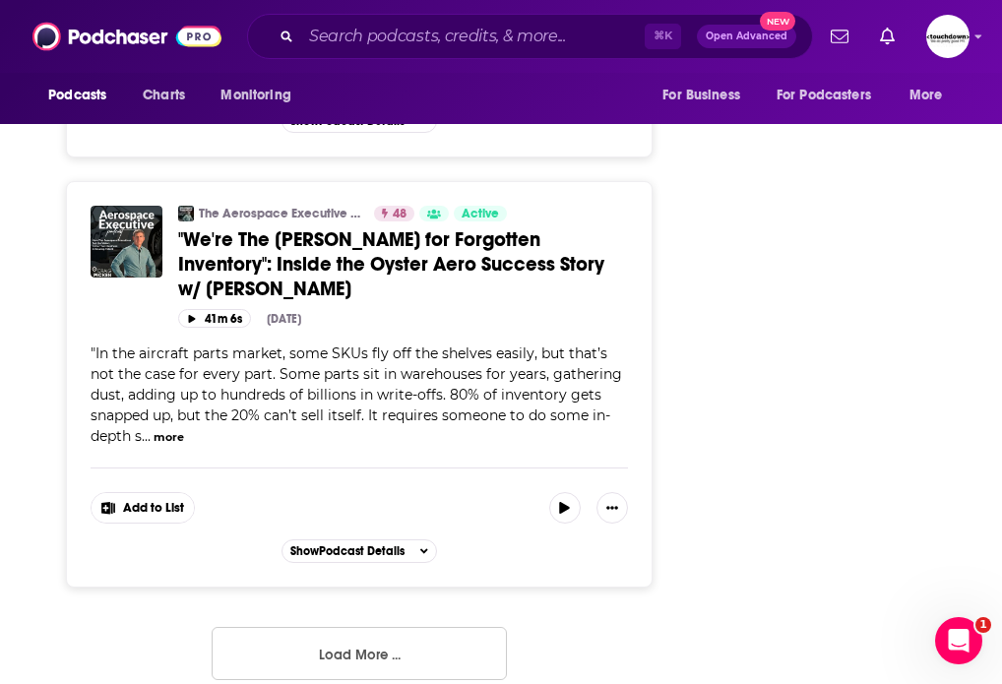
click at [369, 633] on button "Load More ..." at bounding box center [359, 653] width 295 height 53
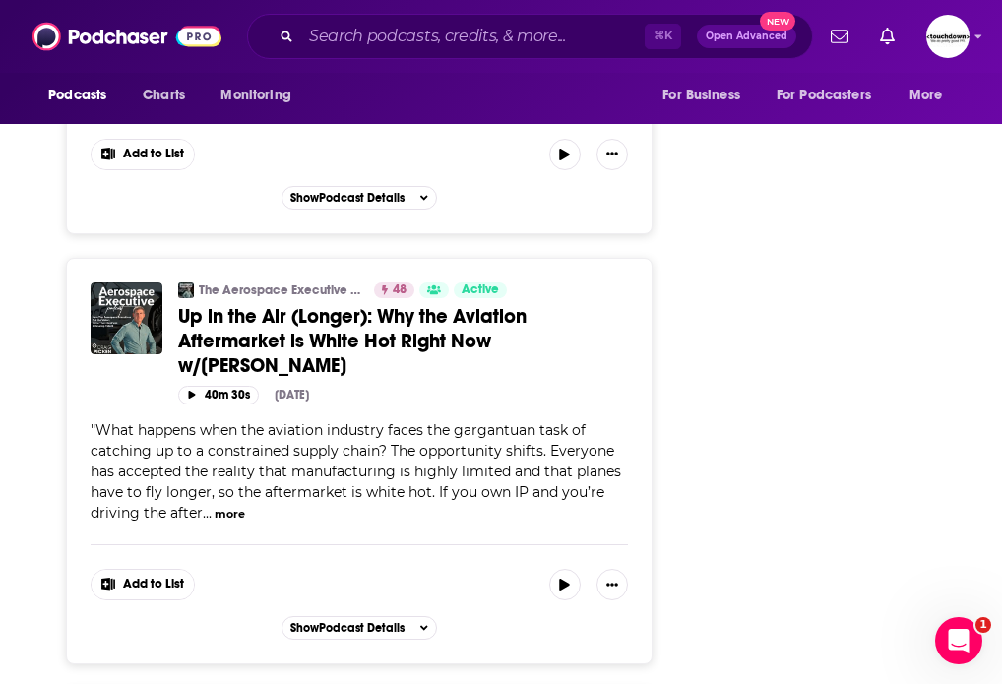
scroll to position [20623, 0]
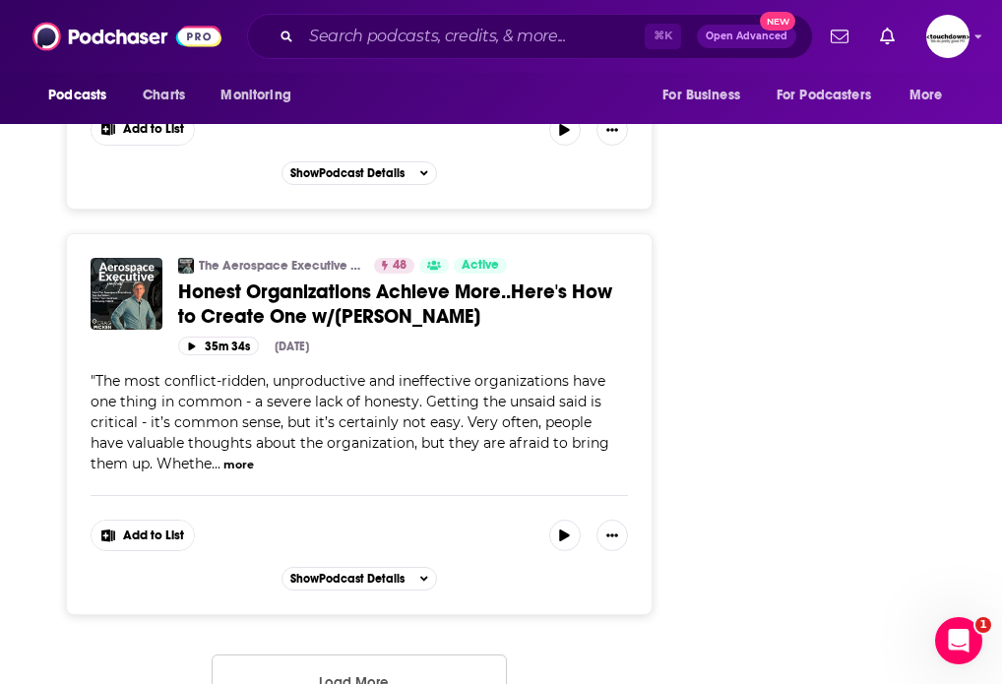
click at [358, 655] on button "Load More ..." at bounding box center [359, 681] width 295 height 53
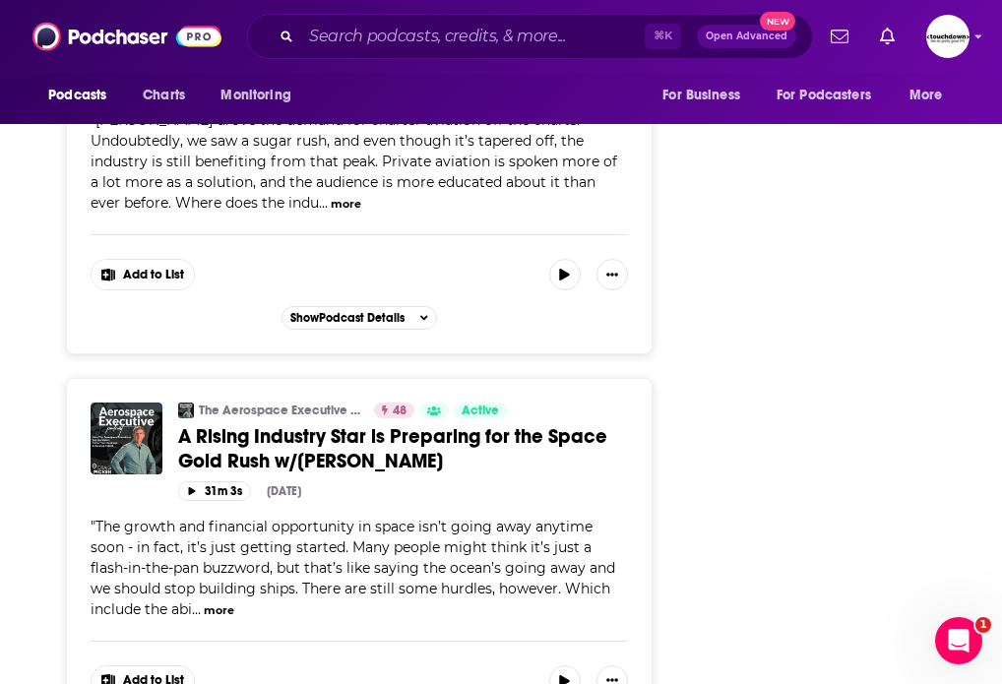
scroll to position [31083, 0]
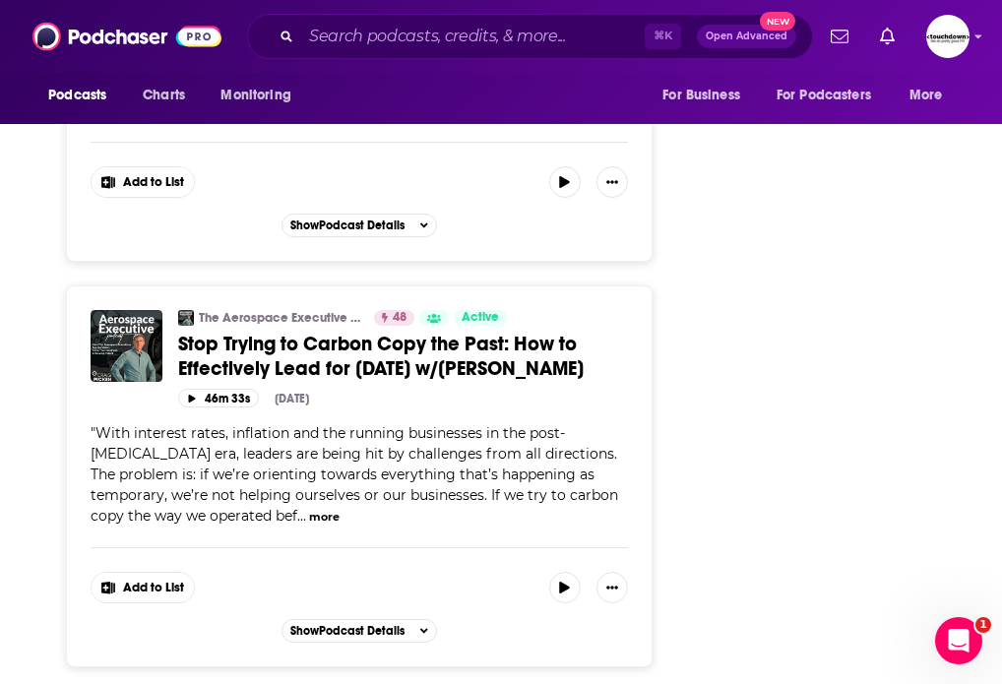
scroll to position [41325, 0]
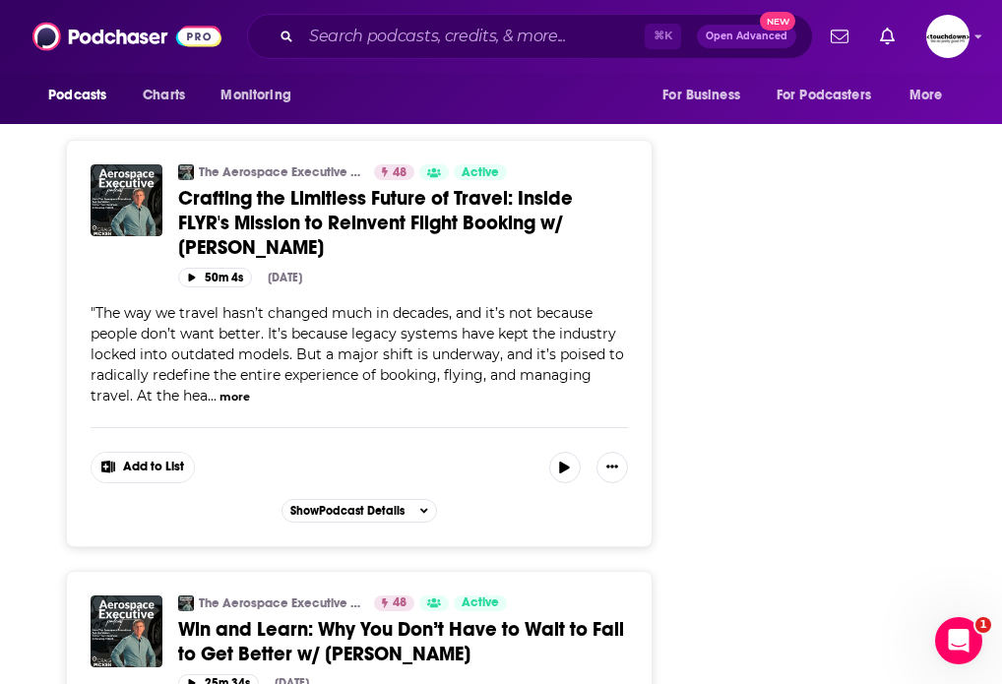
scroll to position [16552, 0]
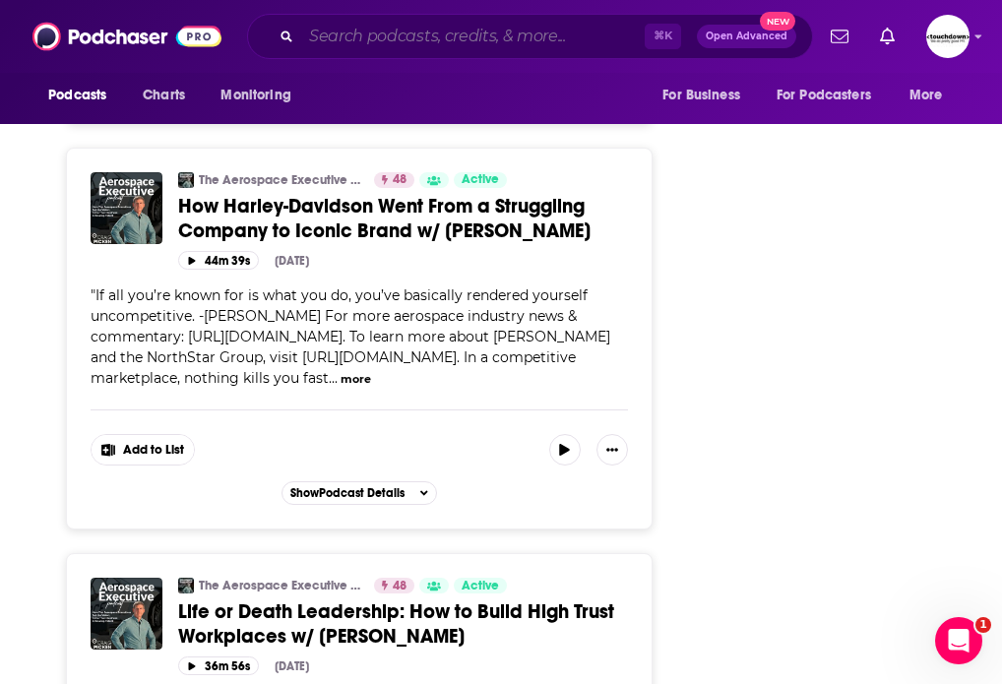
click at [409, 45] on input "Search podcasts, credits, & more..." at bounding box center [473, 37] width 344 height 32
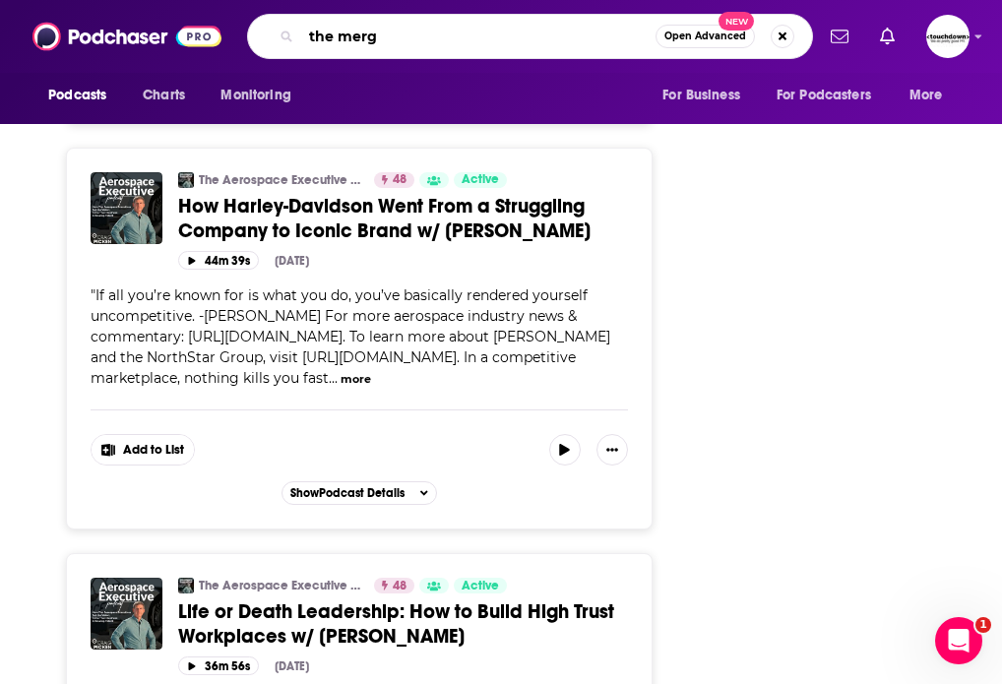
type input "the merge"
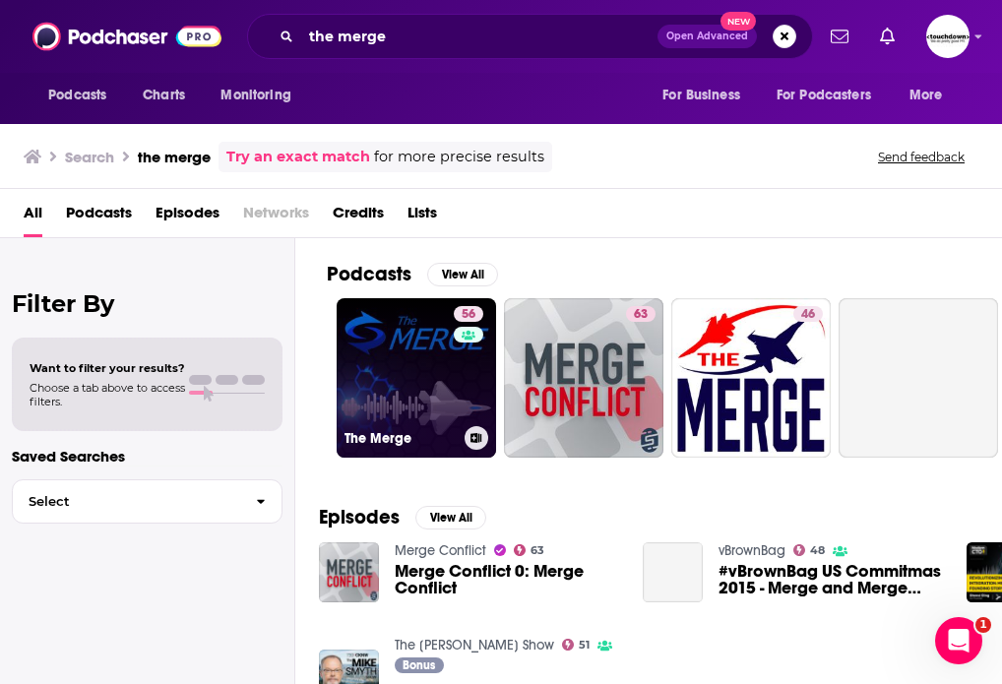
click at [412, 347] on link "56 The Merge" at bounding box center [416, 377] width 159 height 159
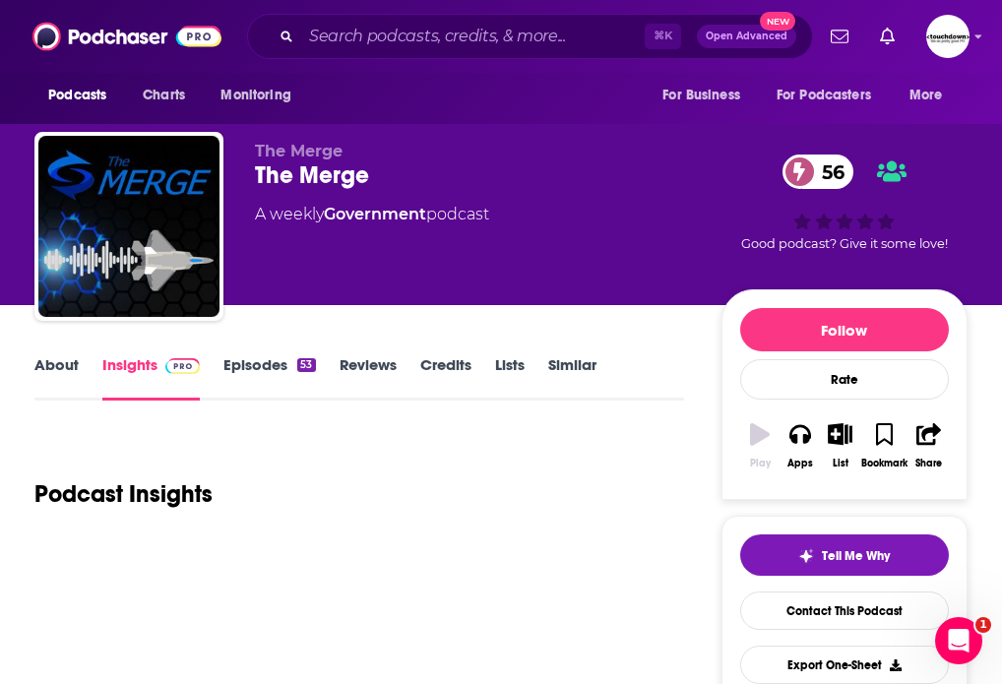
click at [253, 365] on link "Episodes 53" at bounding box center [269, 377] width 92 height 45
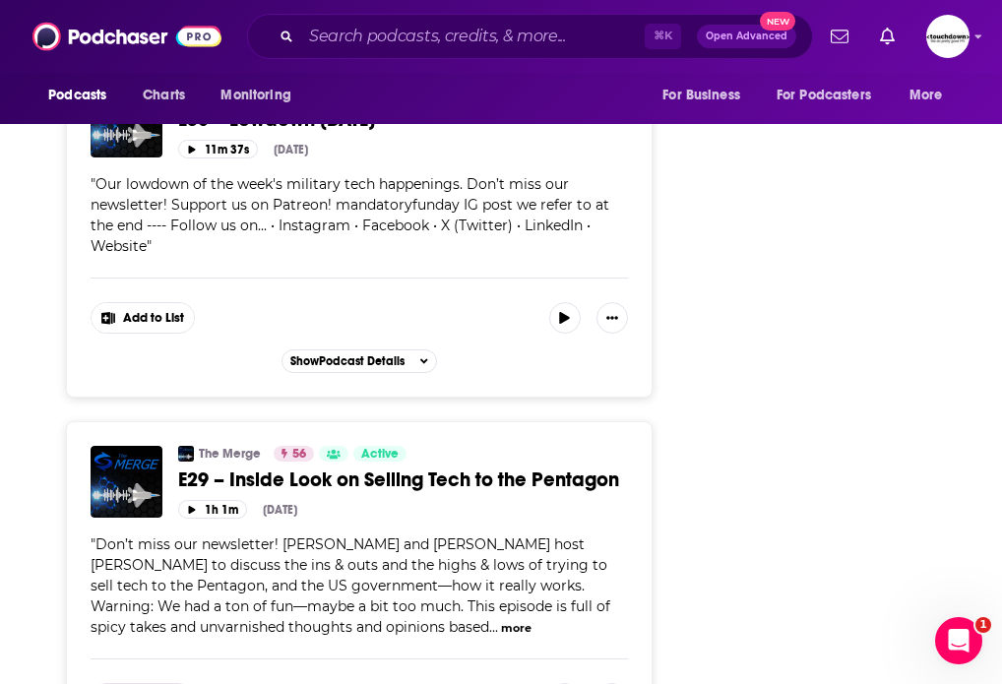
scroll to position [9535, 0]
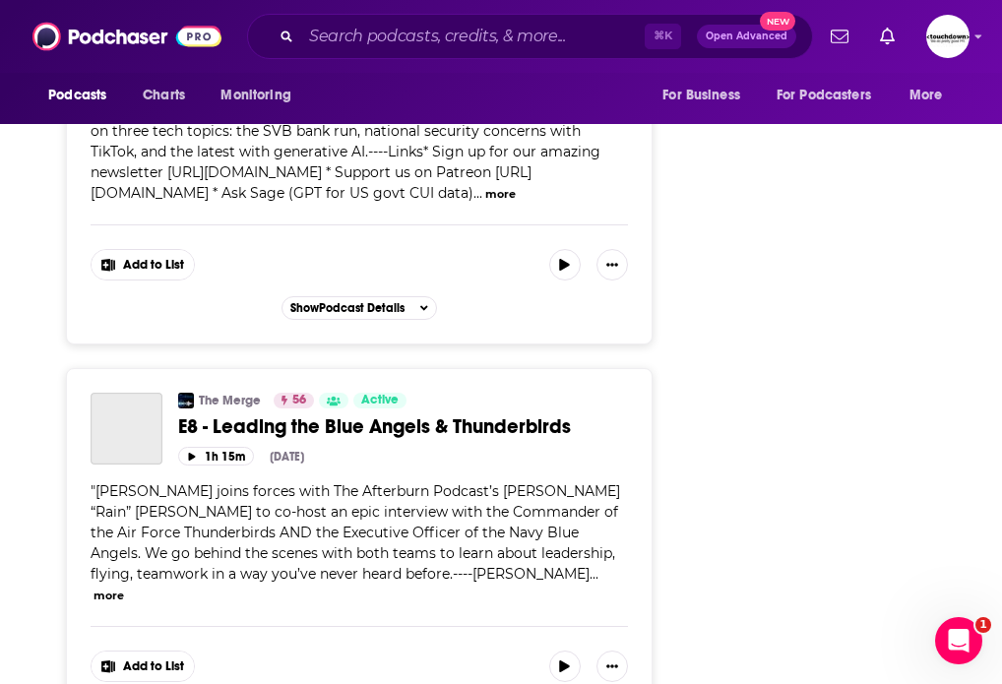
scroll to position [18966, 0]
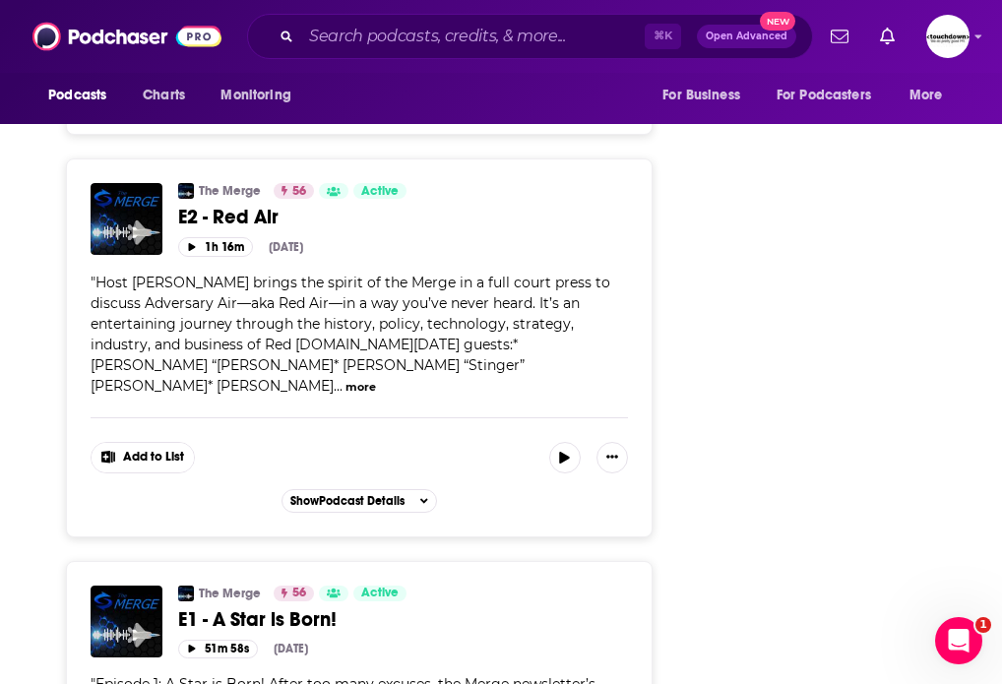
scroll to position [1189, 0]
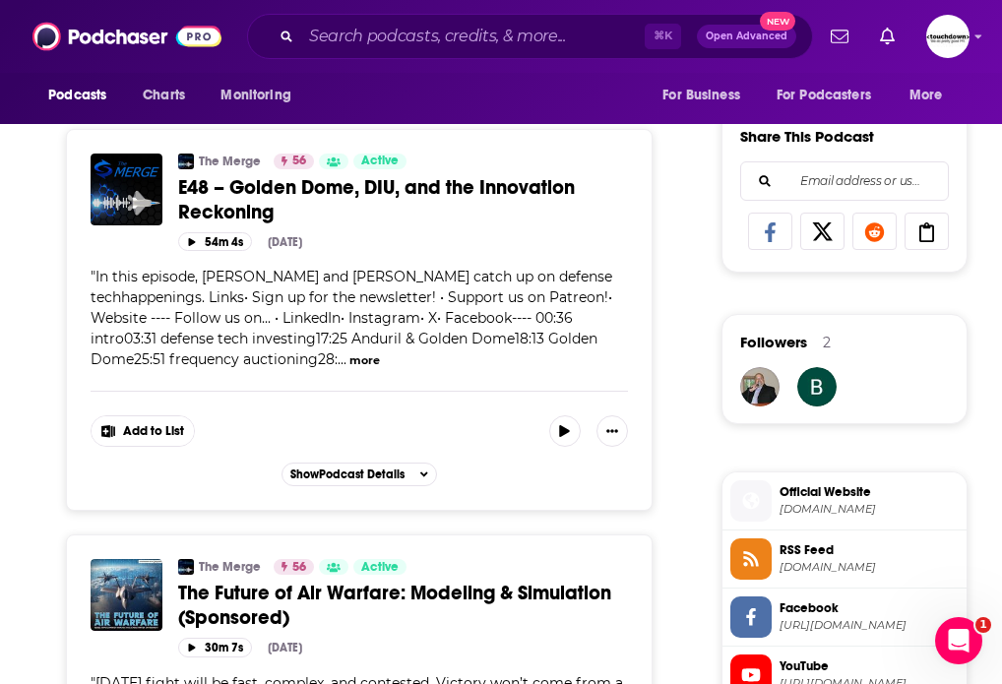
click at [398, 190] on span "E48 – Golden Dome, DIU, and the Innovation Reckoning" at bounding box center [376, 199] width 397 height 49
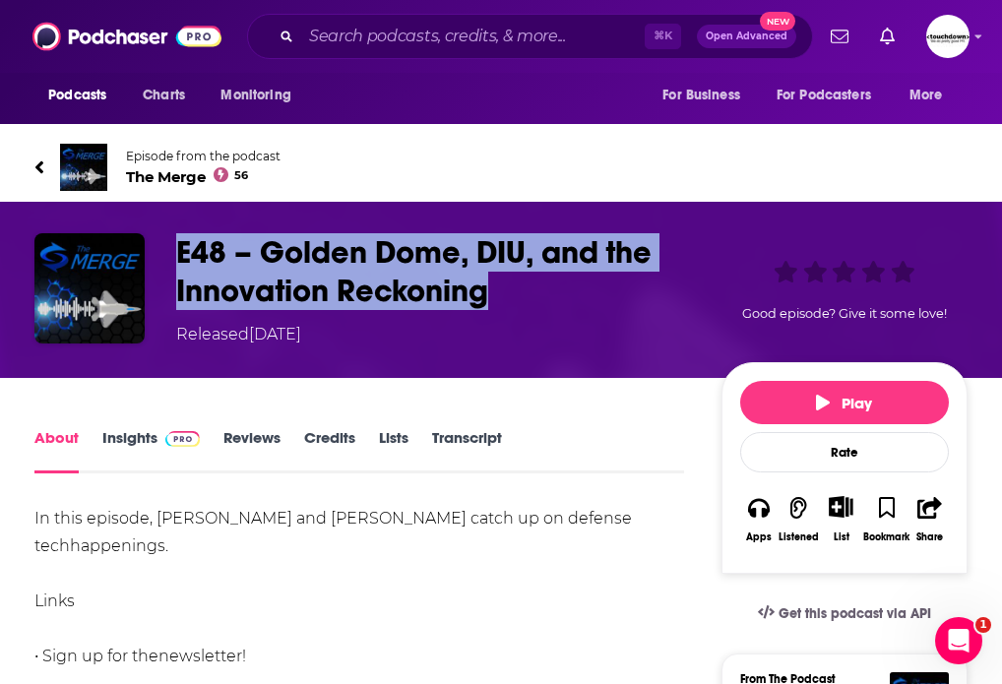
drag, startPoint x: 560, startPoint y: 310, endPoint x: 162, endPoint y: 226, distance: 406.4
click at [162, 226] on div "E48 – Golden Dome, DIU, and the Innovation Reckoning Released [DATE] Good episo…" at bounding box center [501, 290] width 1002 height 176
copy h1 "E48 – Golden Dome, DIU, and the Innovation Reckoning"
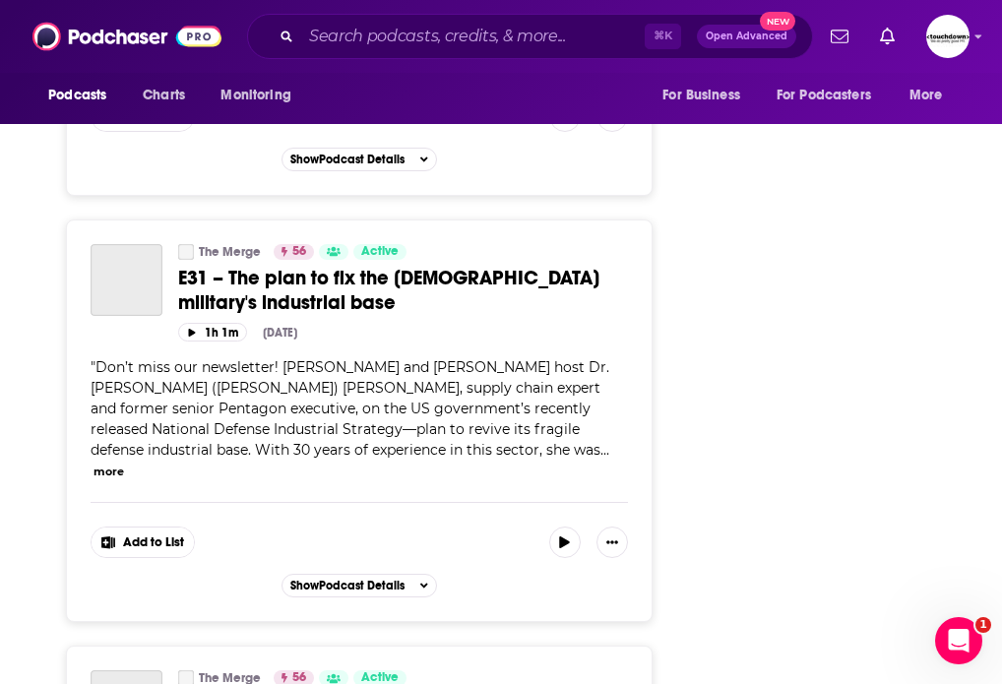
scroll to position [9535, 0]
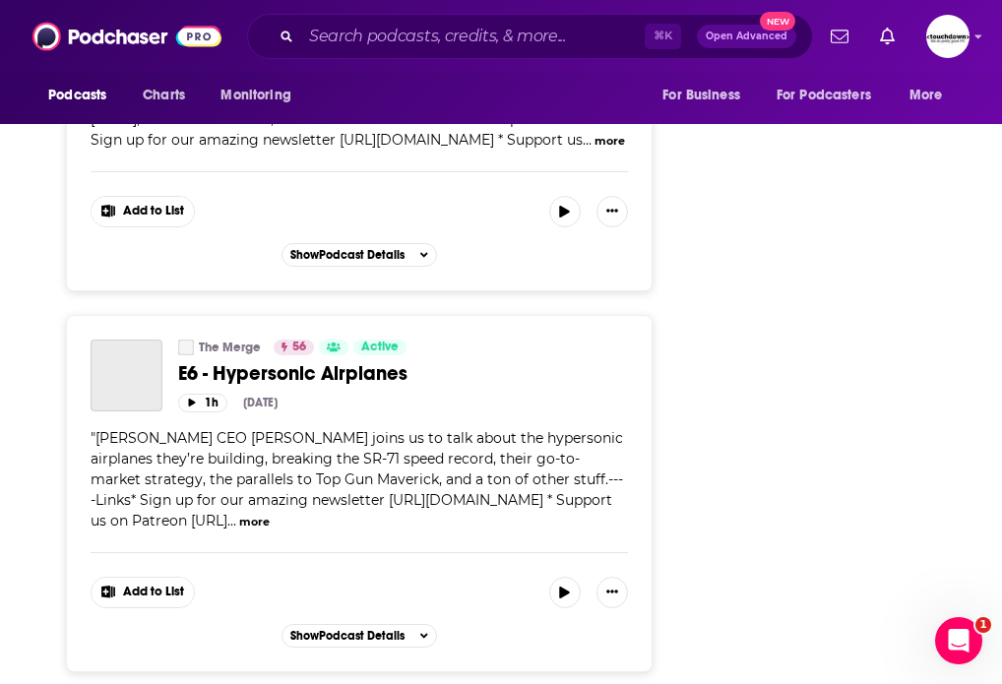
scroll to position [18966, 0]
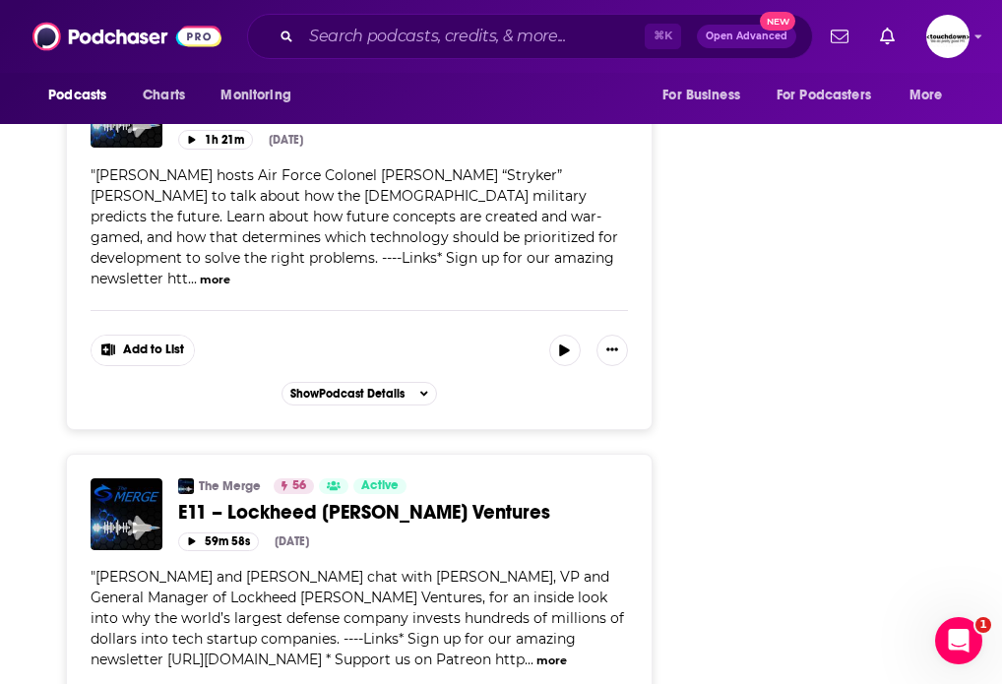
scroll to position [12055, 0]
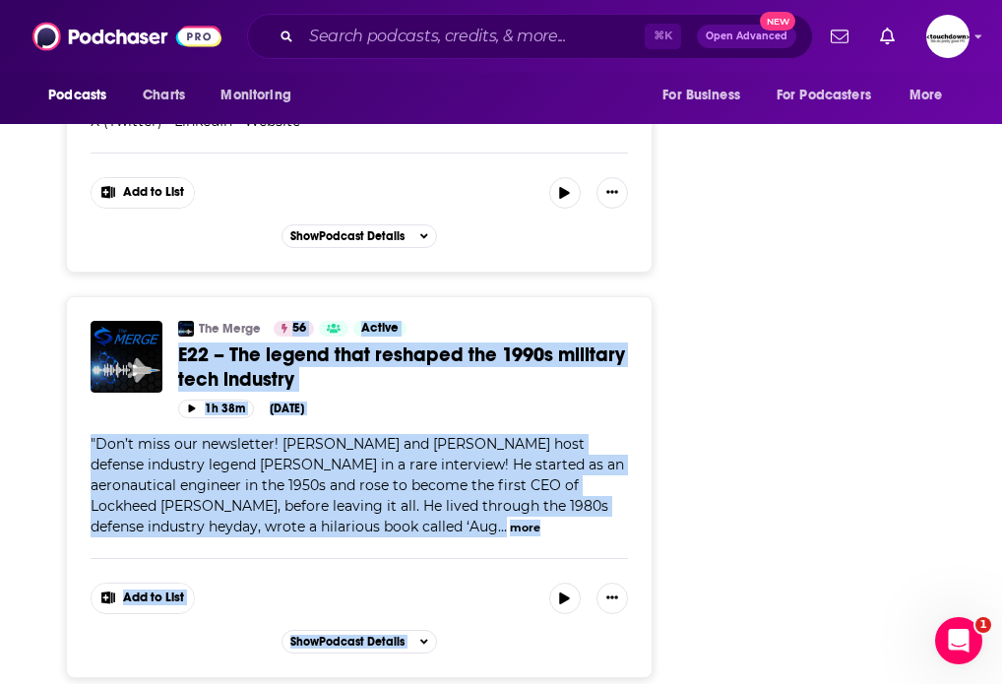
drag, startPoint x: 731, startPoint y: 226, endPoint x: 249, endPoint y: 195, distance: 483.4
drag, startPoint x: 746, startPoint y: 203, endPoint x: 310, endPoint y: 219, distance: 436.4
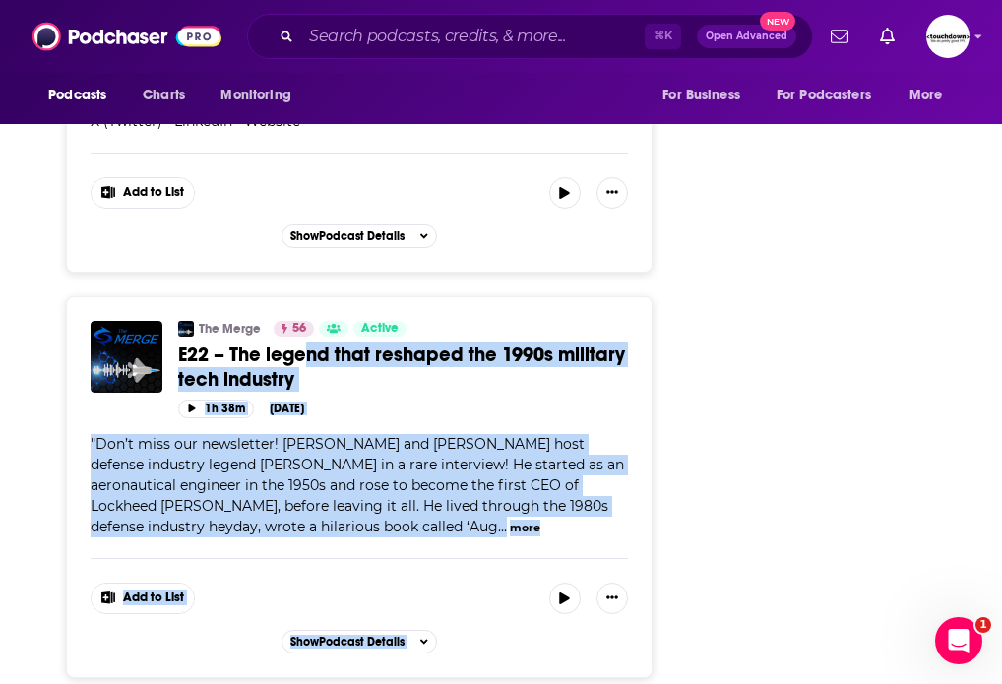
click at [604, 343] on link "E22 – The legend that reshaped the 1990s military tech industry" at bounding box center [403, 367] width 450 height 49
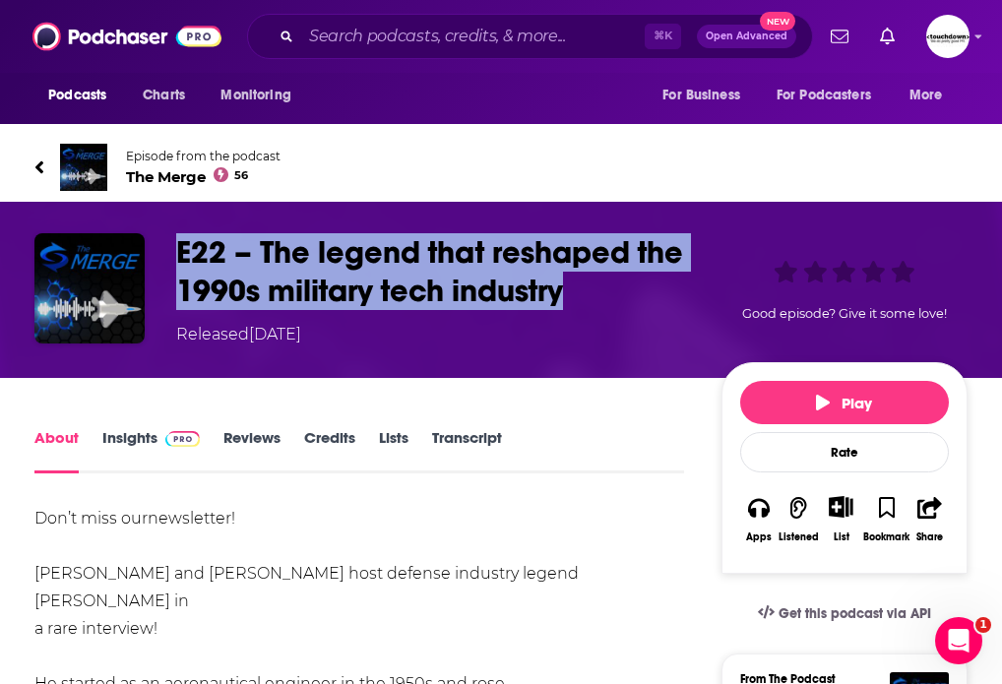
drag, startPoint x: 566, startPoint y: 286, endPoint x: 160, endPoint y: 241, distance: 408.1
click at [160, 242] on div "E22 – The legend that reshaped the 1990s military tech industry Released [DATE]…" at bounding box center [500, 289] width 933 height 113
copy h1 "E22 – The legend that reshaped the 1990s military tech industry"
click at [446, 44] on input "Search podcasts, credits, & more..." at bounding box center [473, 37] width 344 height 32
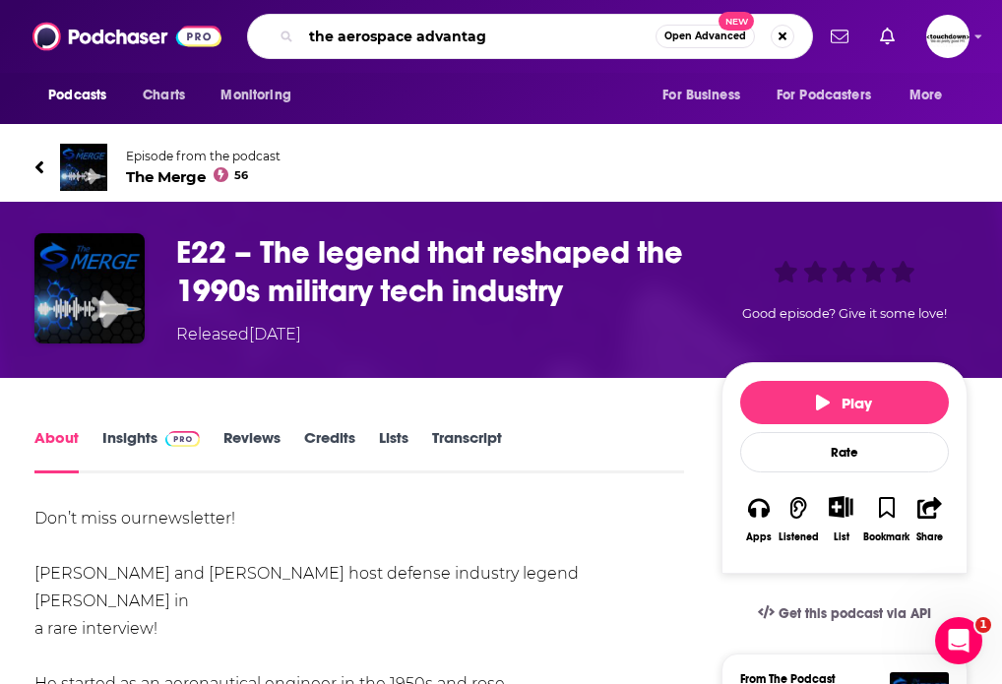
type input "the aerospace advantage"
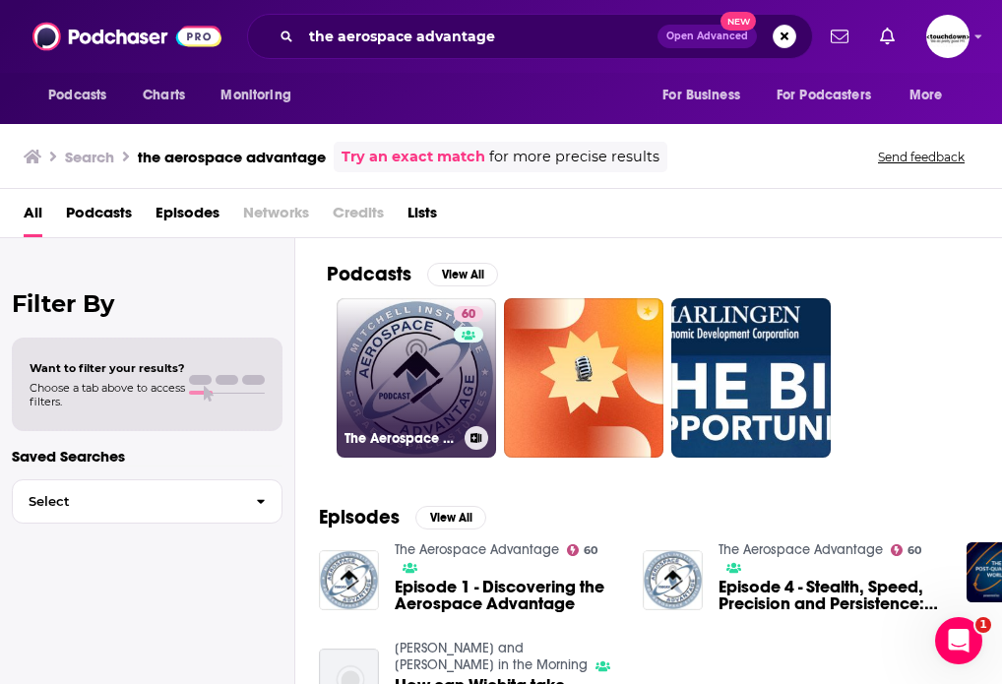
click at [405, 347] on link "60 The Aerospace Advantage" at bounding box center [416, 377] width 159 height 159
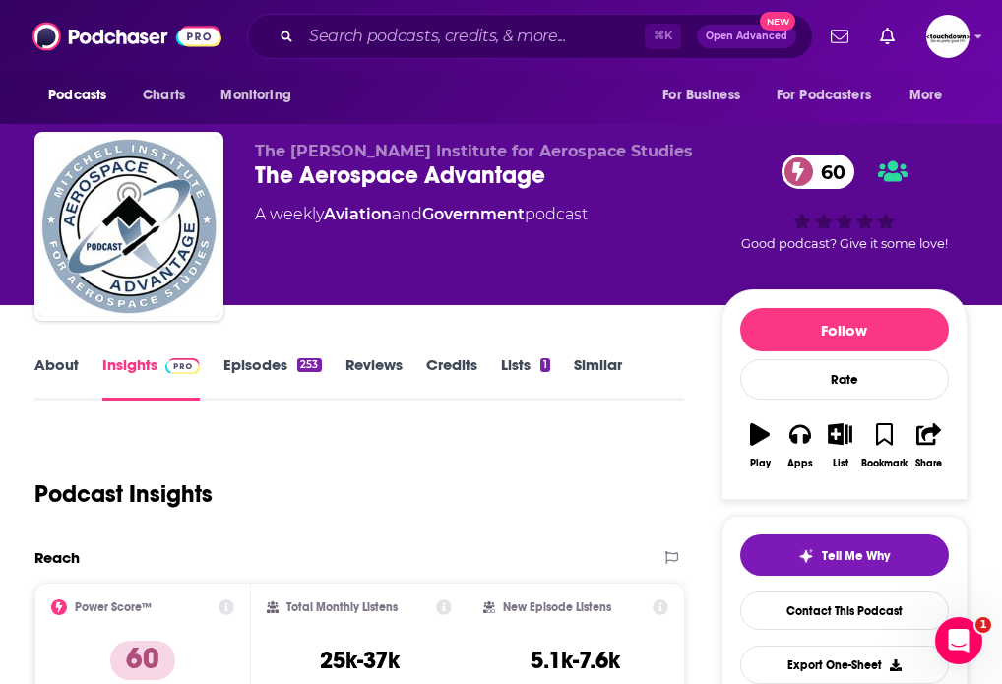
click at [248, 369] on link "Episodes 253" at bounding box center [271, 377] width 97 height 45
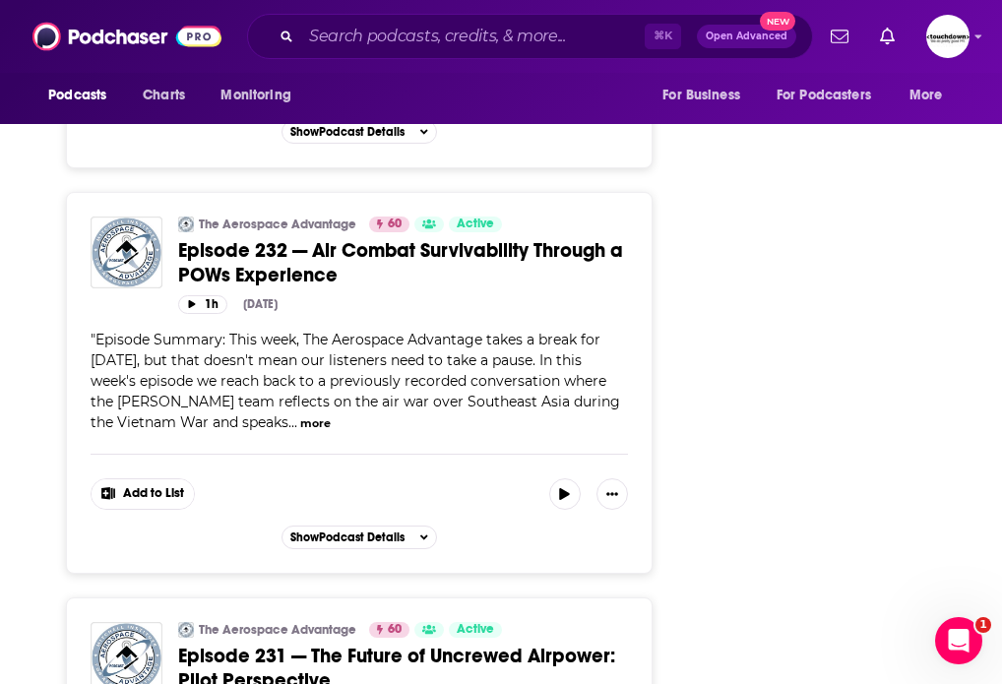
scroll to position [10140, 0]
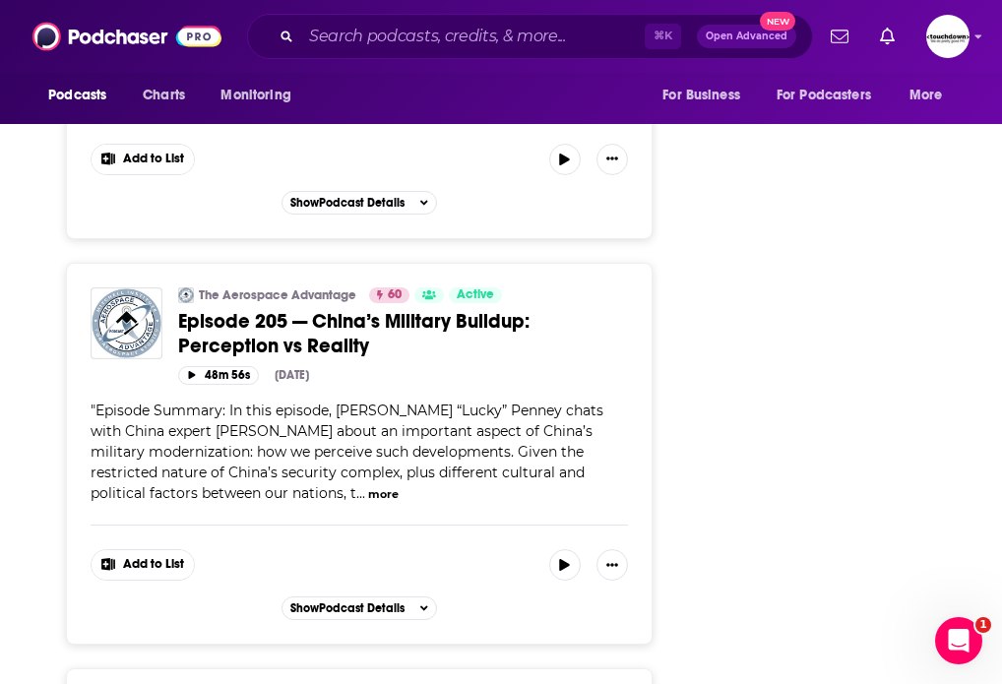
scroll to position [20334, 0]
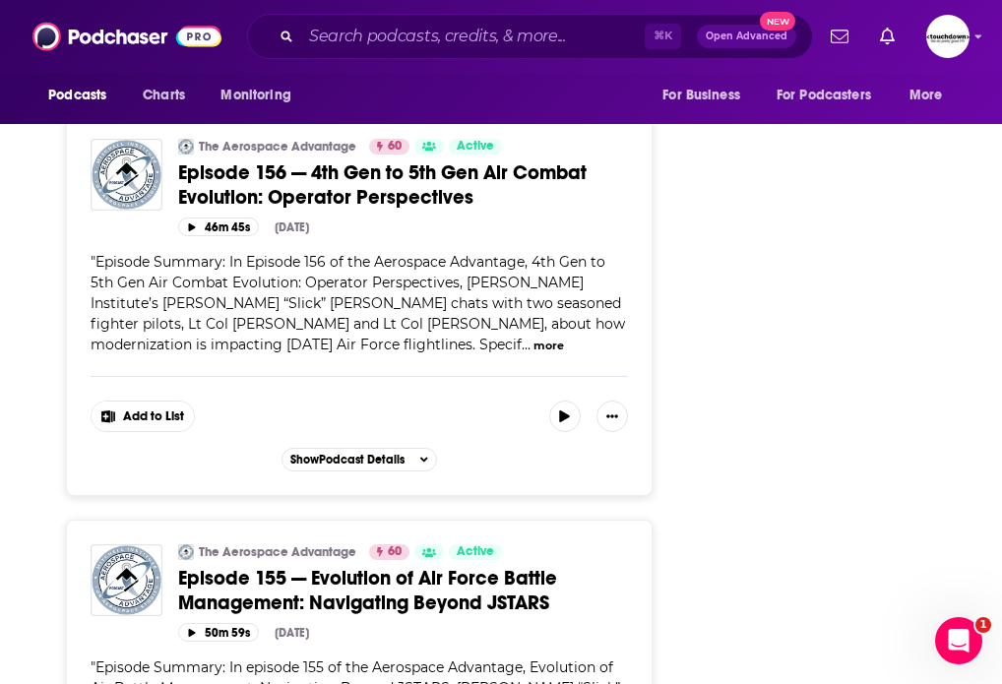
scroll to position [40794, 0]
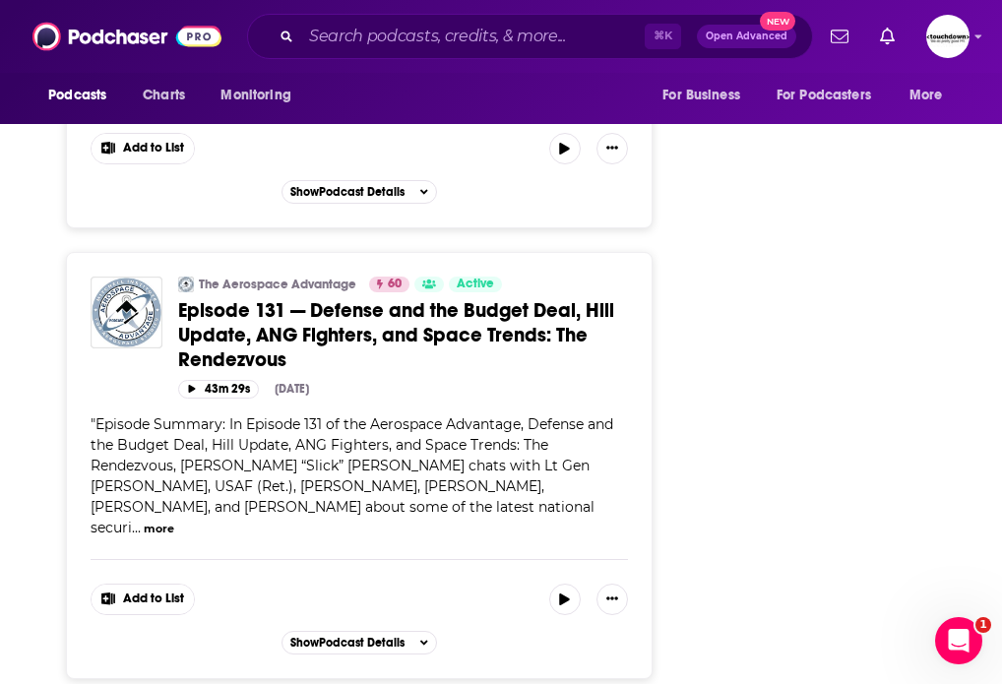
scroll to position [51156, 0]
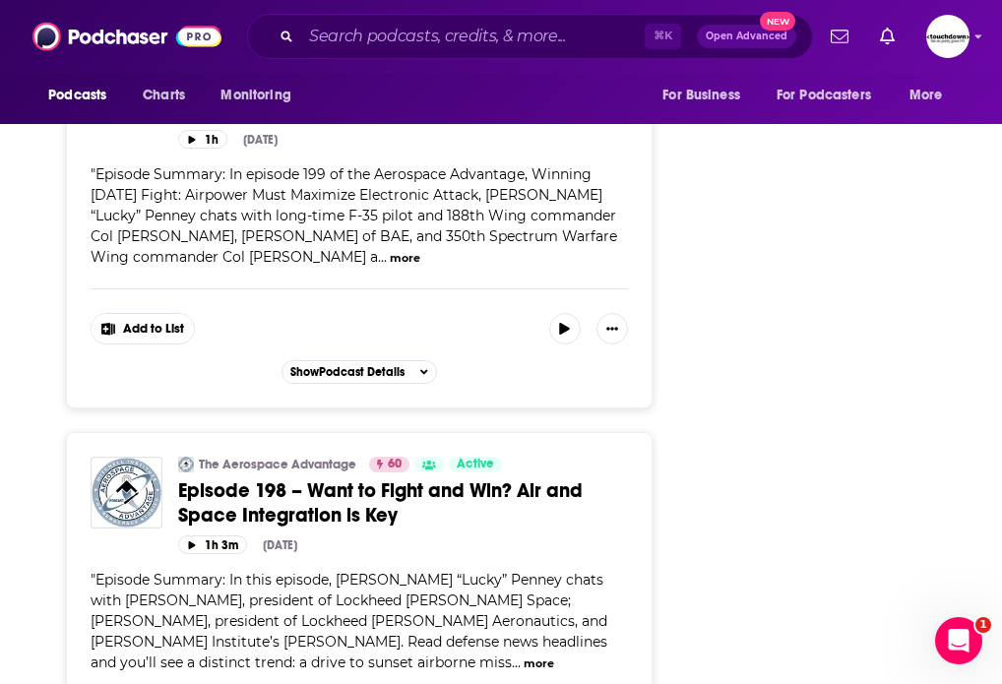
scroll to position [15050, 0]
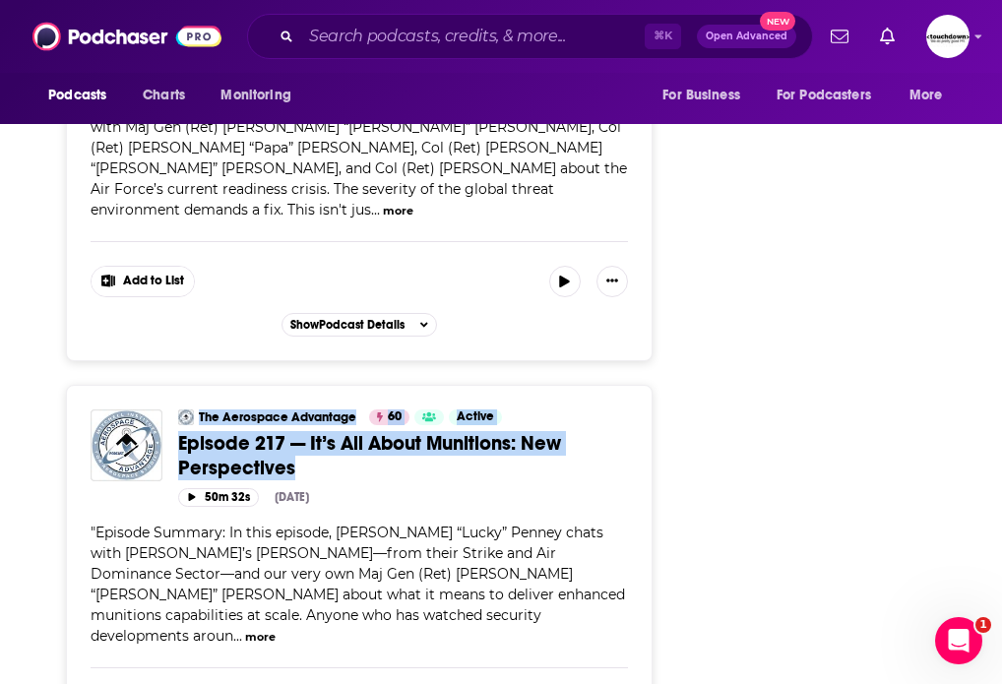
drag, startPoint x: 706, startPoint y: 264, endPoint x: 196, endPoint y: 207, distance: 513.2
copy div "The Aerospace Advantage 60 Active Categories Aviation + 1 Episode 217 — It’s Al…"
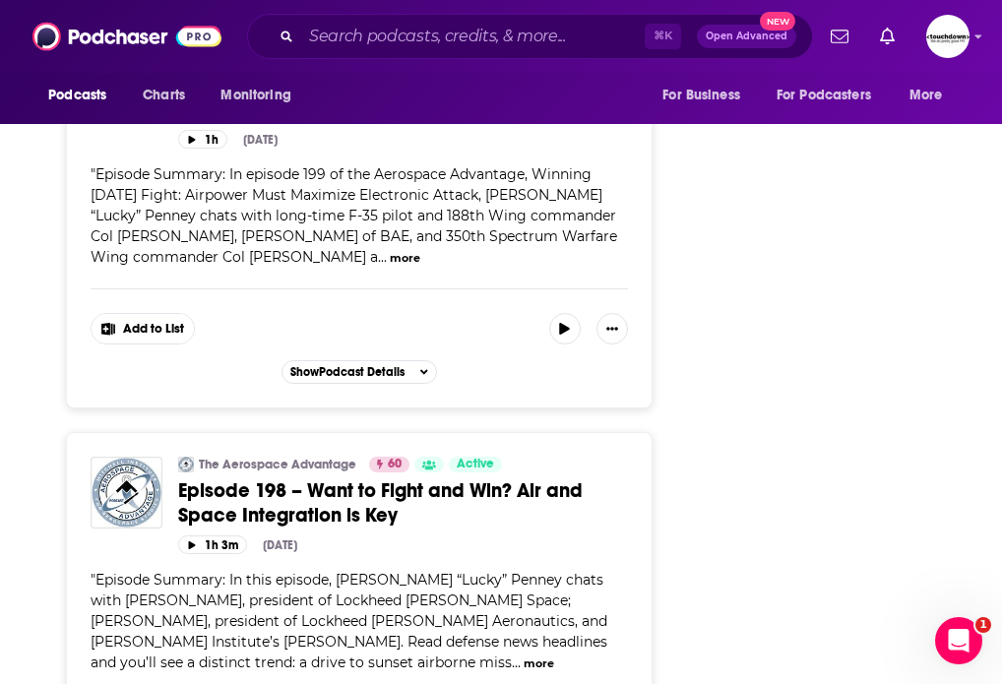
scroll to position [46223, 0]
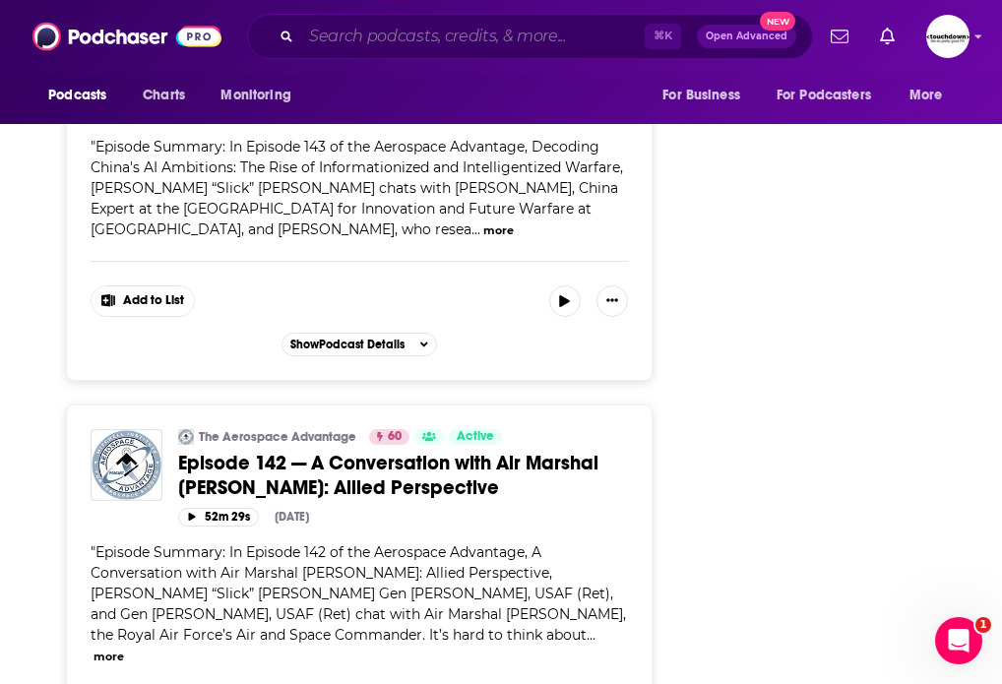
click at [347, 37] on input "Search podcasts, credits, & more..." at bounding box center [473, 37] width 344 height 32
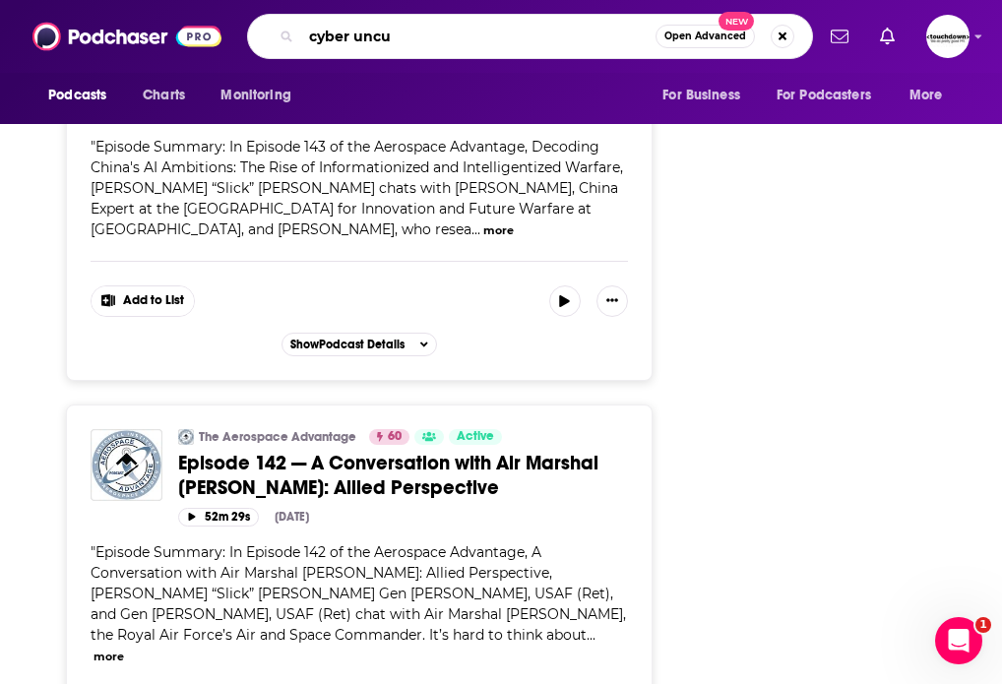
type input "cyber uncut"
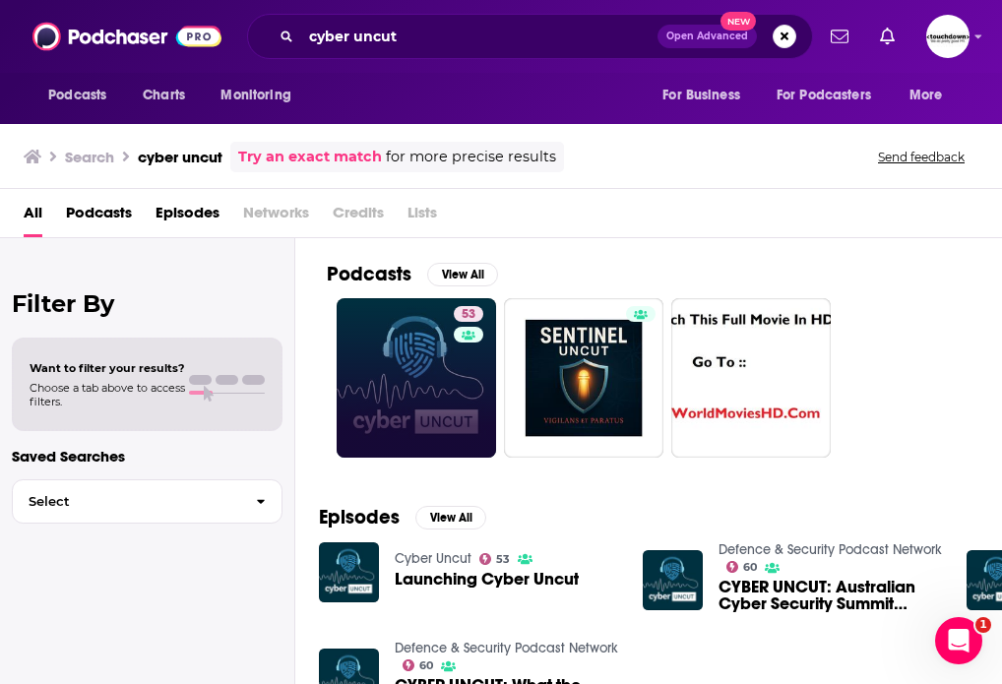
click at [402, 401] on link "53" at bounding box center [416, 377] width 159 height 159
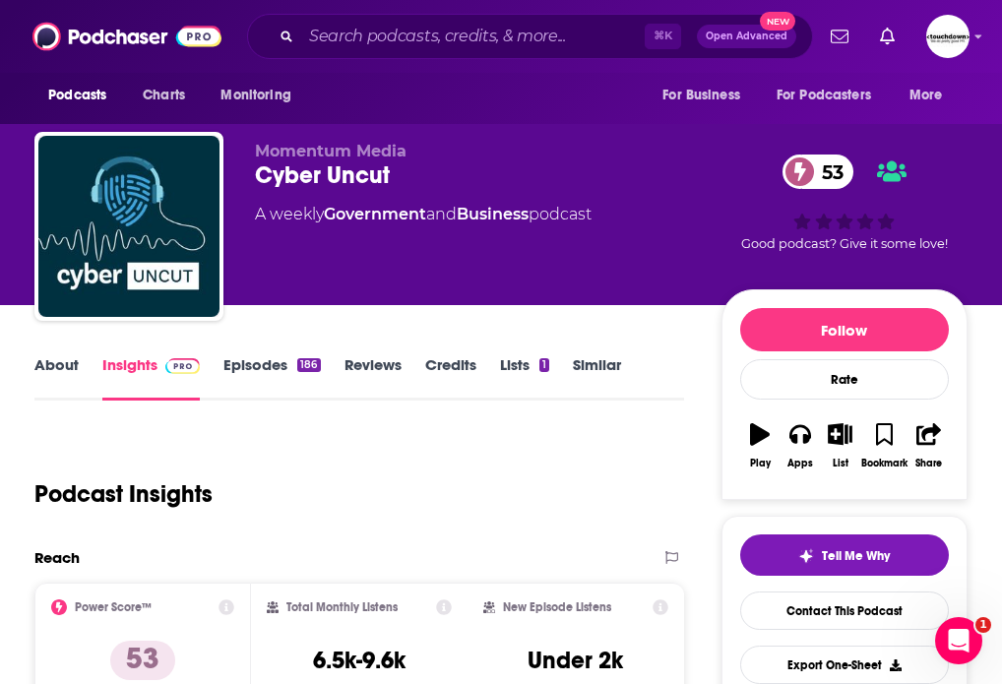
click at [268, 372] on link "Episodes 186" at bounding box center [271, 377] width 96 height 45
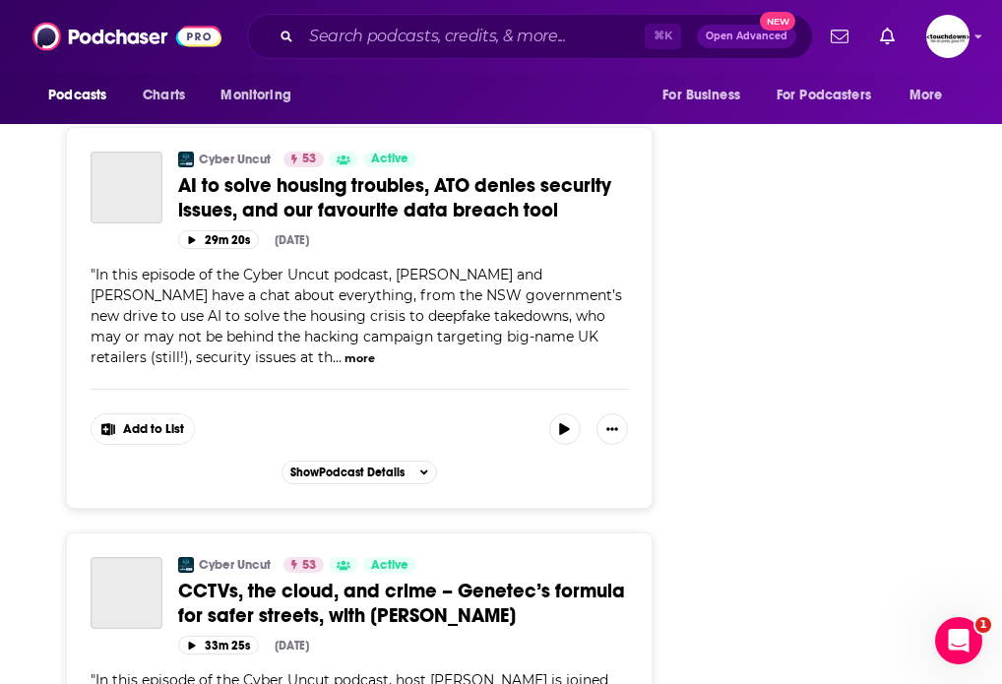
scroll to position [10286, 0]
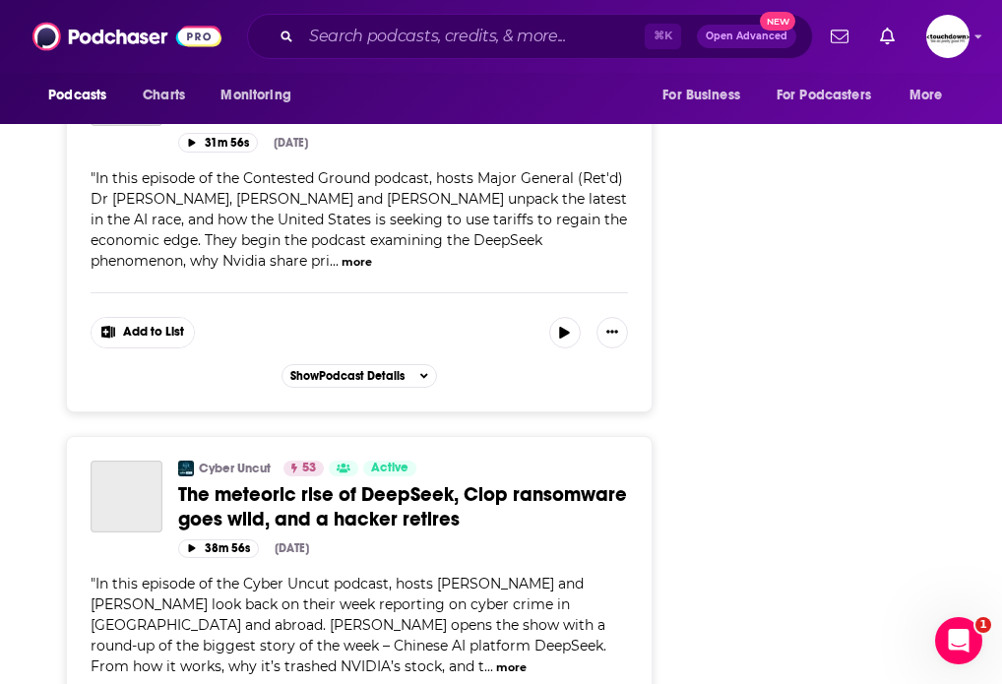
scroll to position [20721, 0]
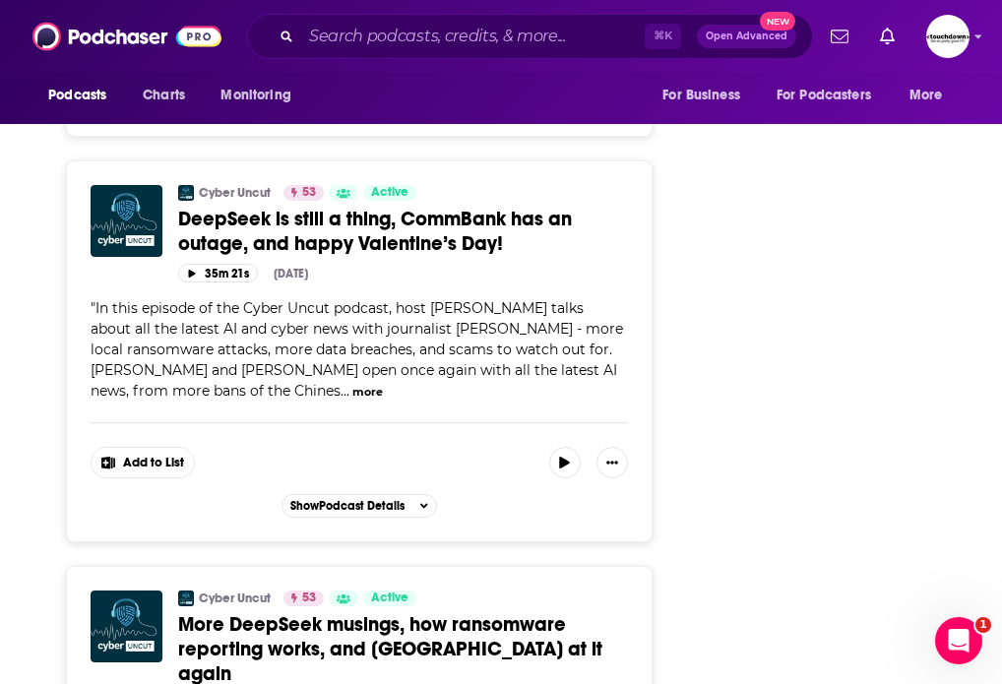
scroll to position [11448, 0]
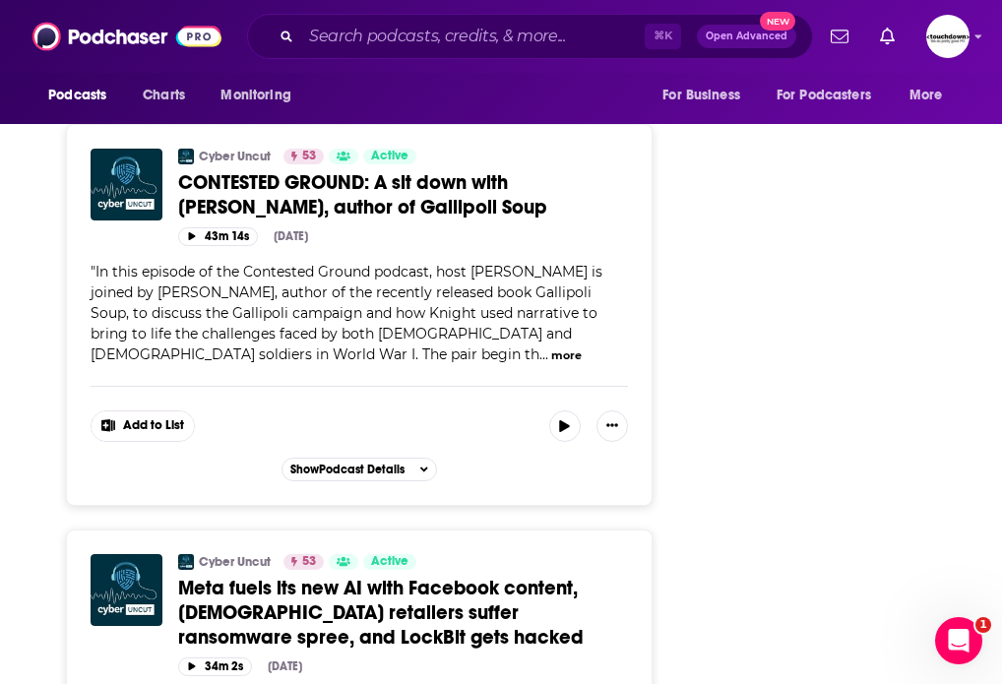
click at [405, 41] on input "Search podcasts, credits, & more..." at bounding box center [473, 37] width 344 height 32
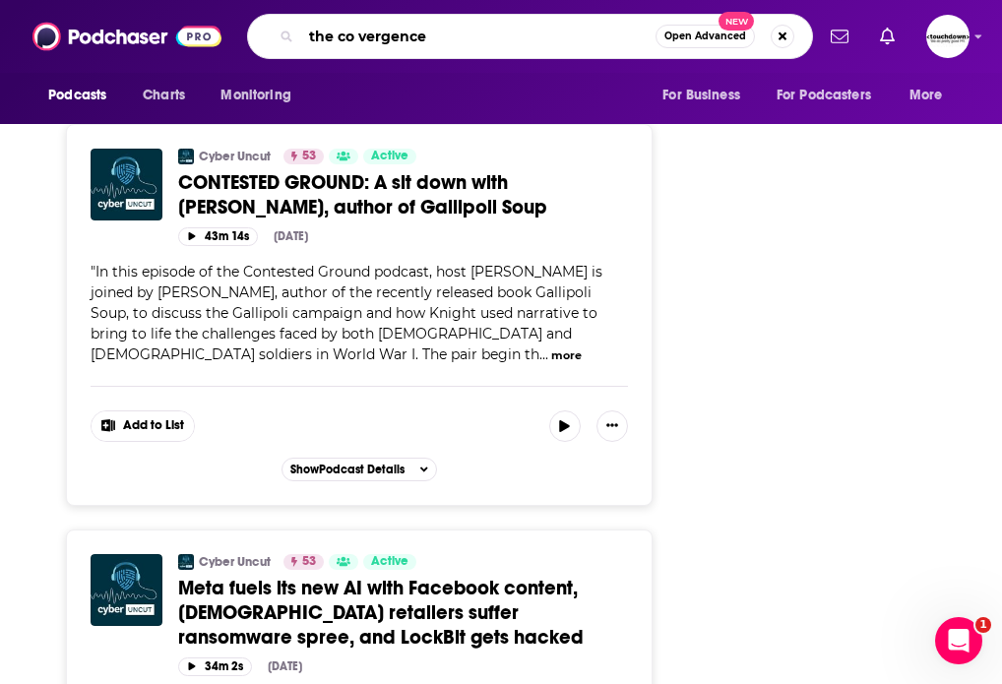
click at [358, 37] on input "the co vergence" at bounding box center [478, 37] width 354 height 32
type input "the convergence"
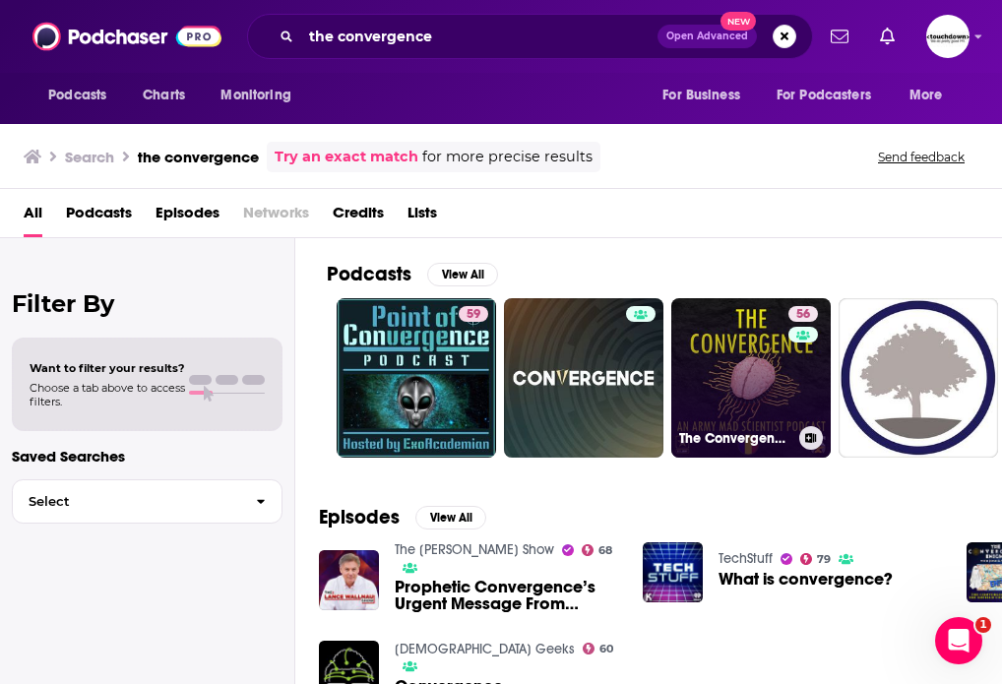
click at [715, 366] on link "56 The Convergence - An Army Mad Scientist Podcast" at bounding box center [750, 377] width 159 height 159
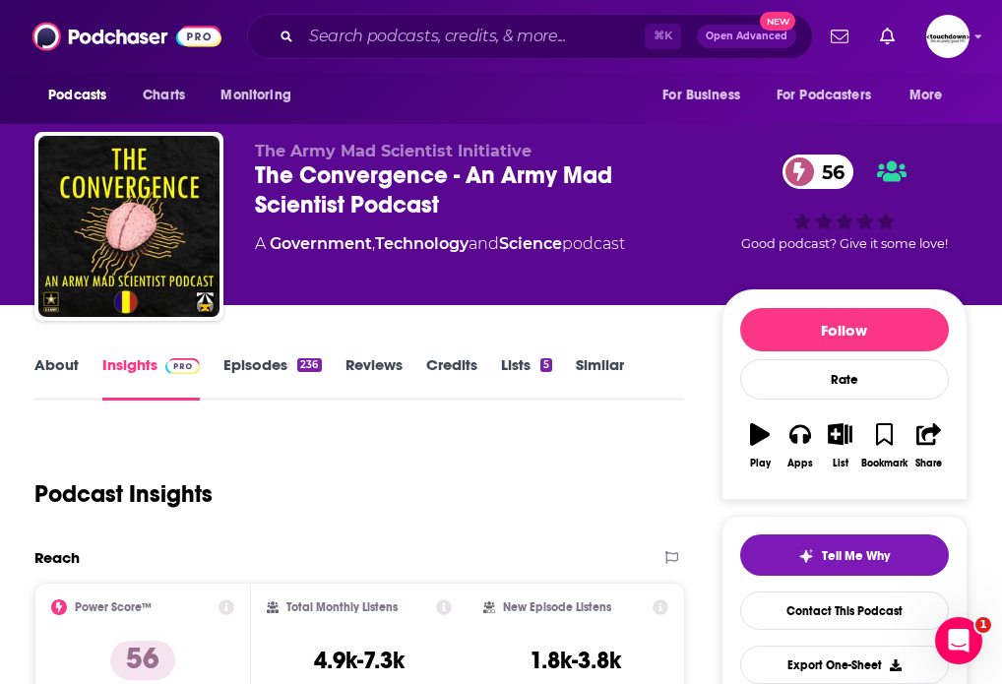
click at [68, 366] on link "About" at bounding box center [56, 377] width 44 height 45
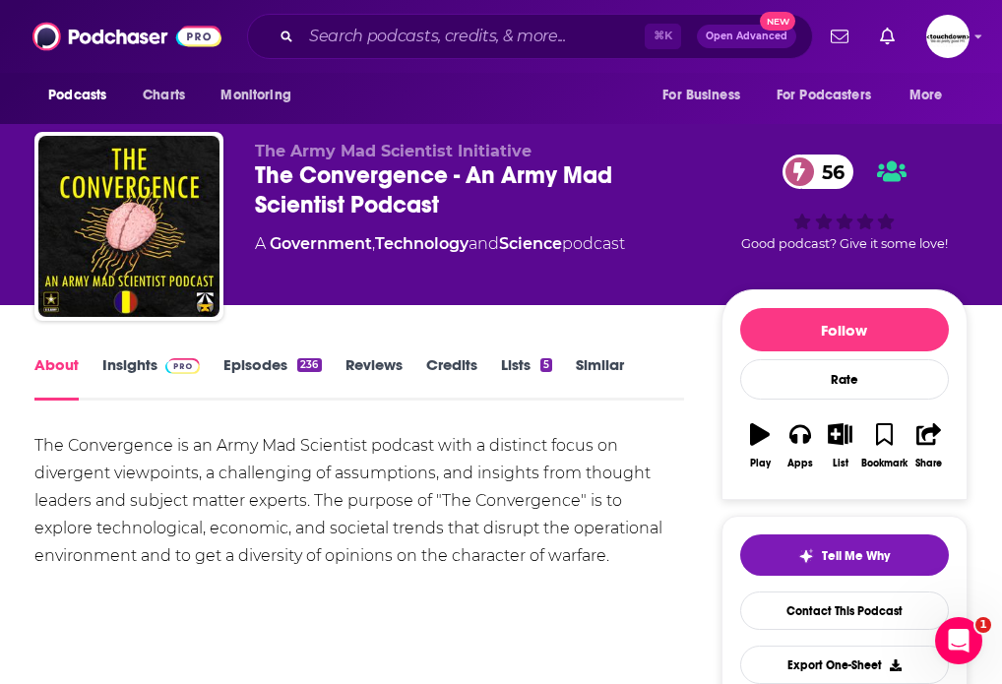
click at [249, 356] on link "Episodes 236" at bounding box center [271, 377] width 97 height 45
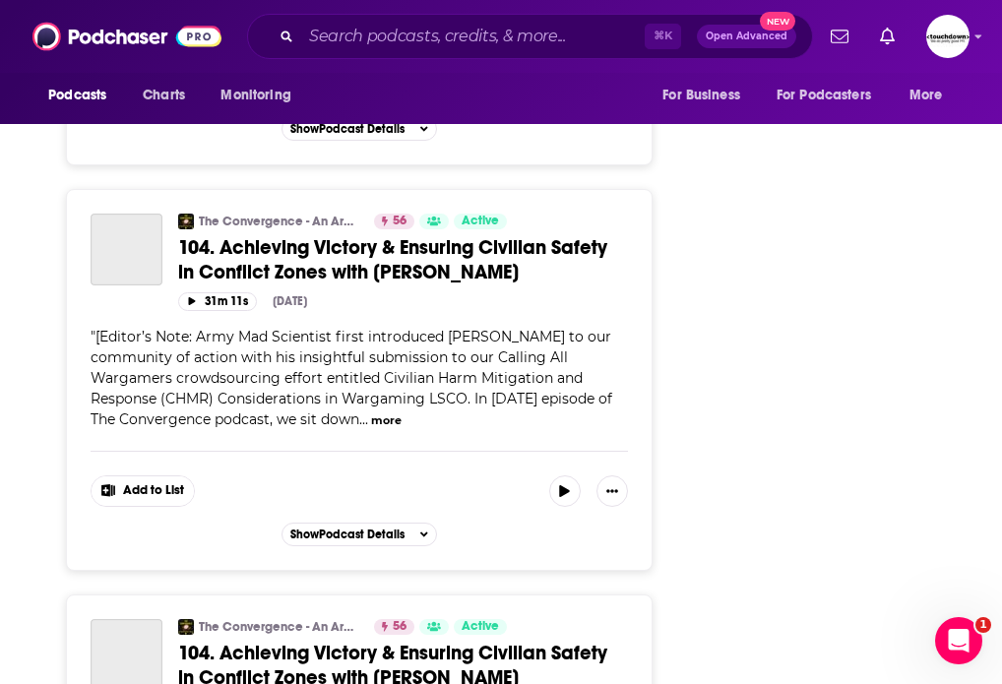
scroll to position [10071, 0]
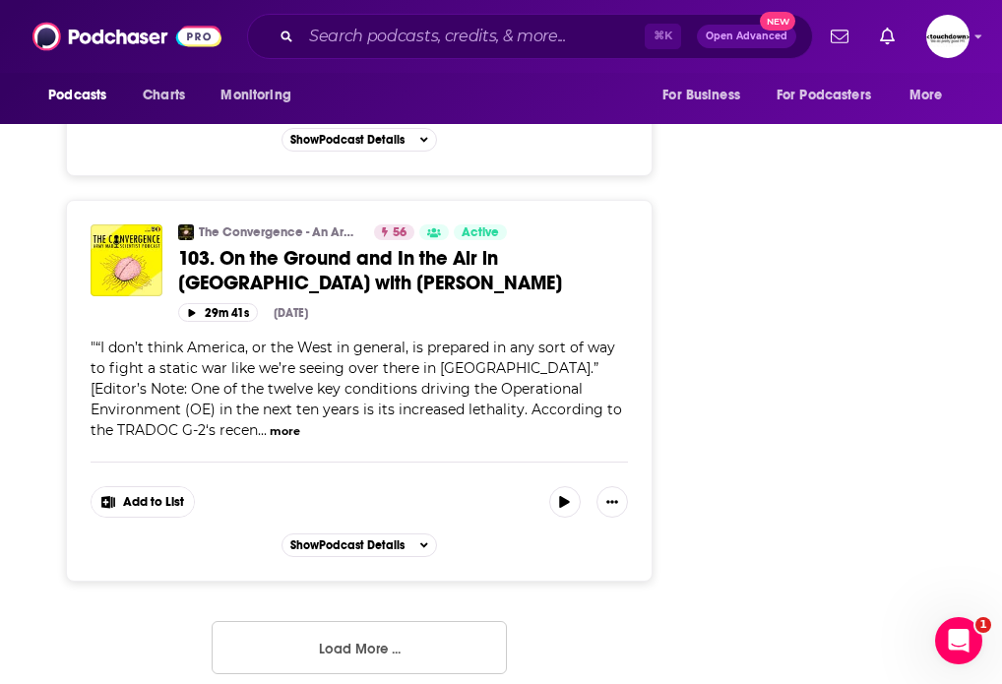
click at [359, 639] on button "Load More ..." at bounding box center [359, 647] width 295 height 53
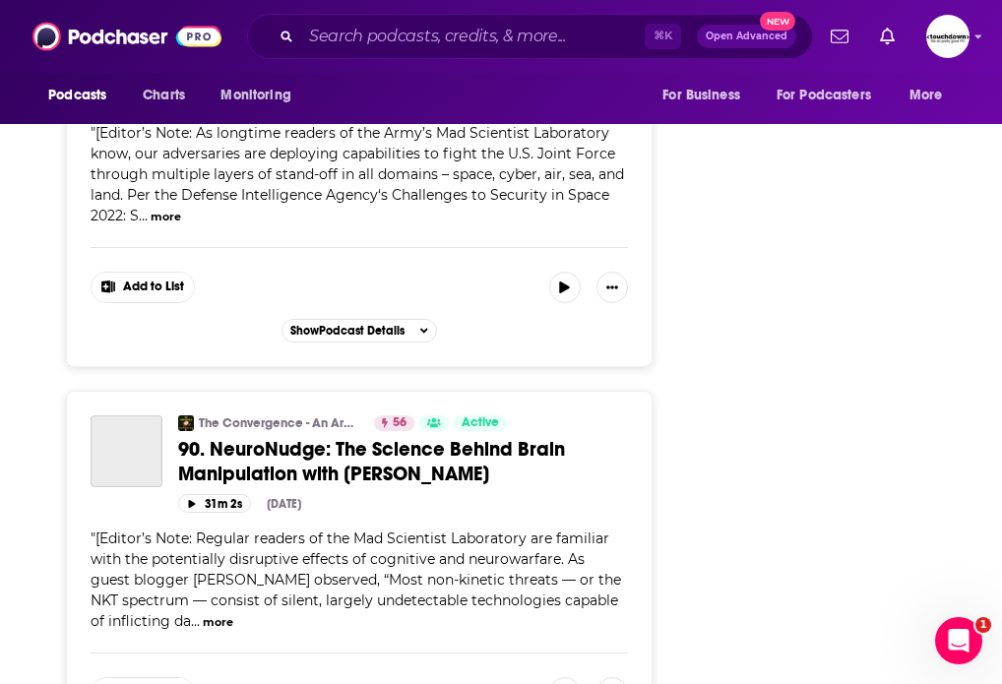
scroll to position [20020, 0]
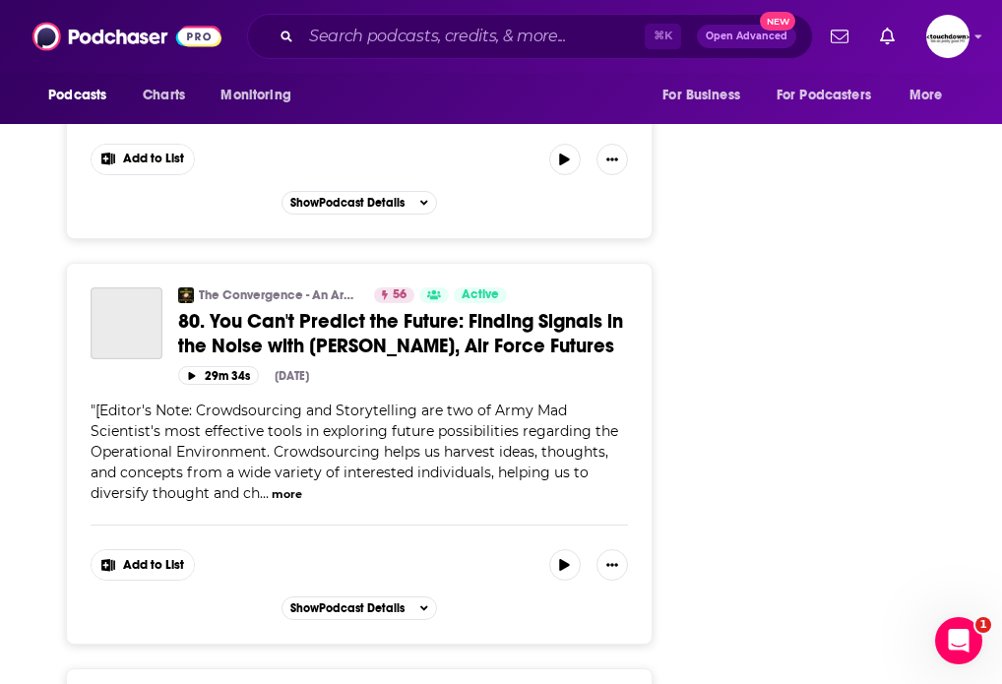
scroll to position [30238, 0]
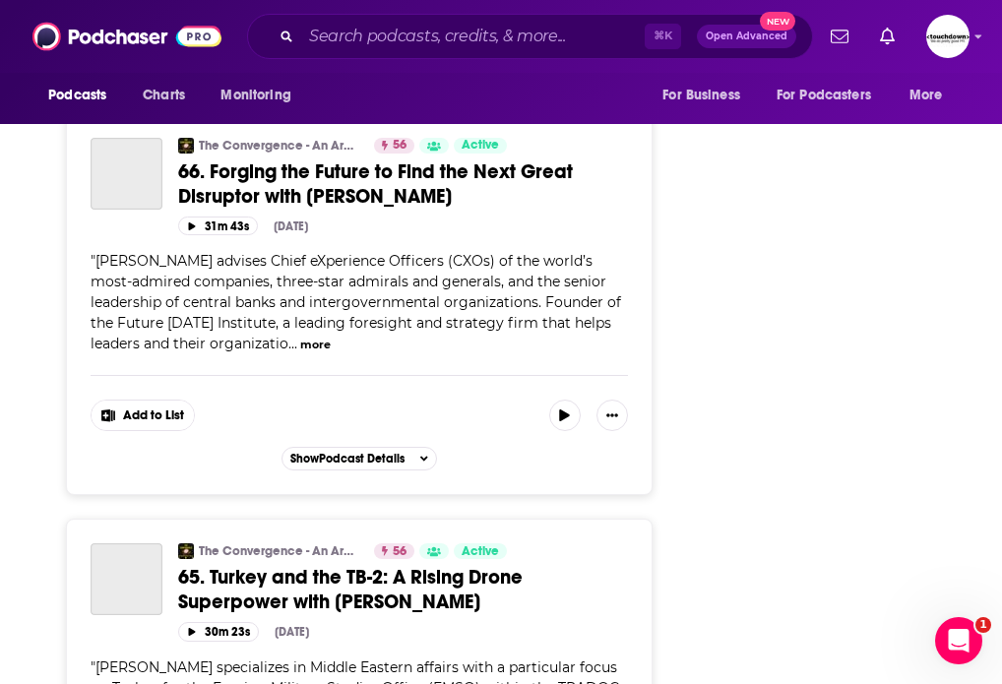
scroll to position [40504, 0]
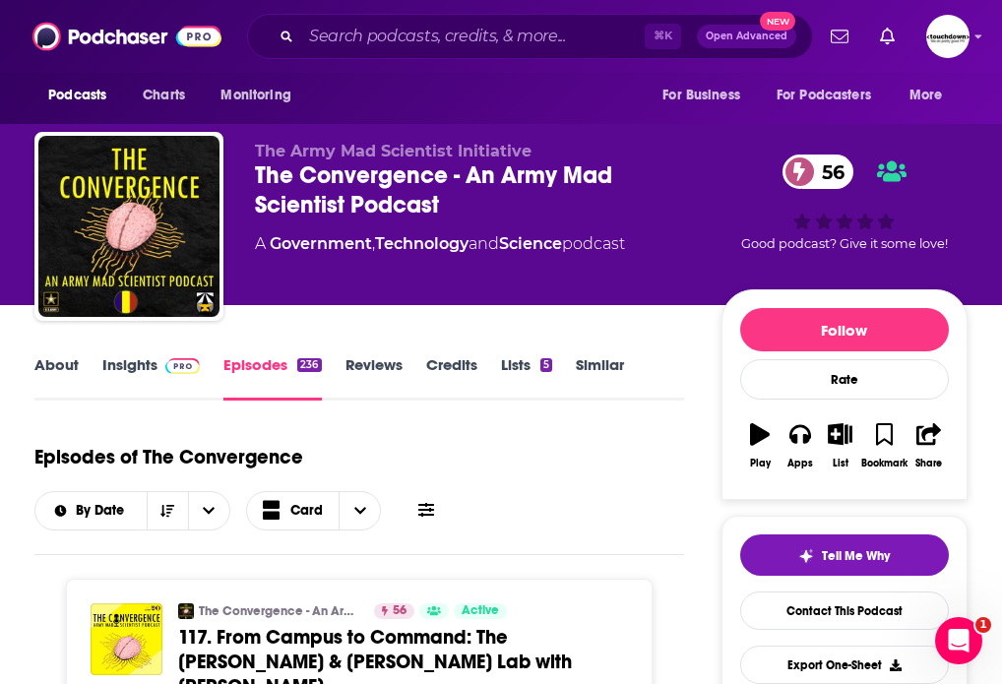
scroll to position [701, 0]
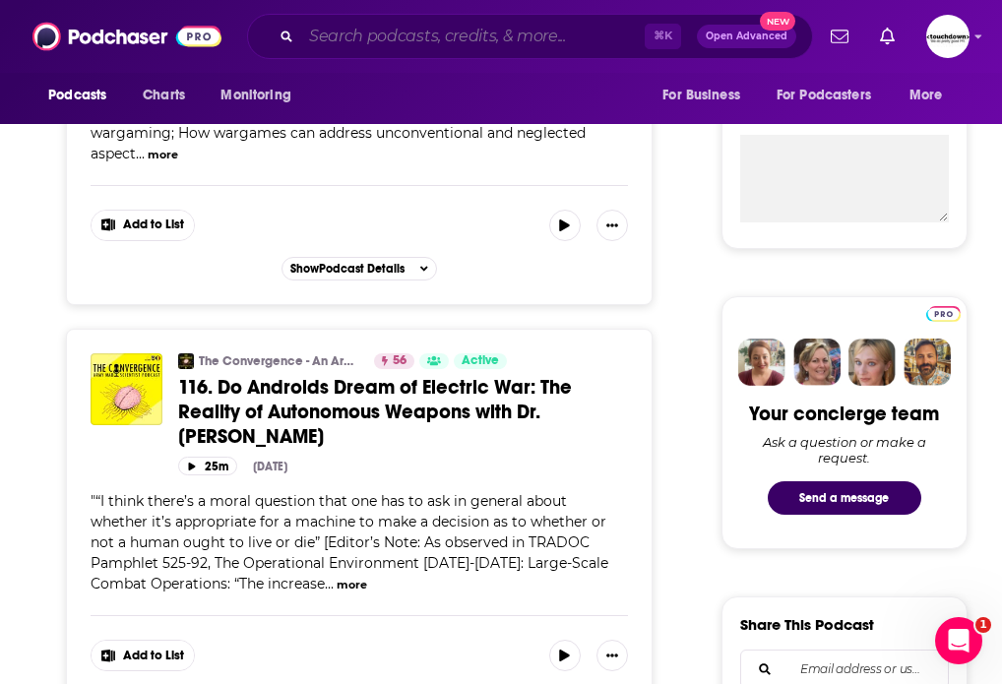
click at [375, 37] on input "Search podcasts, credits, & more..." at bounding box center [473, 37] width 344 height 32
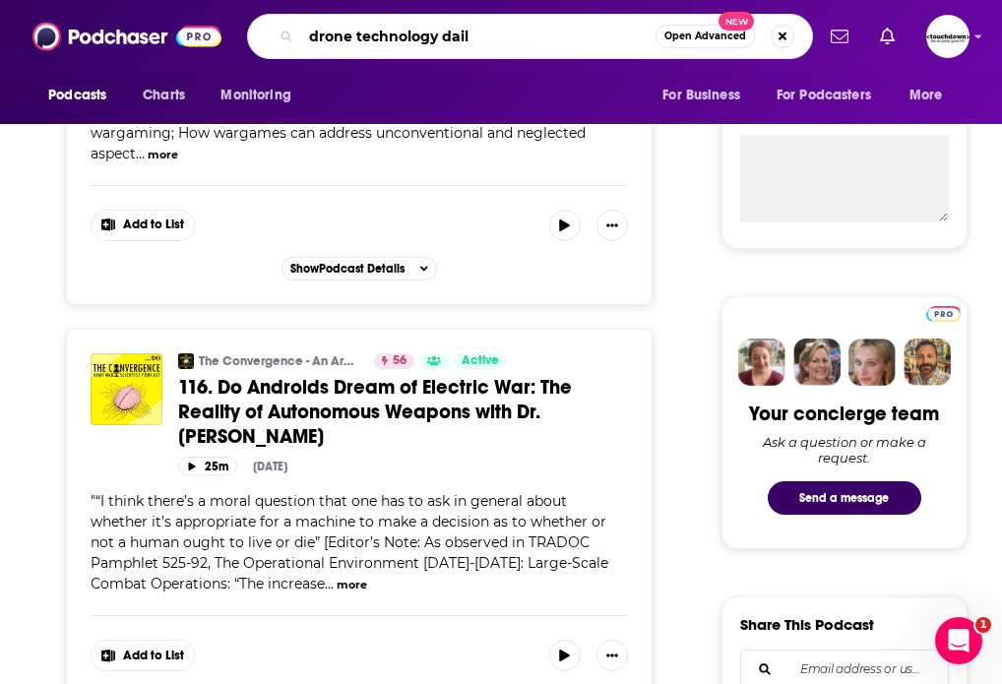
type input "drone technology daily"
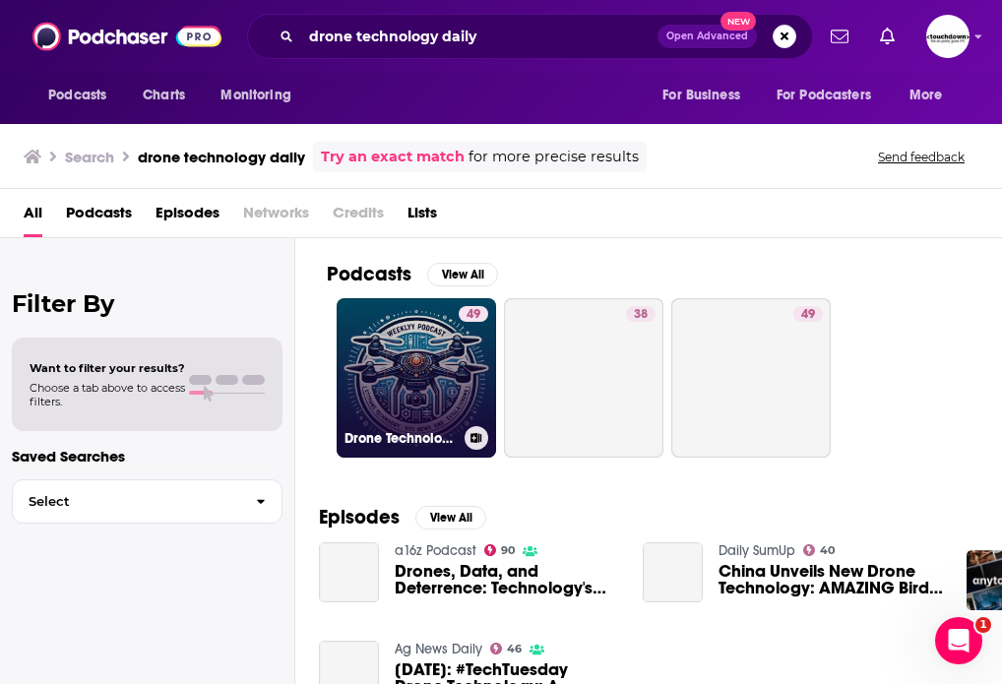
click at [429, 326] on link "49 Drone Technology Daily: UAV News & Reviews" at bounding box center [416, 377] width 159 height 159
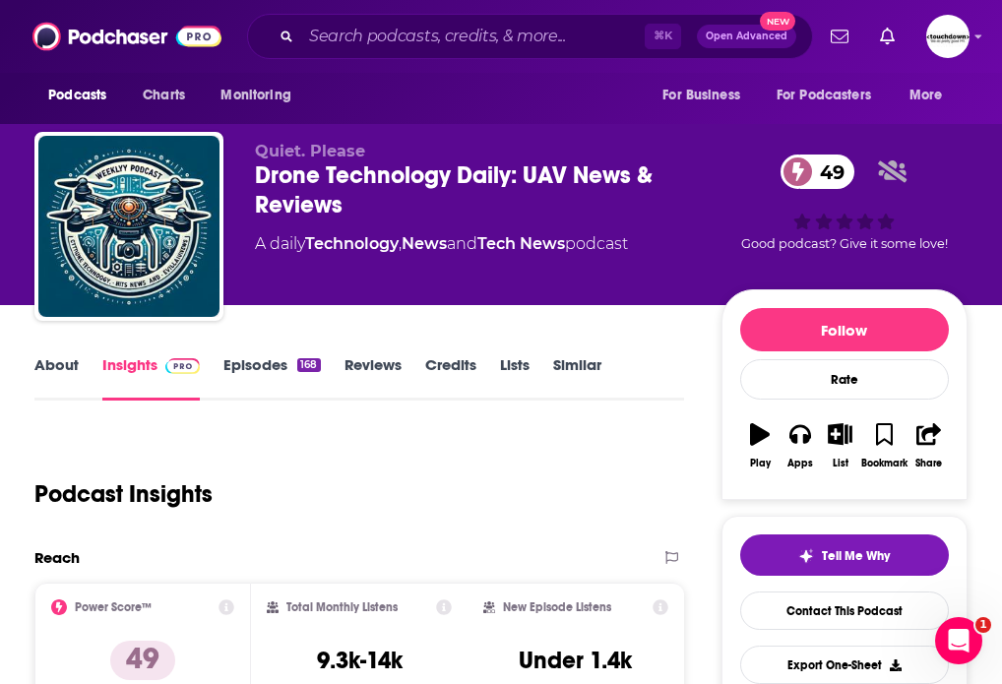
click at [263, 366] on link "Episodes 168" at bounding box center [271, 377] width 96 height 45
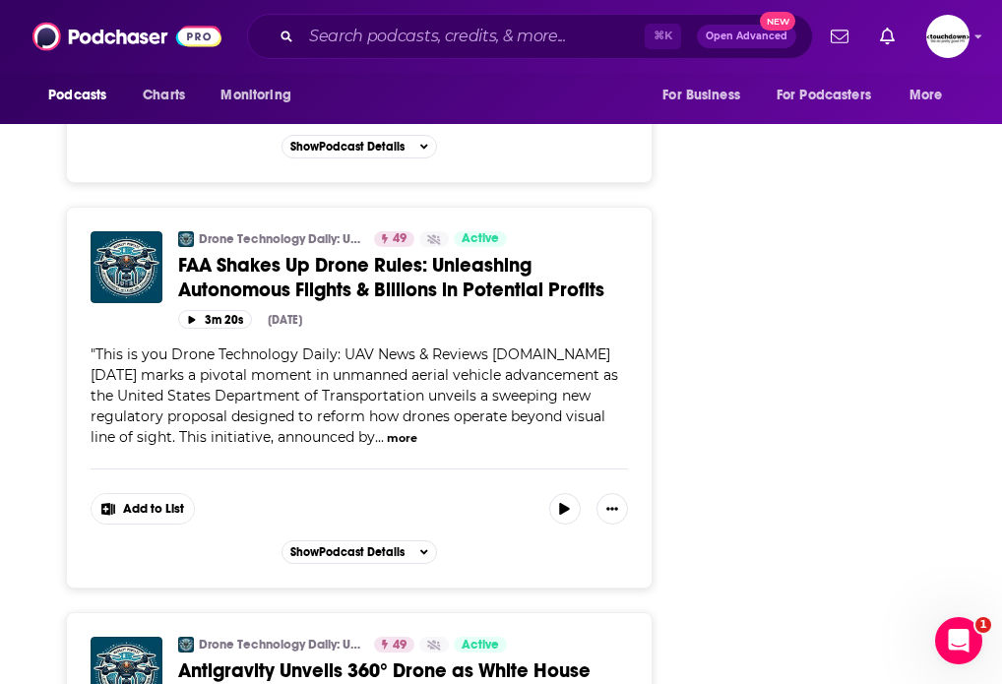
scroll to position [10212, 0]
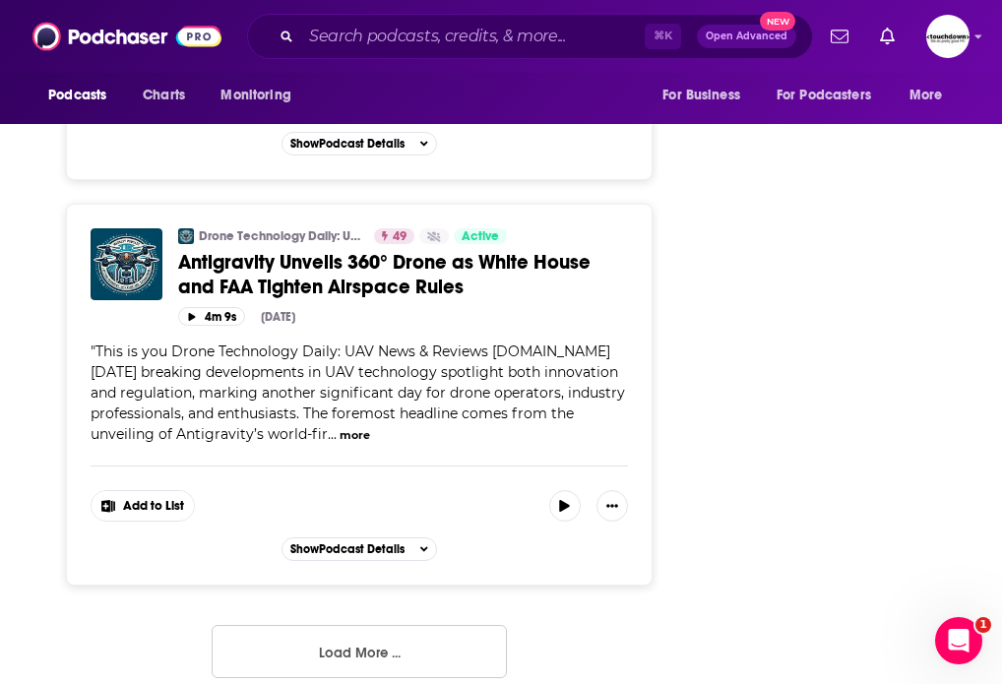
click at [349, 633] on button "Load More ..." at bounding box center [359, 651] width 295 height 53
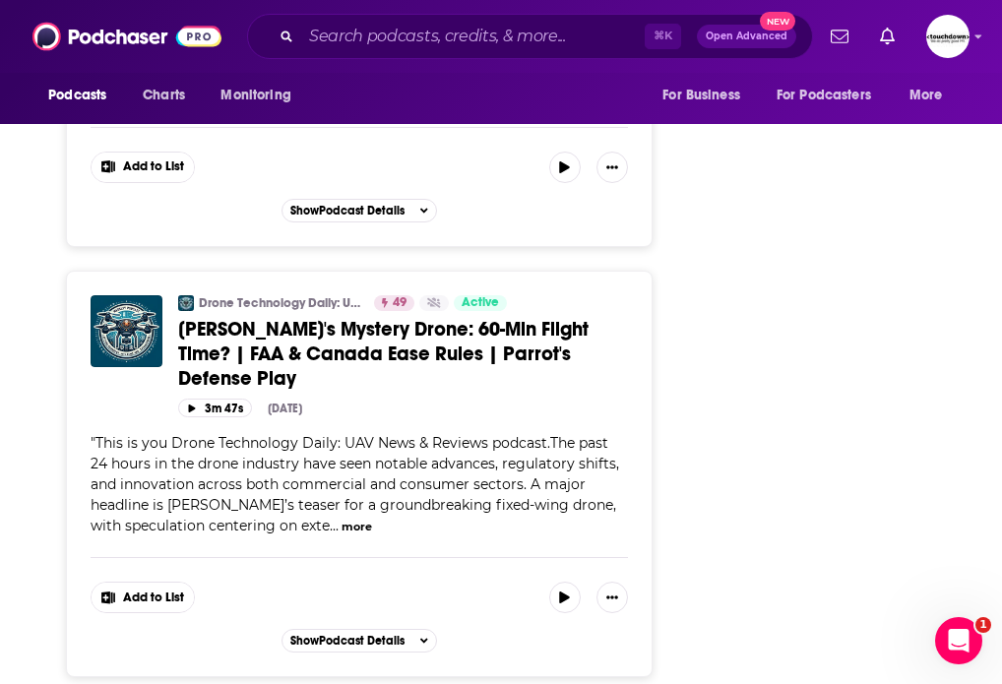
scroll to position [20575, 0]
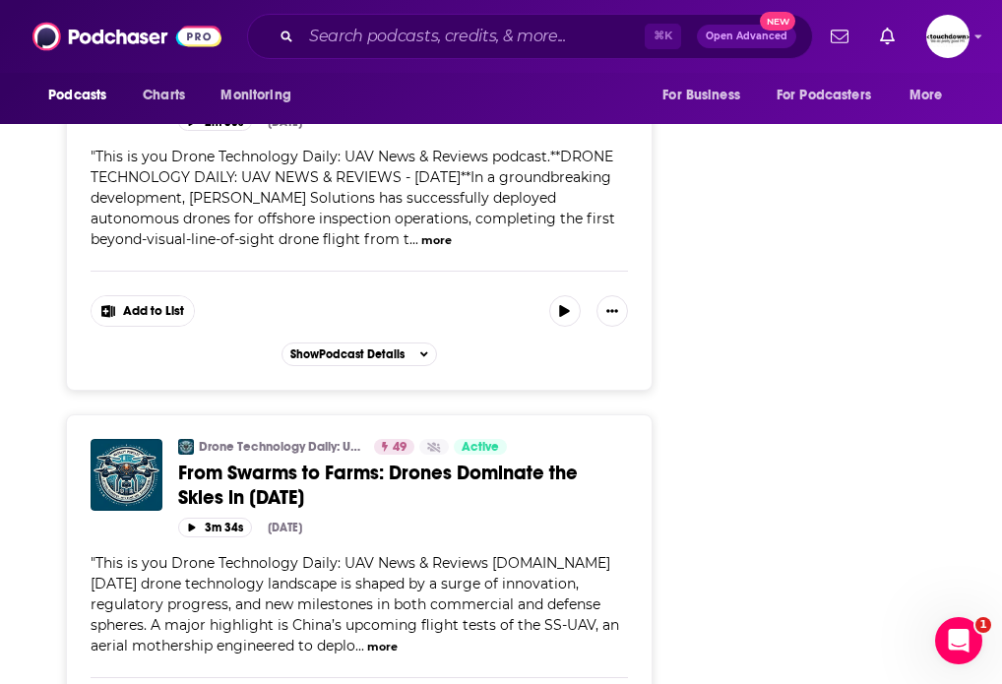
scroll to position [30793, 0]
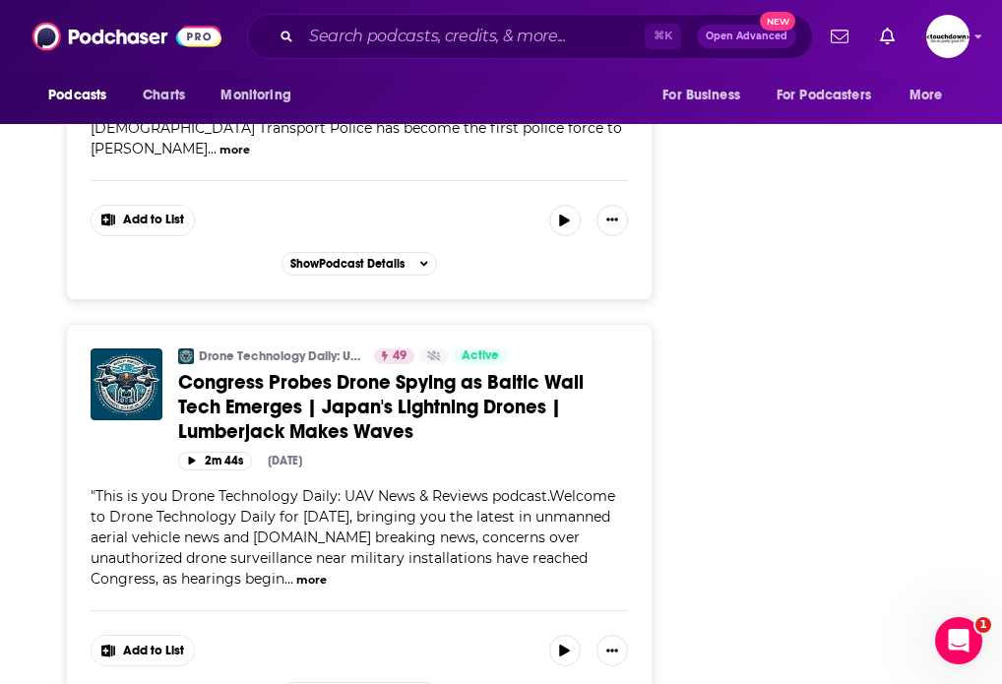
scroll to position [41059, 0]
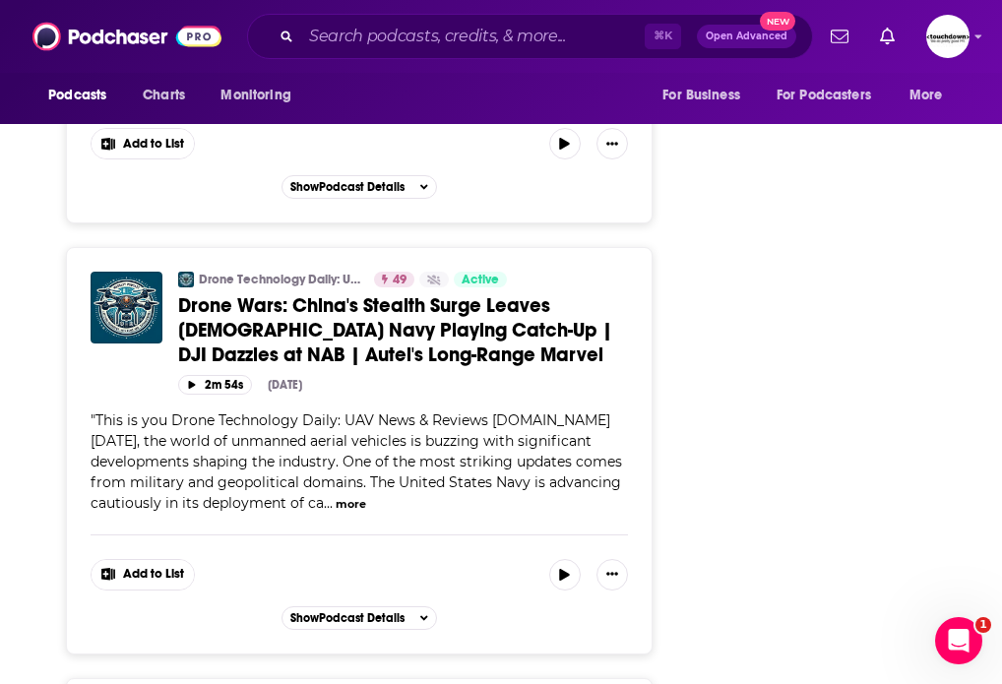
scroll to position [51397, 0]
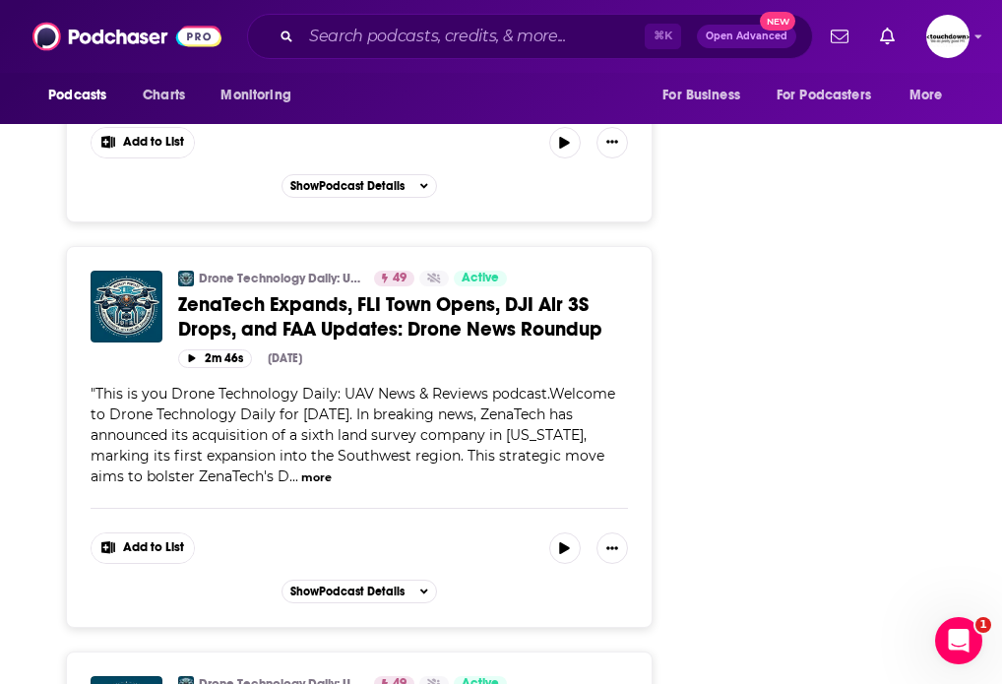
scroll to position [61714, 0]
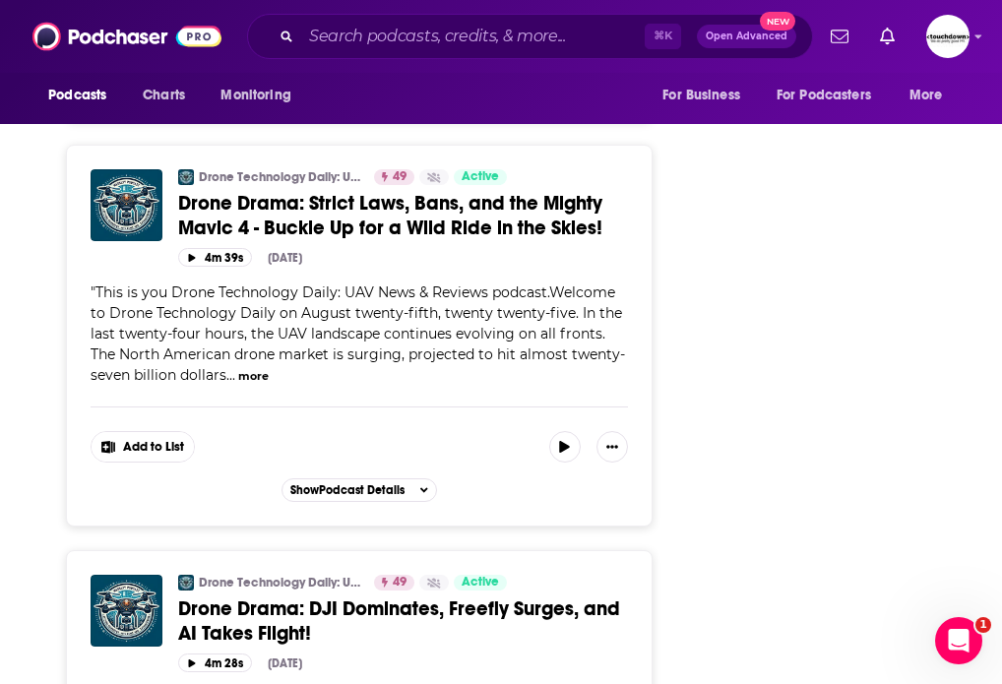
scroll to position [68770, 0]
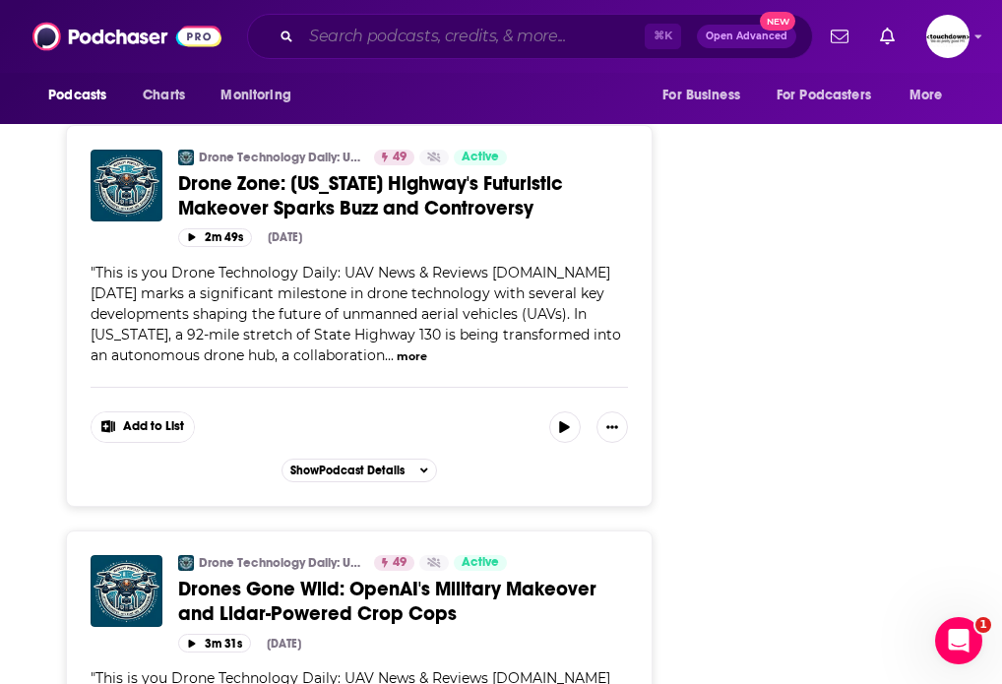
click at [413, 45] on input "Search podcasts, credits, & more..." at bounding box center [473, 37] width 344 height 32
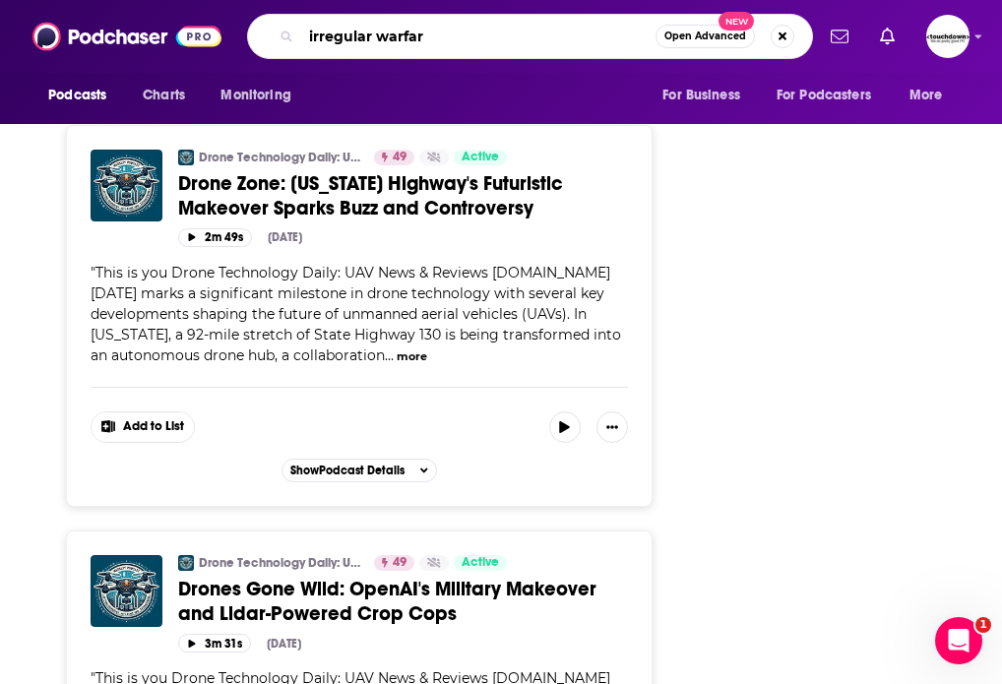
type input "irregular warfare"
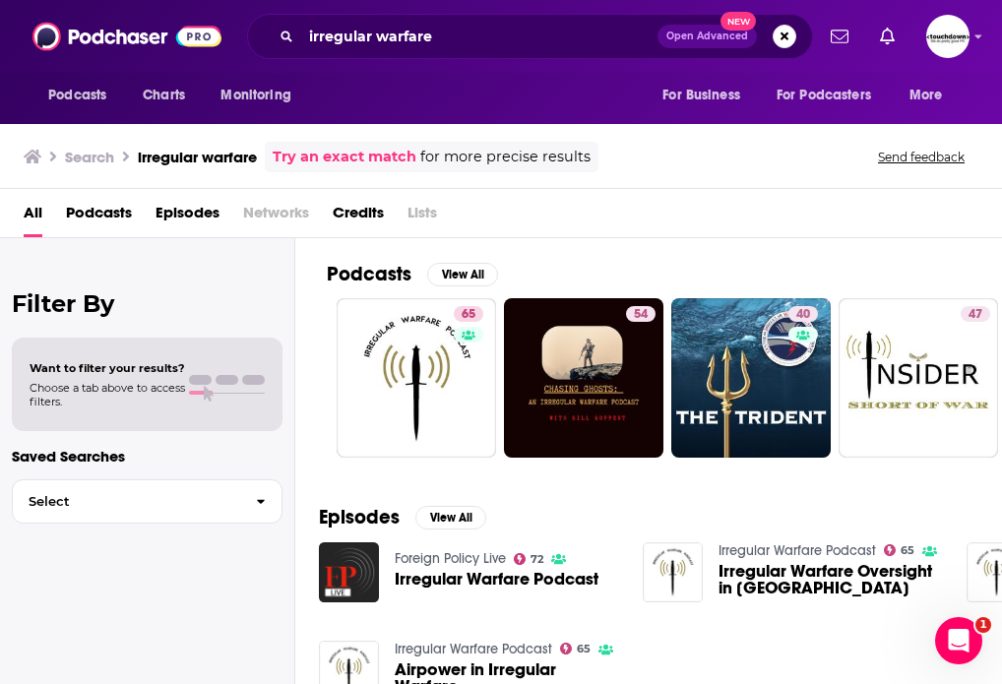
scroll to position [108, 0]
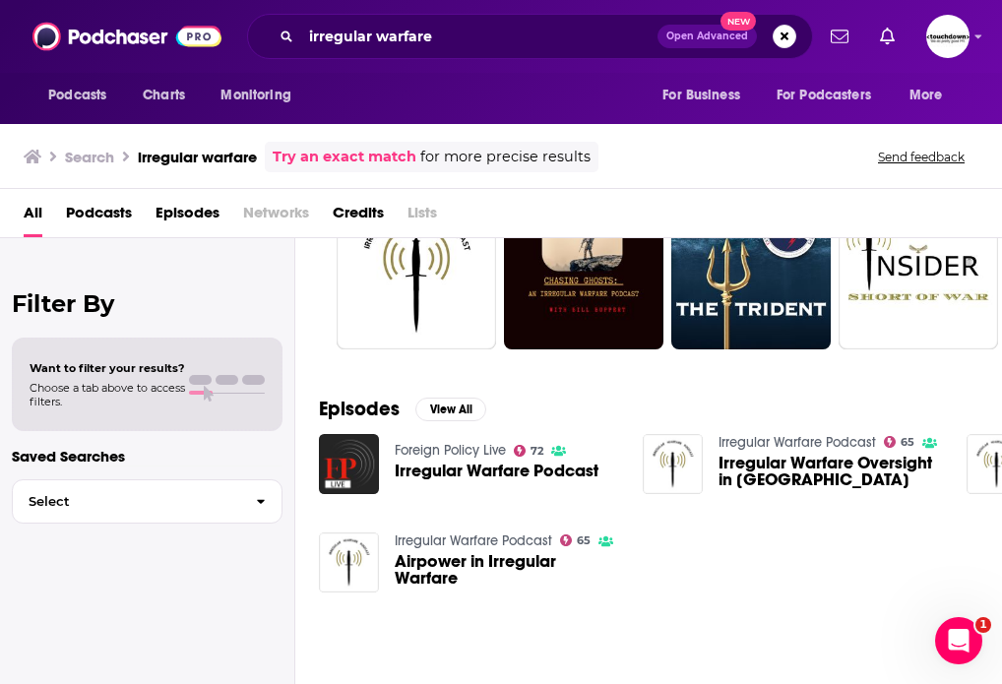
click at [472, 565] on span "Airpower in Irregular Warfare" at bounding box center [507, 569] width 224 height 33
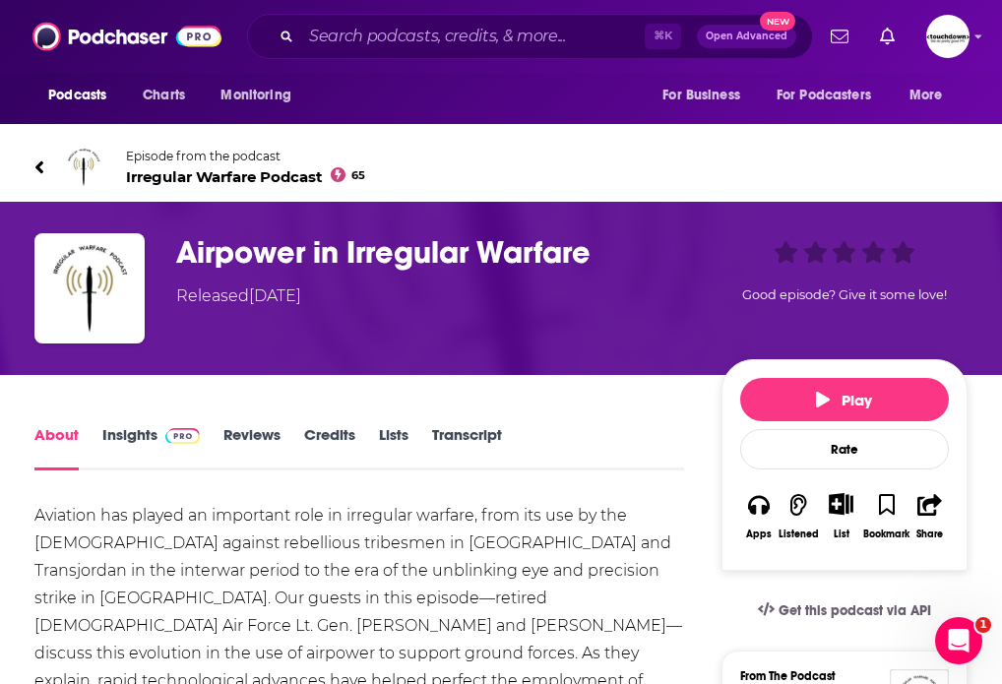
click at [192, 175] on span "Irregular Warfare Podcast 65" at bounding box center [245, 176] width 239 height 19
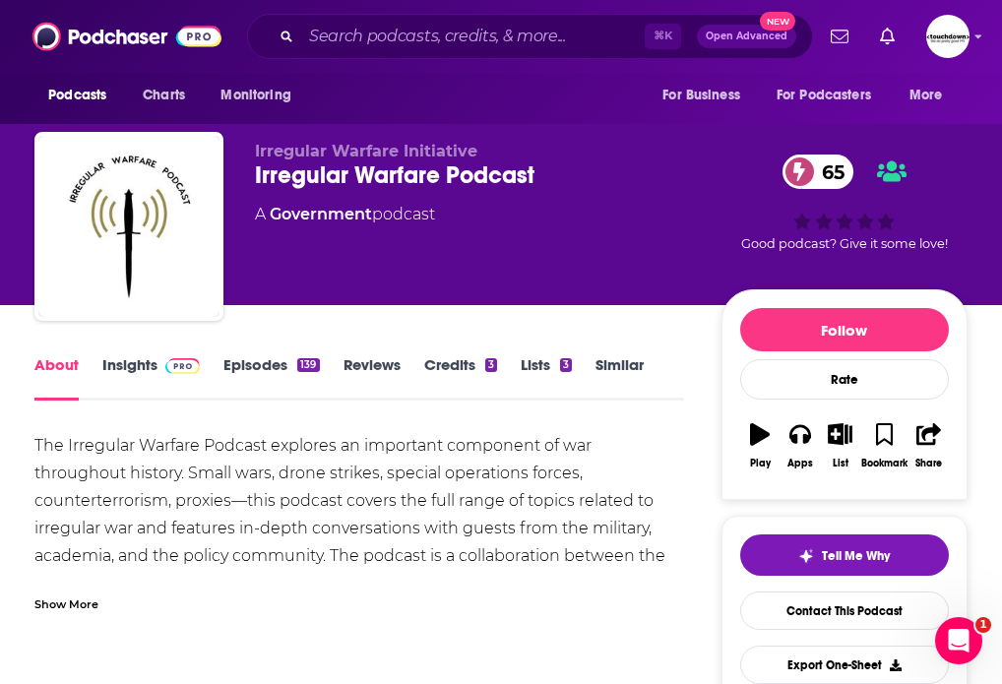
click at [247, 376] on link "Episodes 139" at bounding box center [270, 377] width 95 height 45
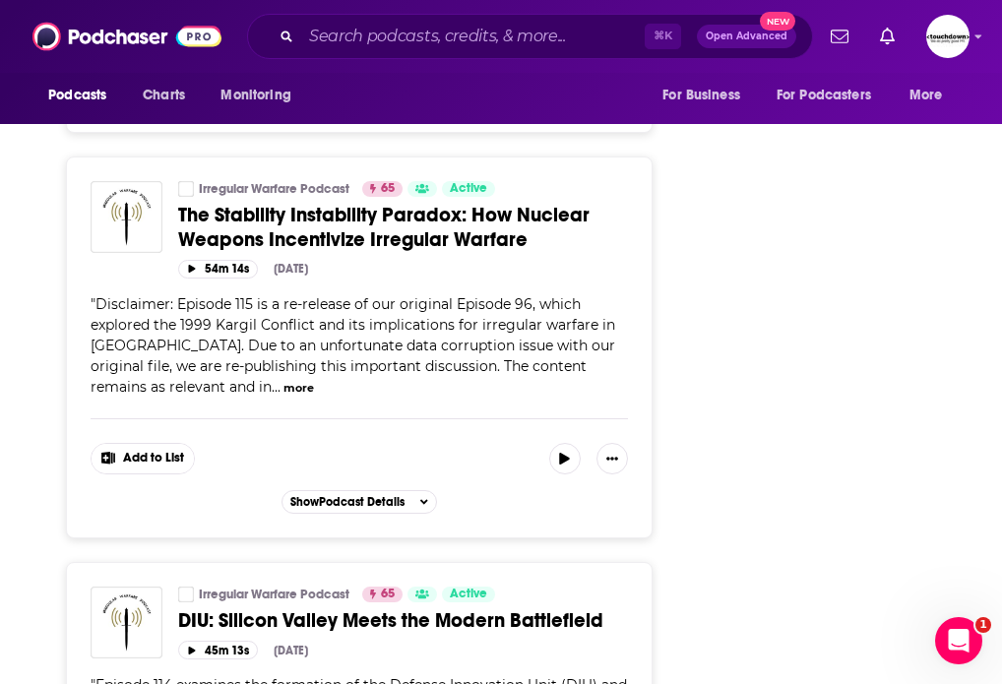
scroll to position [9971, 0]
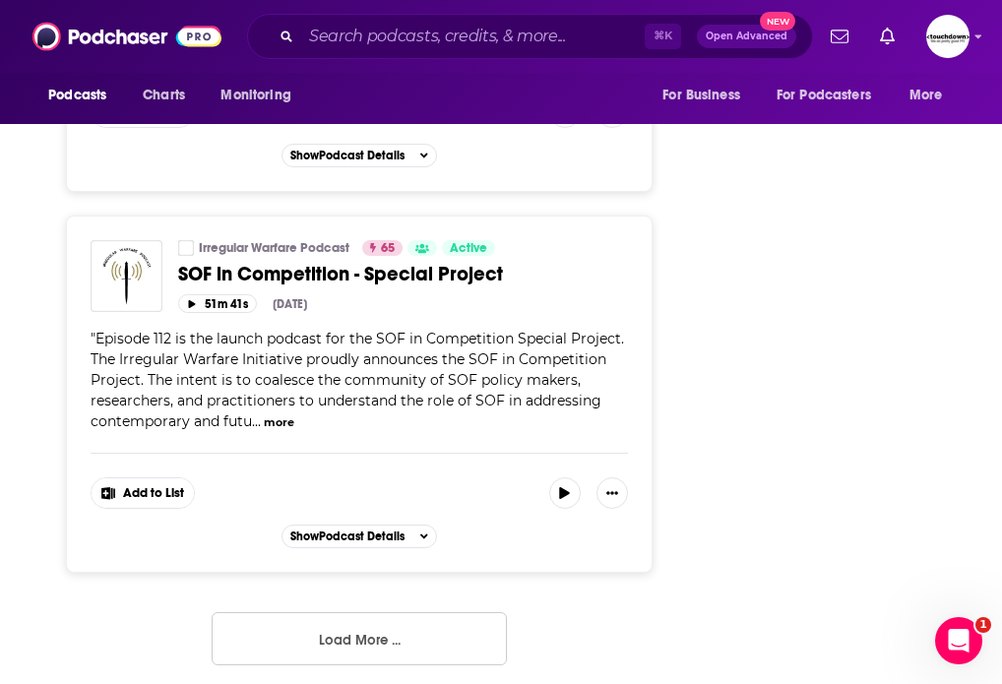
click at [364, 623] on button "Load More ..." at bounding box center [359, 638] width 295 height 53
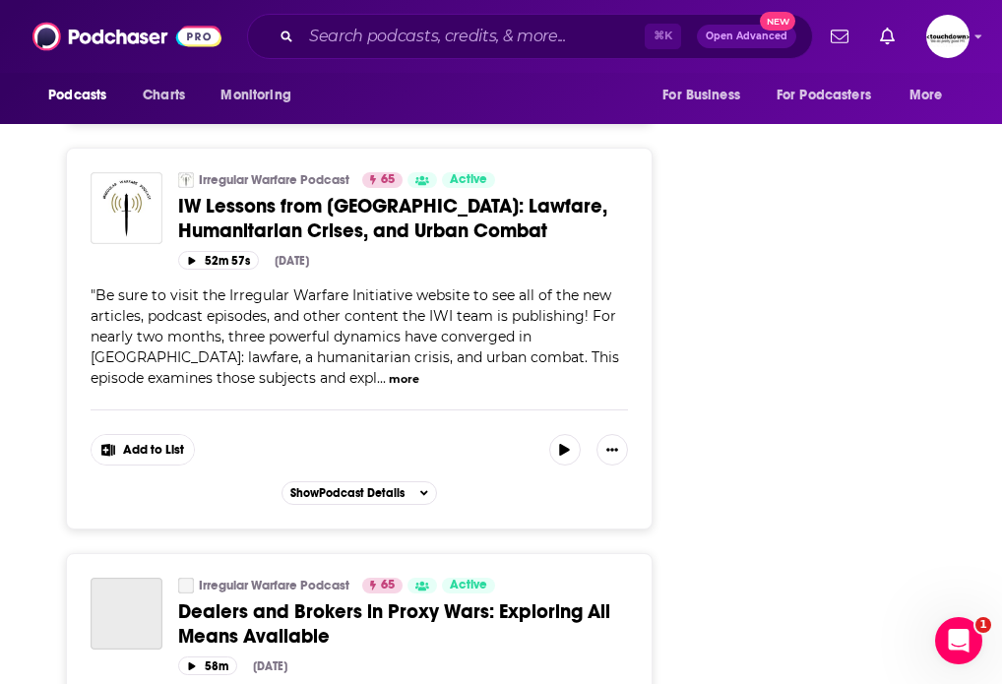
scroll to position [20003, 0]
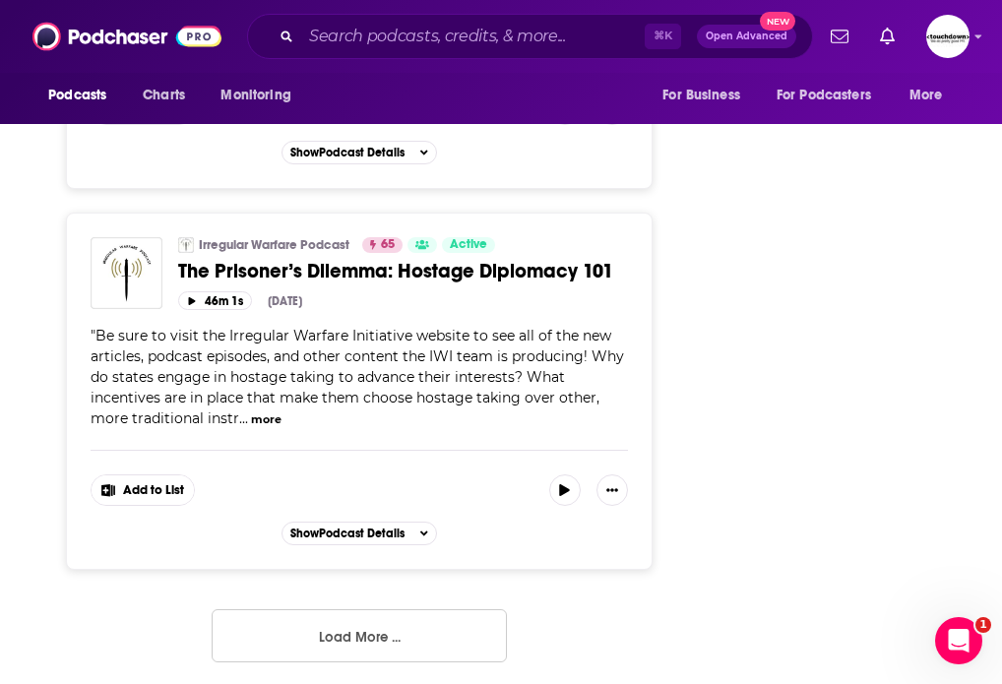
click at [354, 626] on button "Load More ..." at bounding box center [359, 635] width 295 height 53
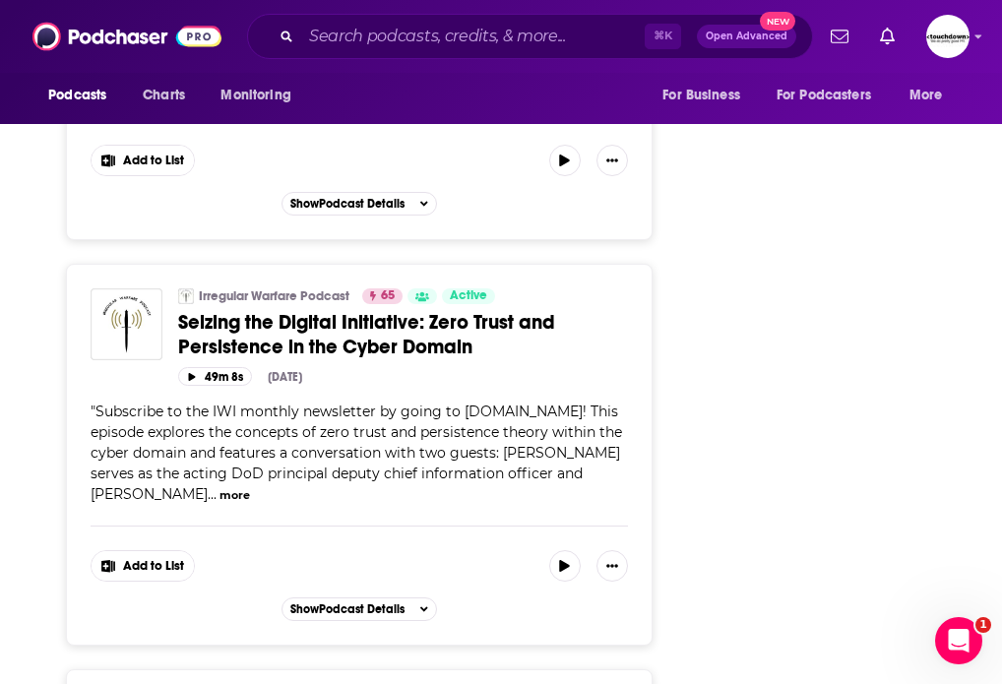
scroll to position [27305, 0]
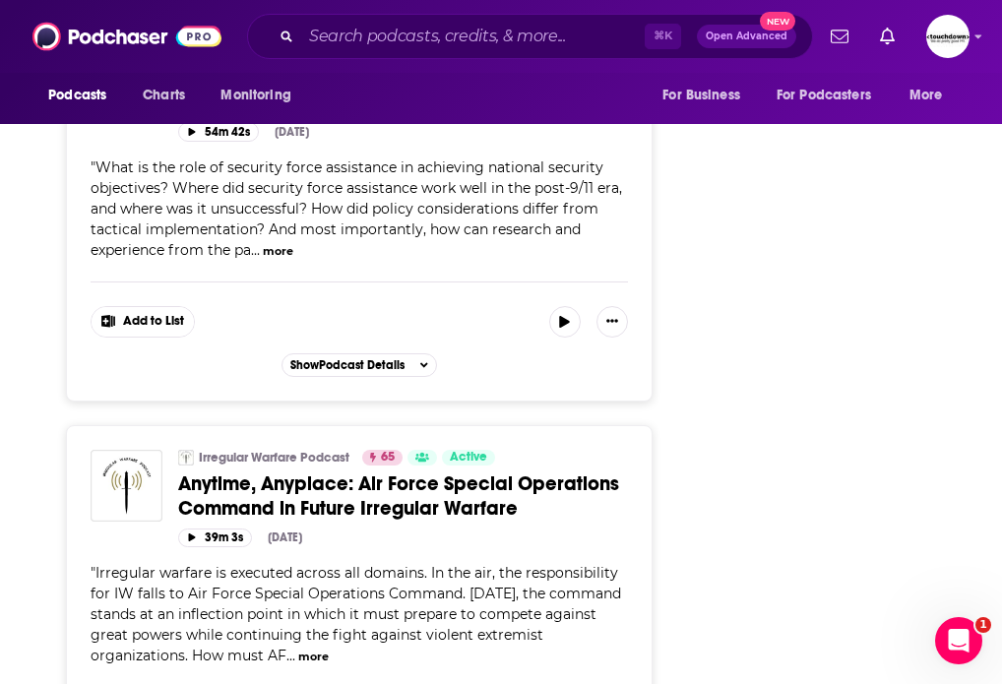
scroll to position [40246, 0]
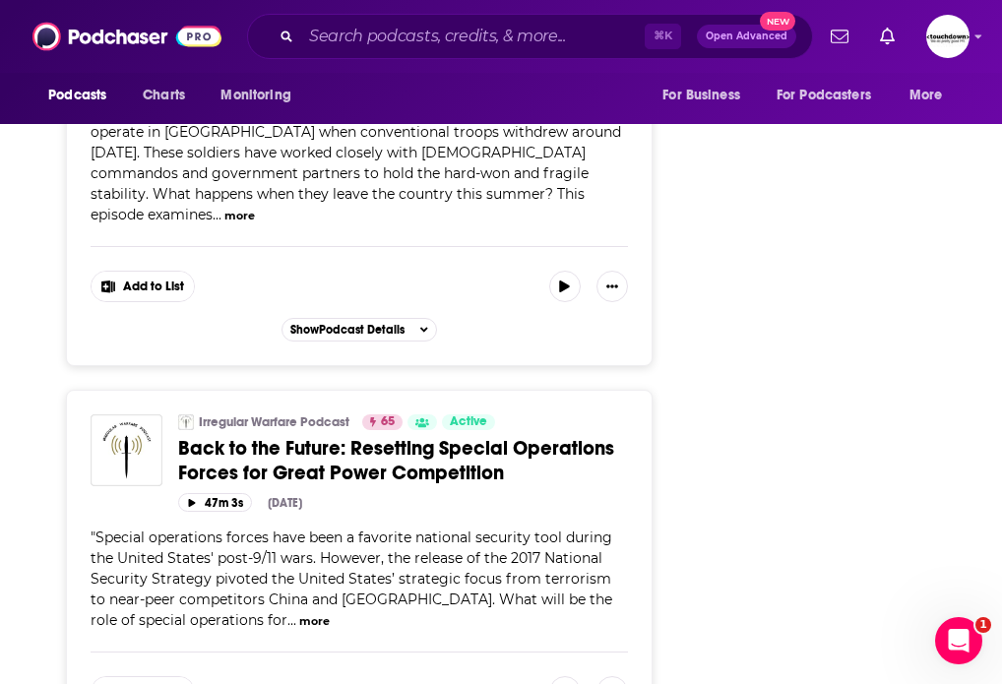
scroll to position [44409, 0]
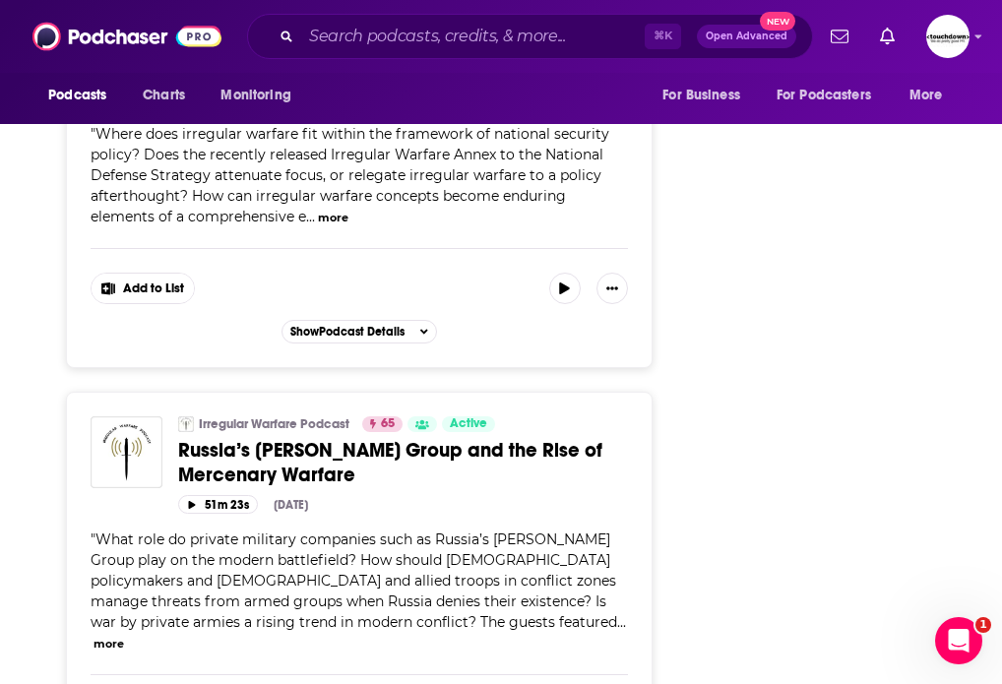
scroll to position [19260, 0]
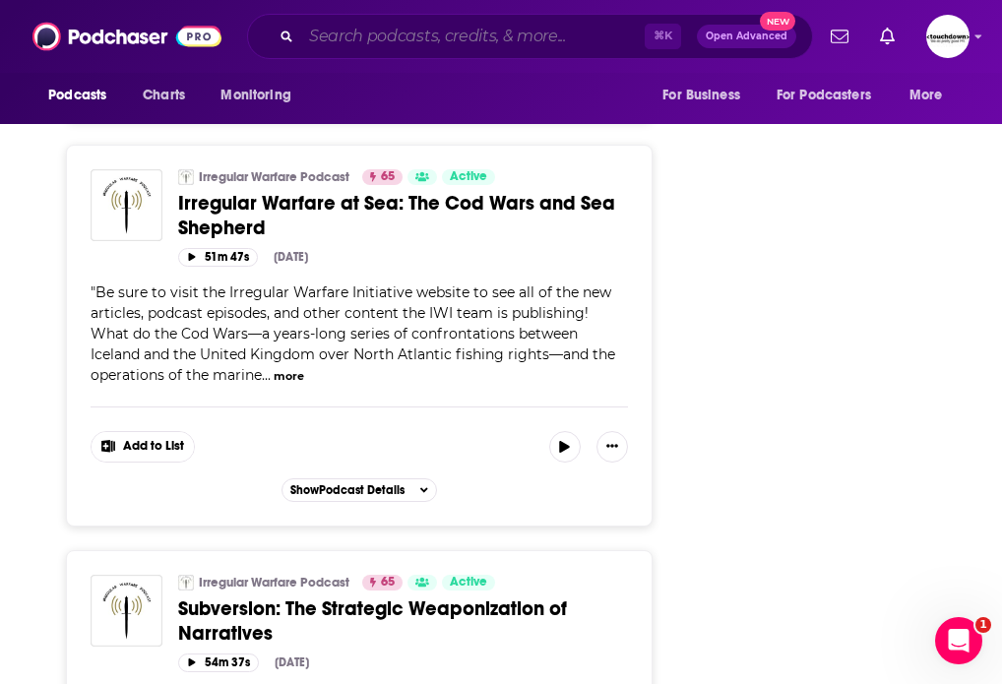
click at [324, 38] on input "Search podcasts, credits, & more..." at bounding box center [473, 37] width 344 height 32
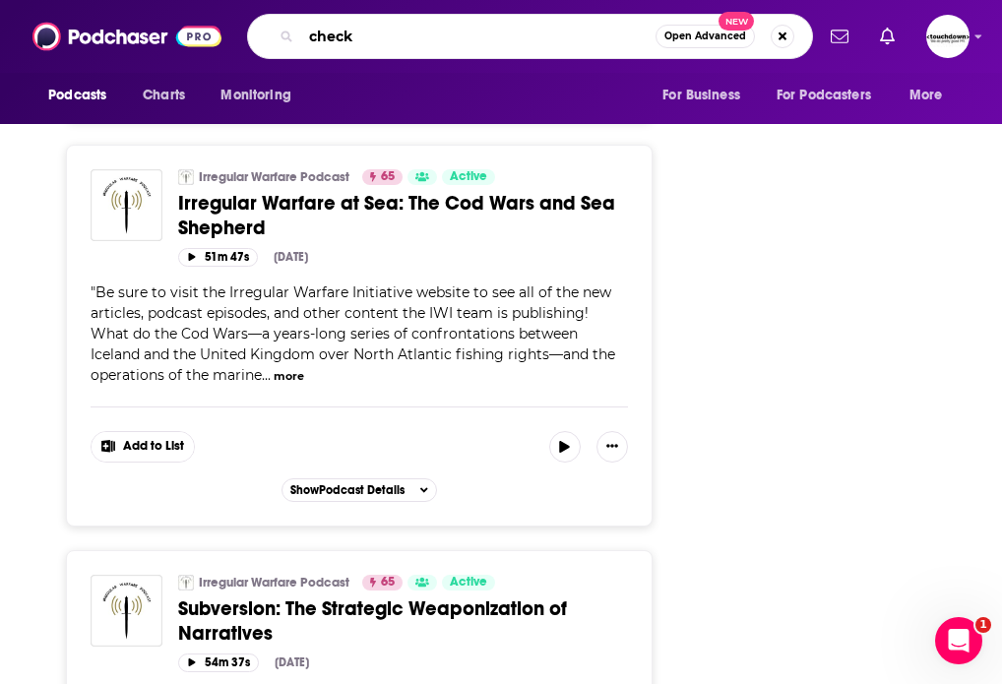
type input "check 6"
